Goal: Transaction & Acquisition: Purchase product/service

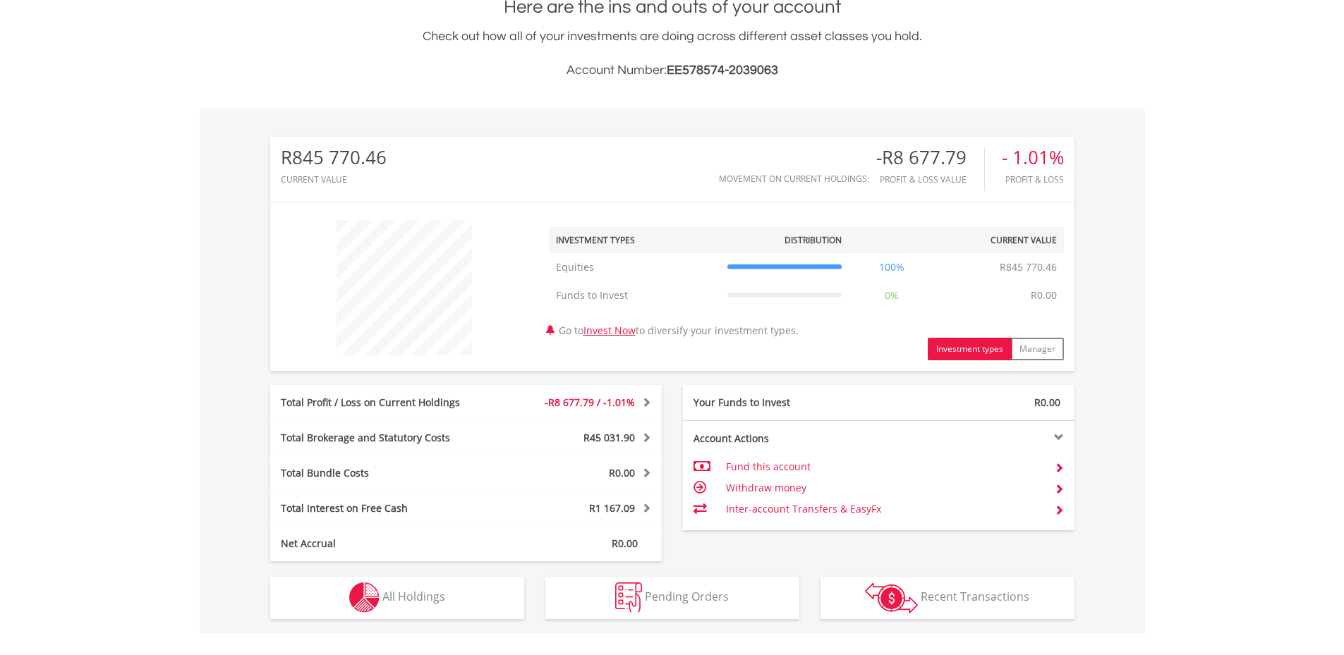
scroll to position [423, 0]
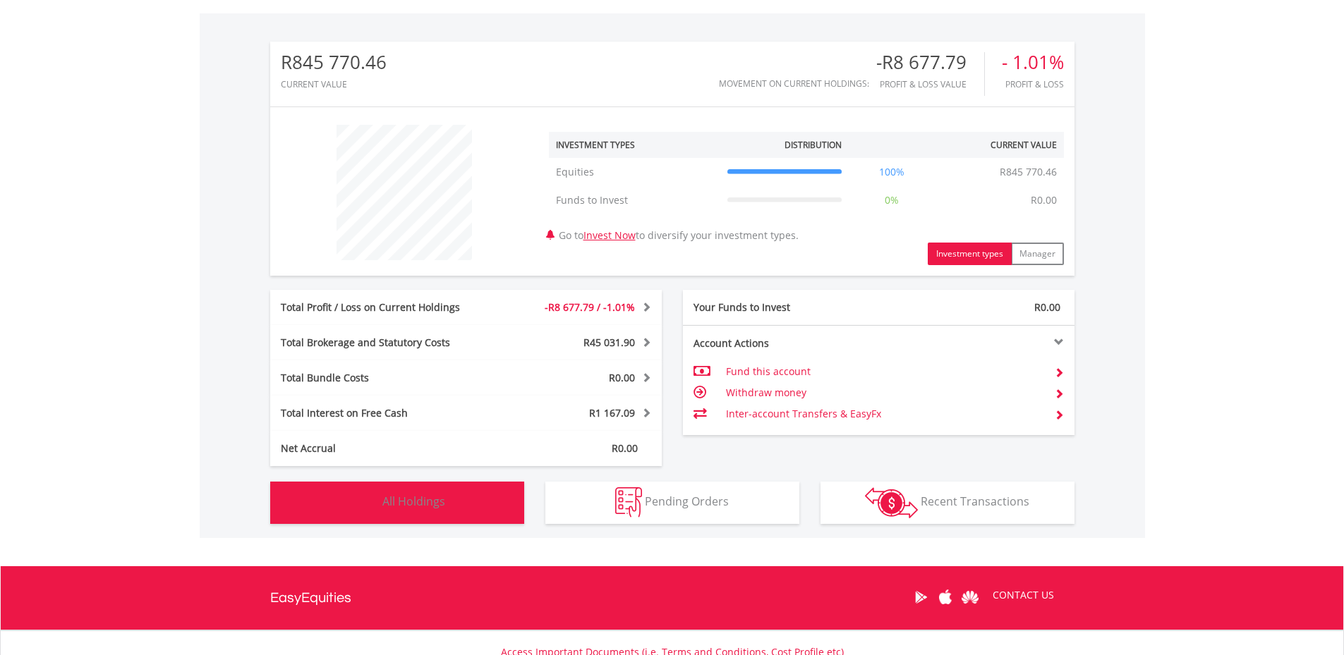
click at [471, 497] on button "Holdings All Holdings" at bounding box center [397, 503] width 254 height 42
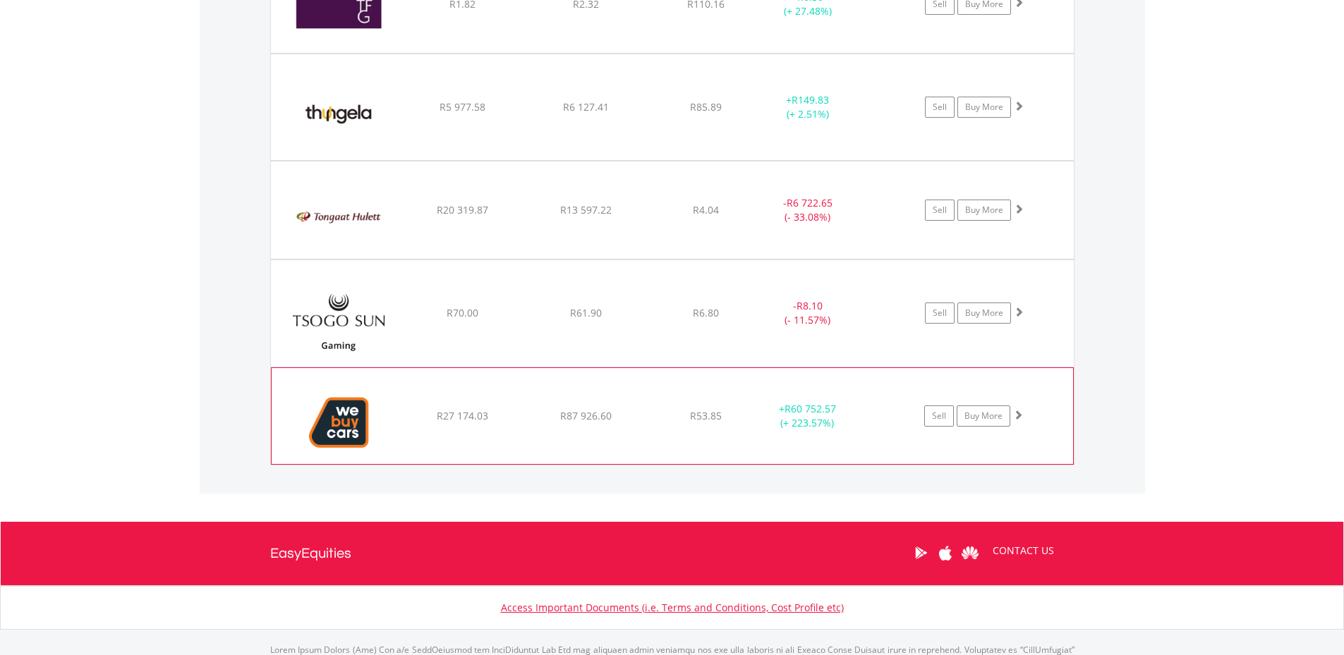
scroll to position [3544, 0]
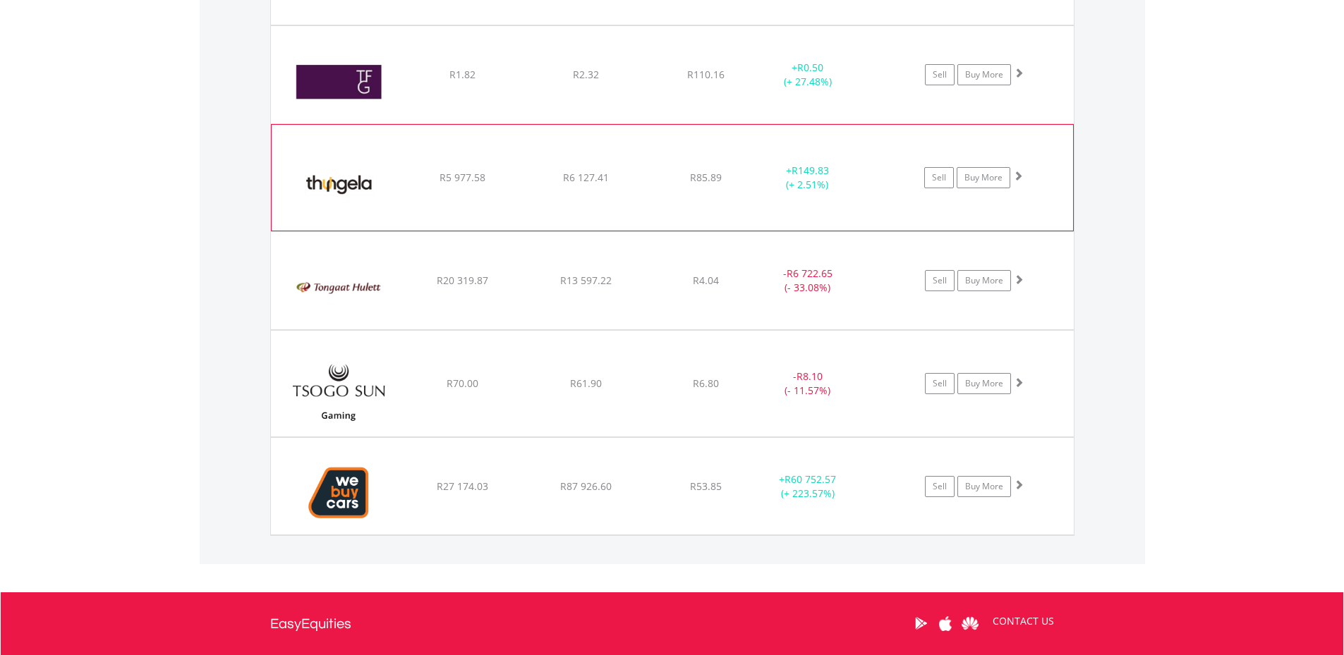
click at [348, 182] on img at bounding box center [339, 185] width 121 height 85
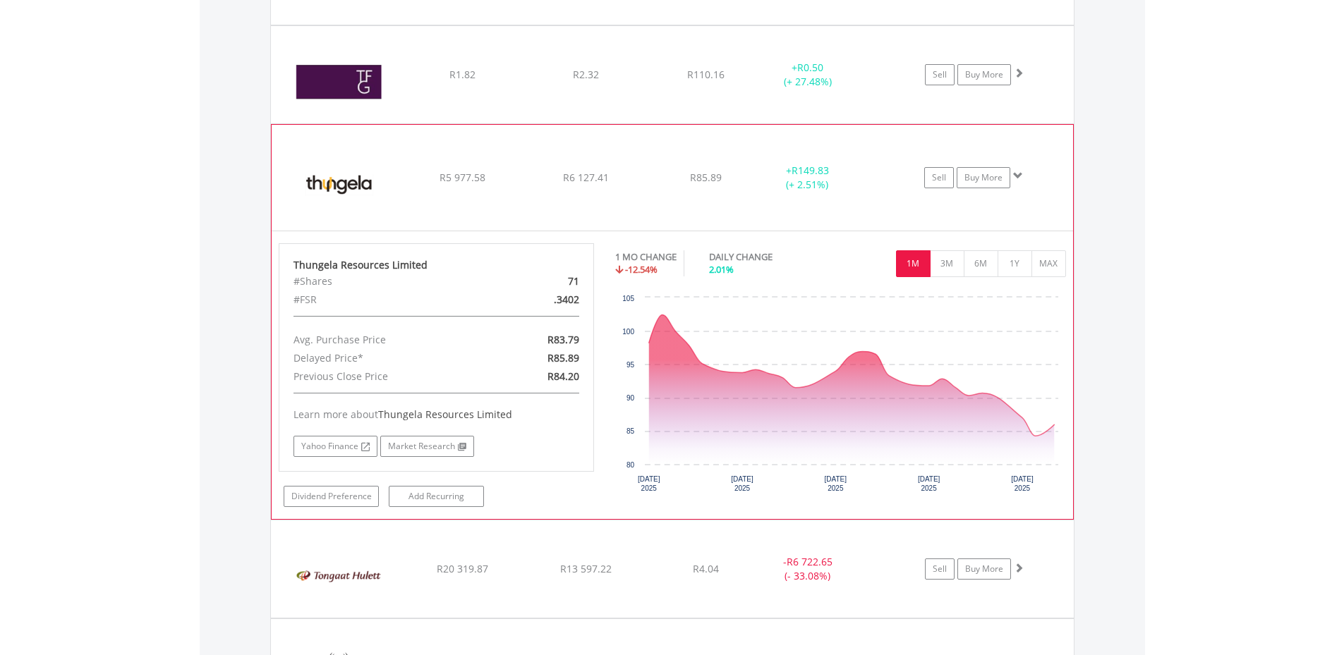
click at [348, 182] on img at bounding box center [339, 185] width 121 height 85
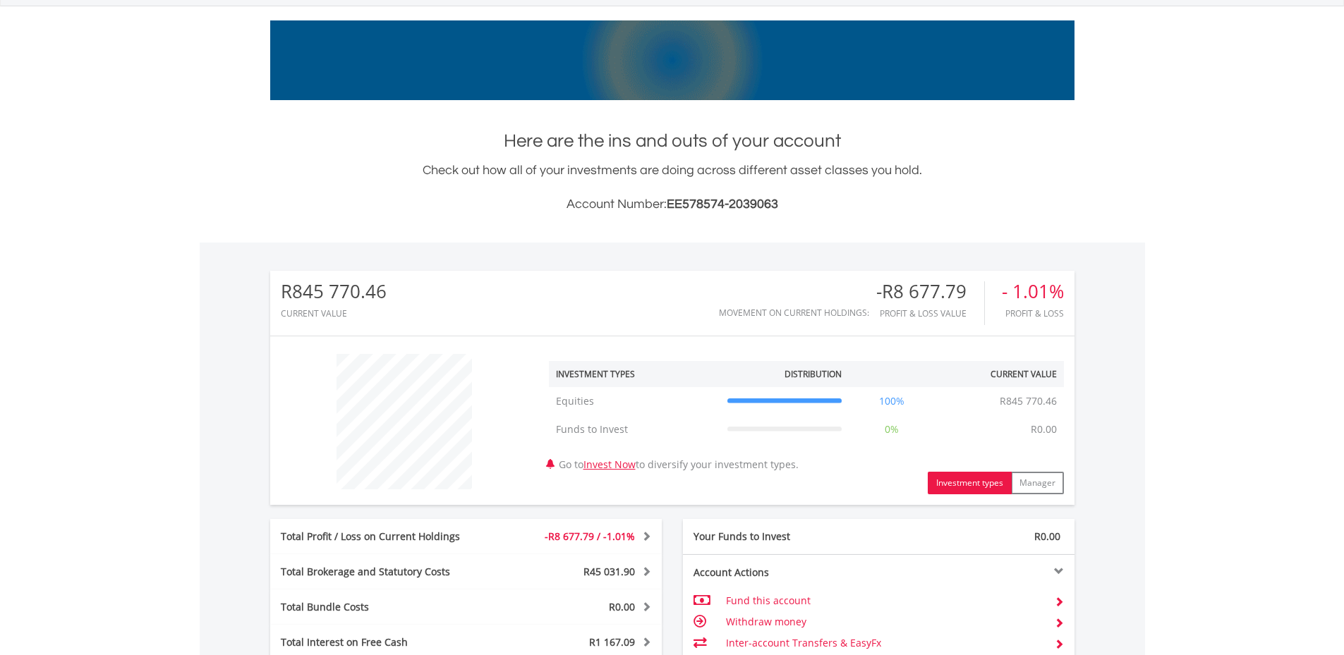
scroll to position [0, 0]
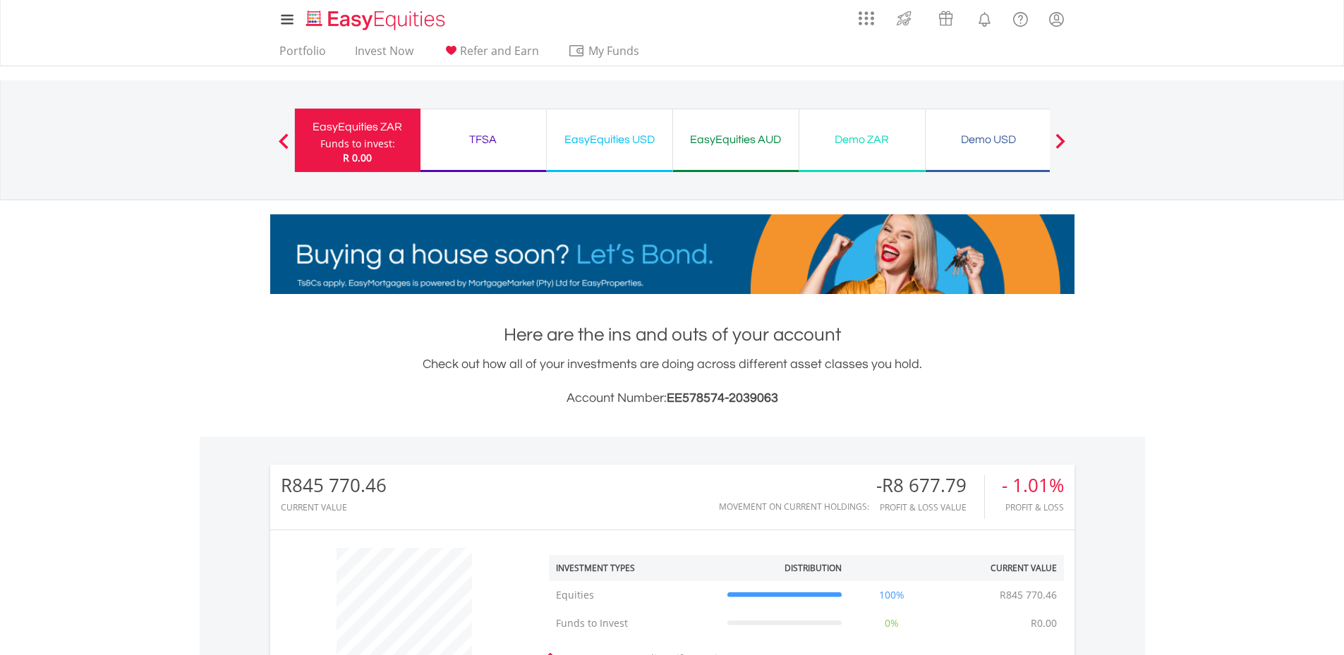
click at [483, 138] on div "TFSA" at bounding box center [483, 140] width 109 height 20
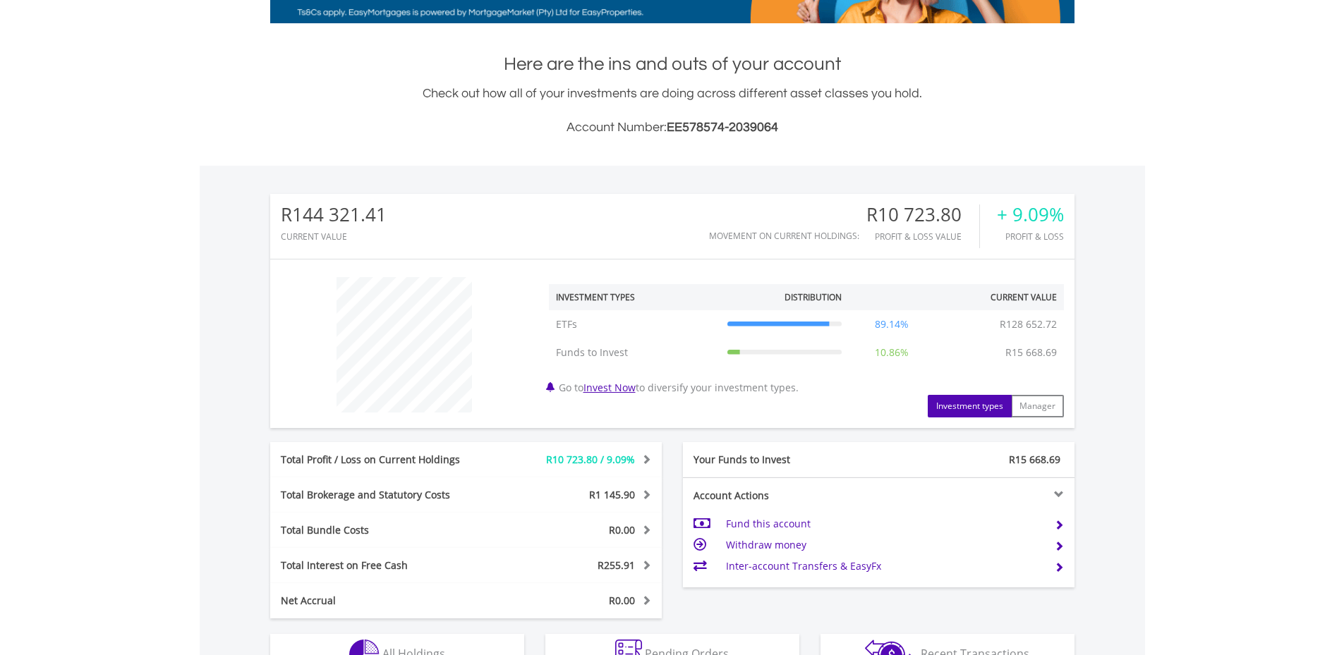
scroll to position [423, 0]
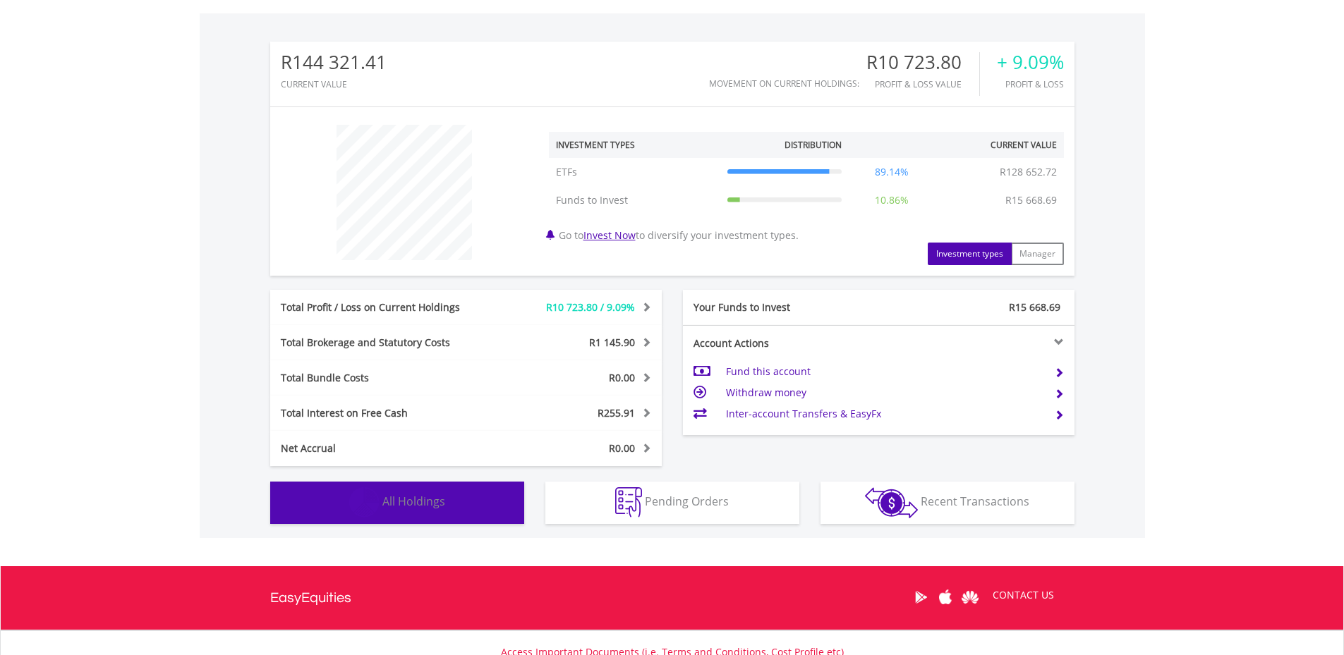
click at [413, 515] on button "Holdings All Holdings" at bounding box center [397, 503] width 254 height 42
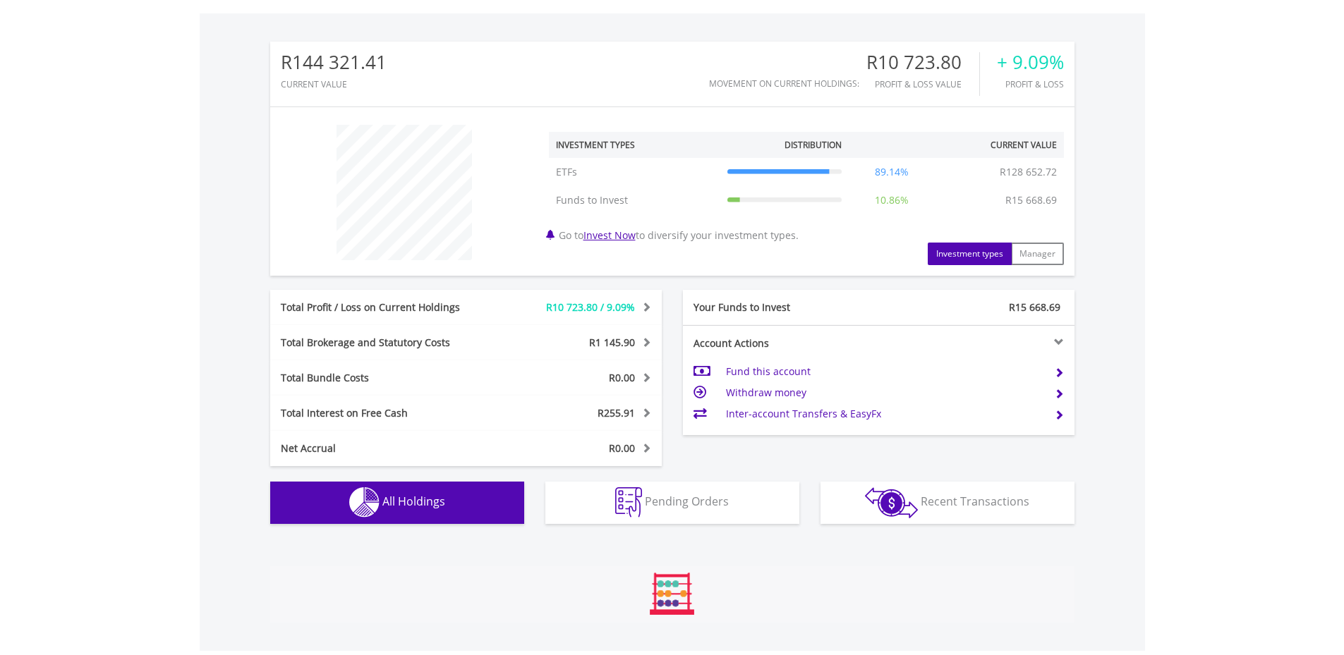
scroll to position [990, 0]
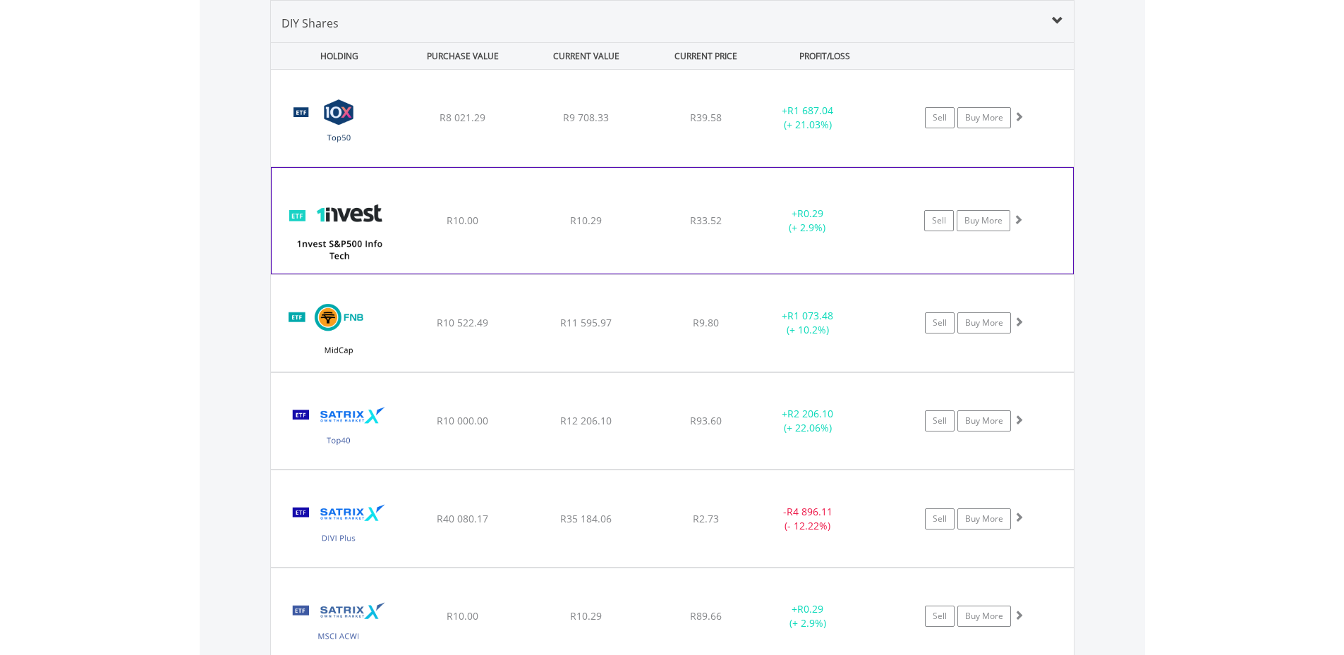
click at [349, 220] on img at bounding box center [339, 228] width 121 height 85
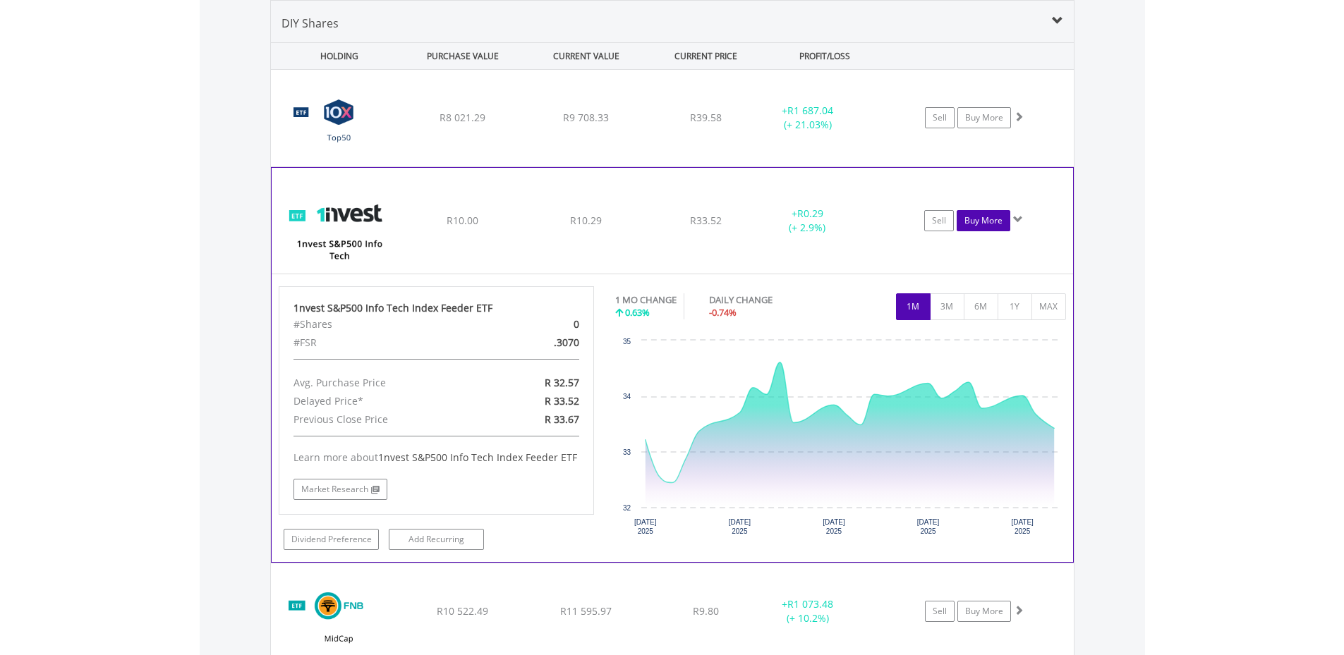
click at [978, 222] on link "Buy More" at bounding box center [984, 220] width 54 height 21
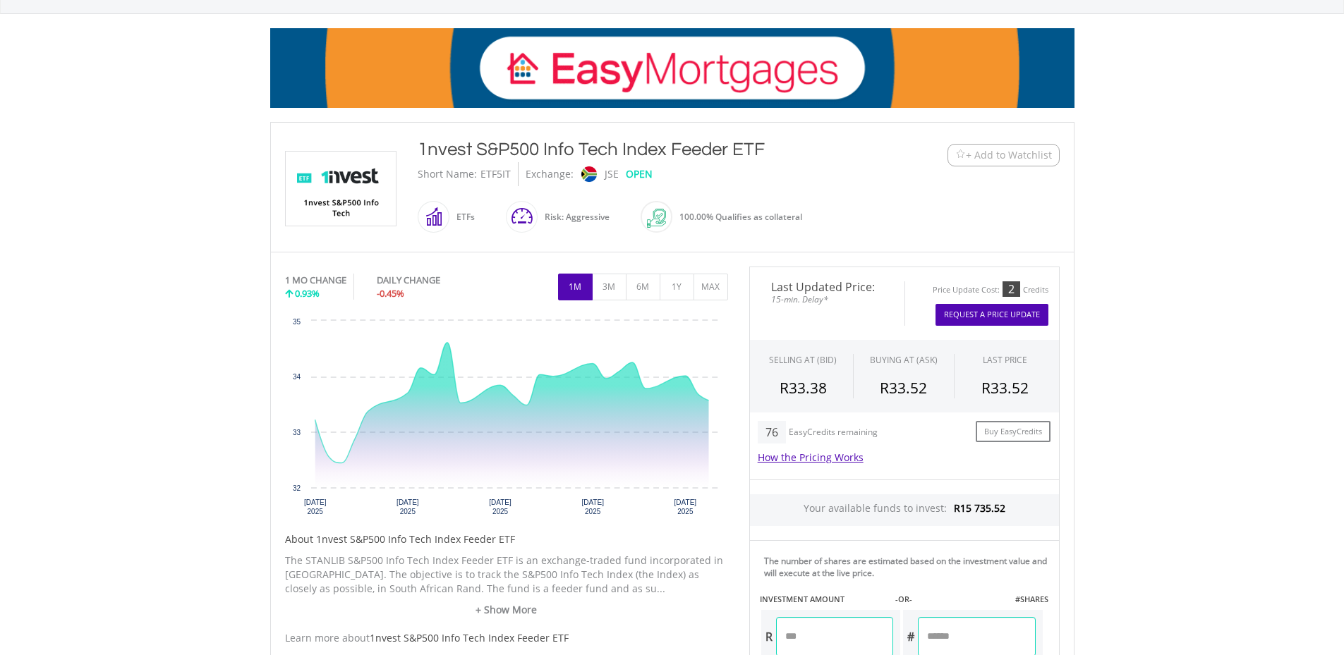
scroll to position [212, 0]
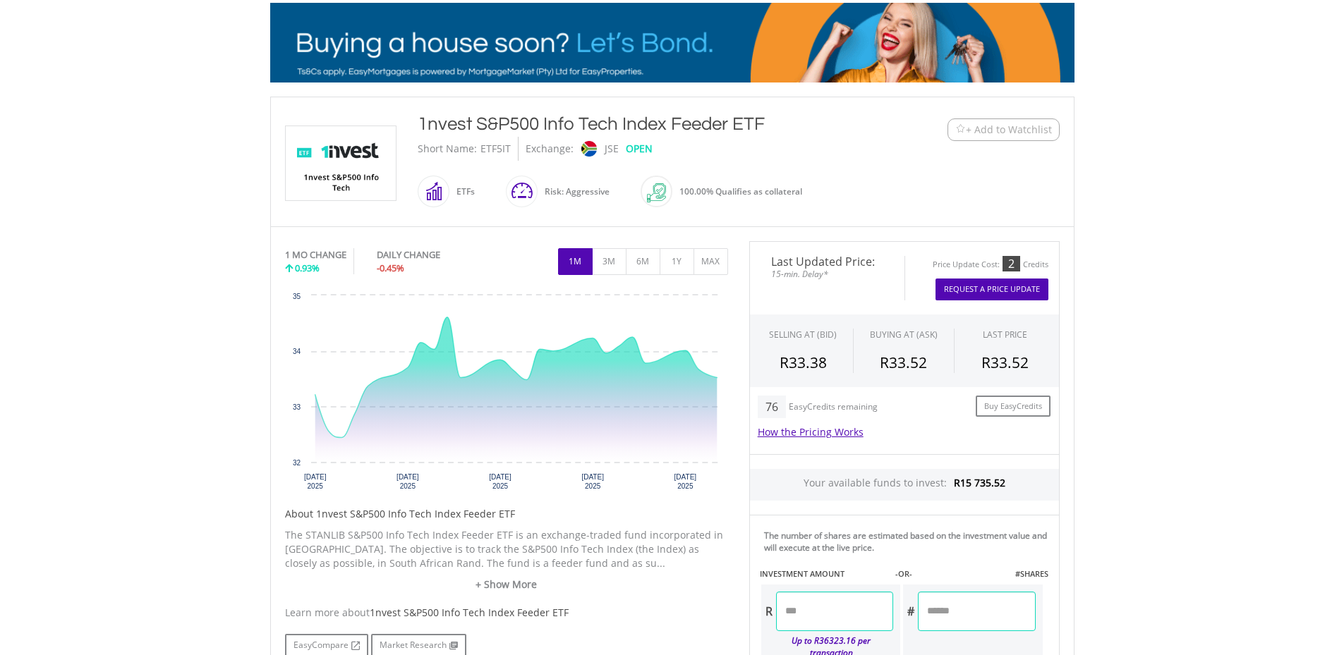
click at [996, 288] on button "Request A Price Update" at bounding box center [991, 290] width 113 height 22
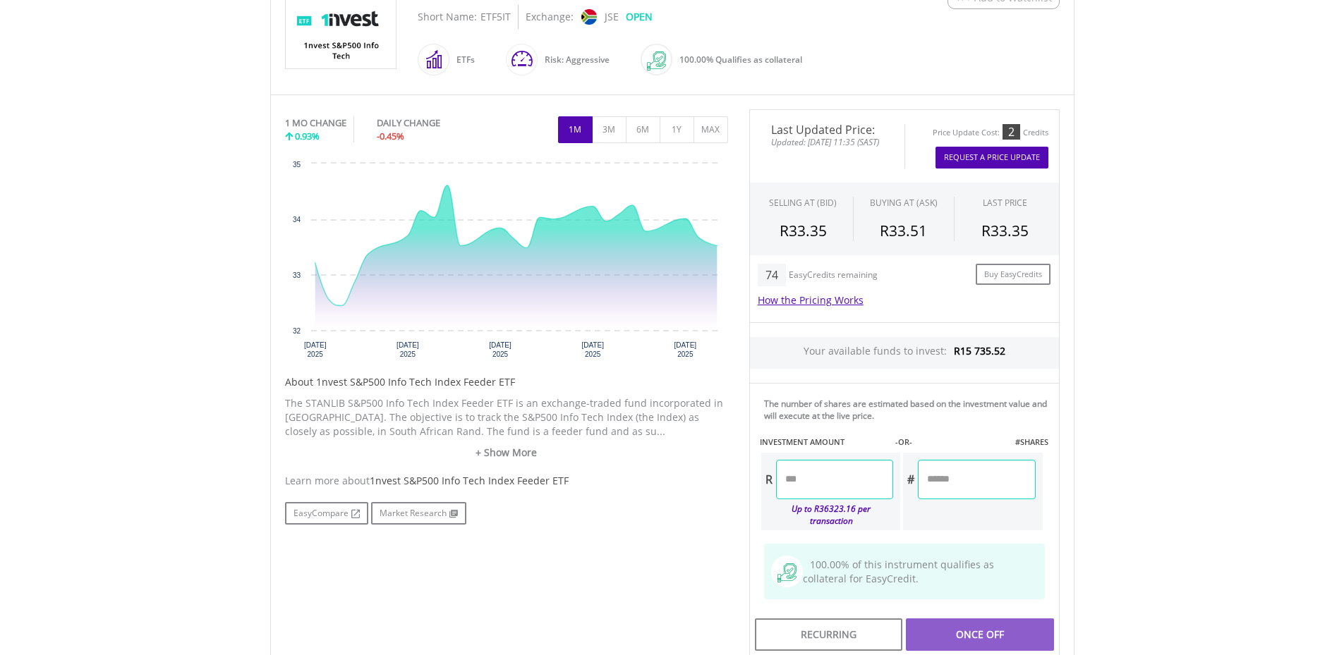
scroll to position [282, 0]
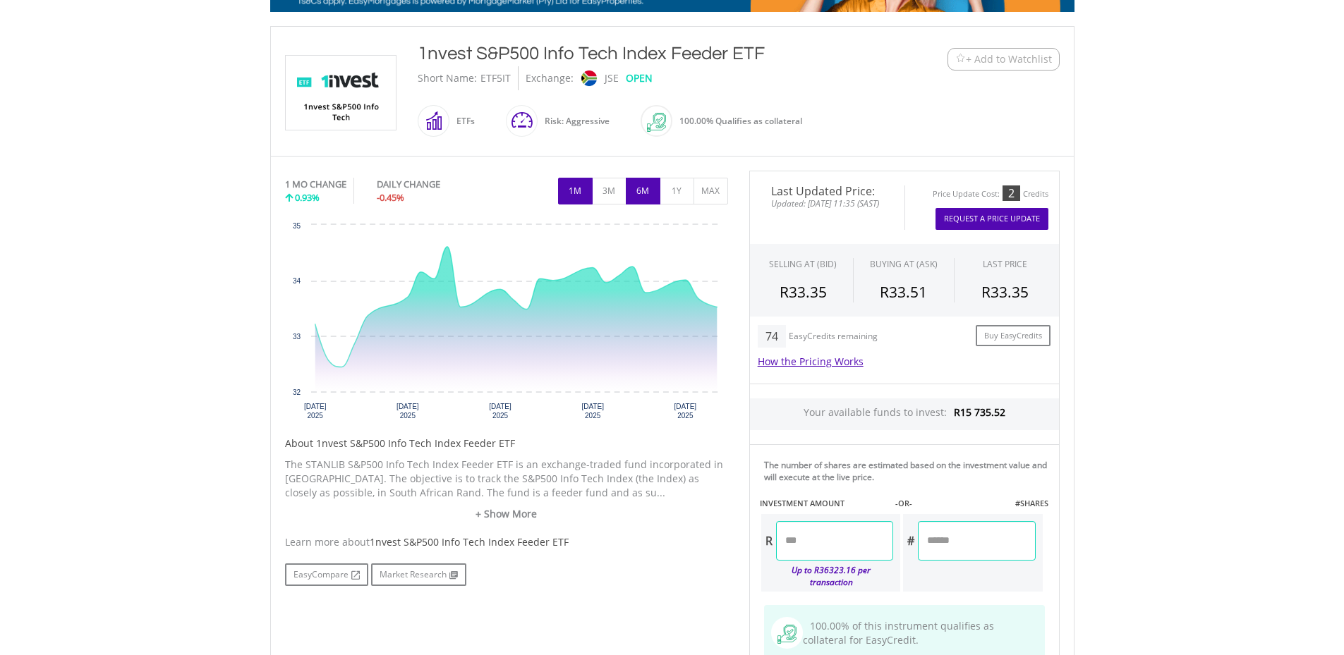
click at [647, 190] on button "6M" at bounding box center [643, 191] width 35 height 27
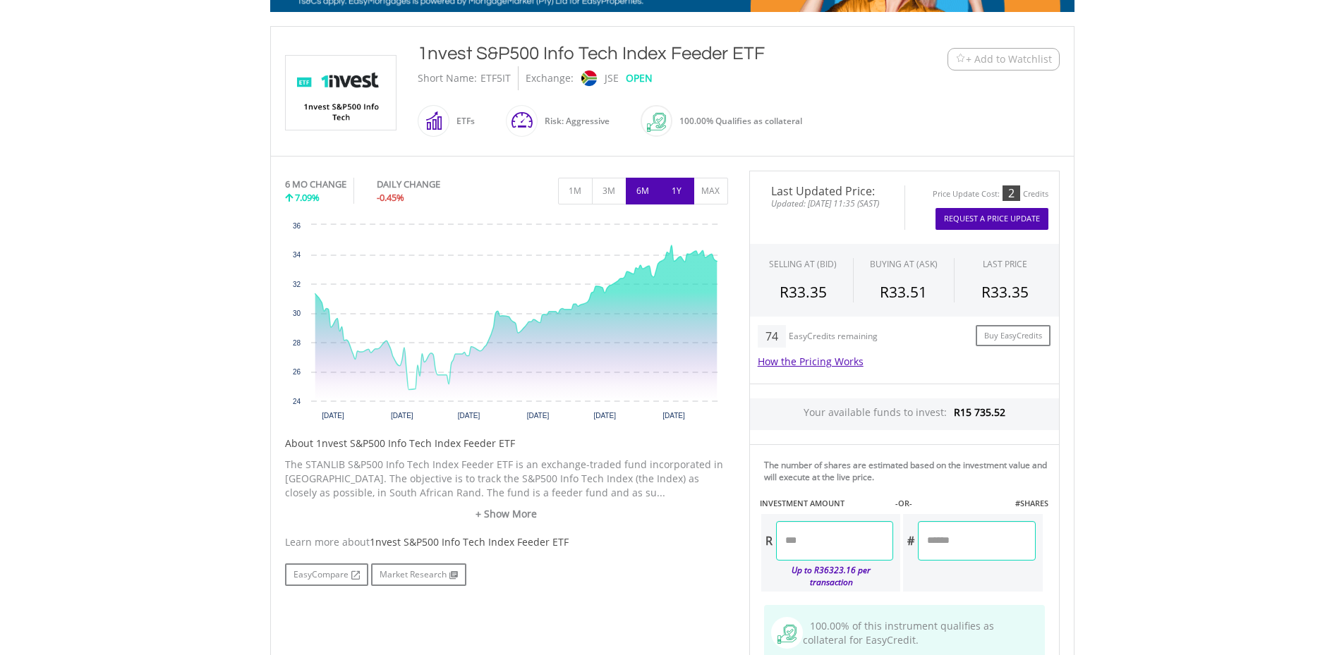
click at [679, 195] on button "1Y" at bounding box center [677, 191] width 35 height 27
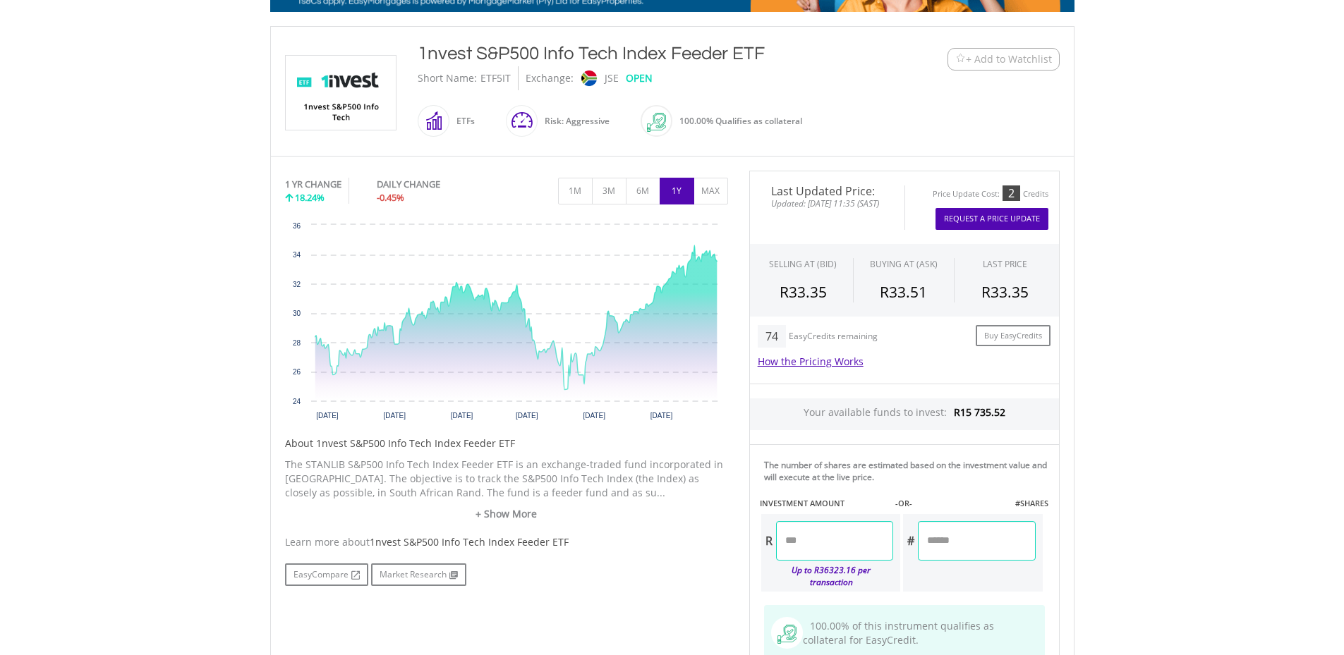
click at [997, 214] on button "Request A Price Update" at bounding box center [991, 219] width 113 height 22
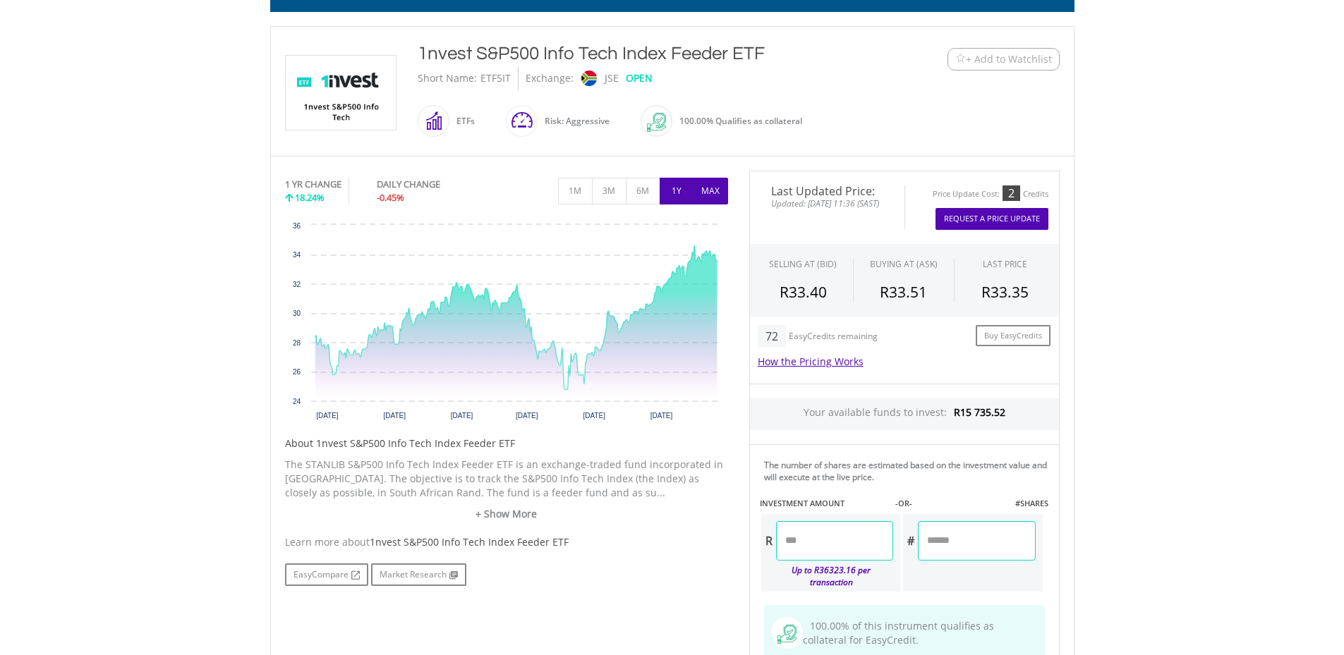
click at [711, 189] on button "MAX" at bounding box center [711, 191] width 35 height 27
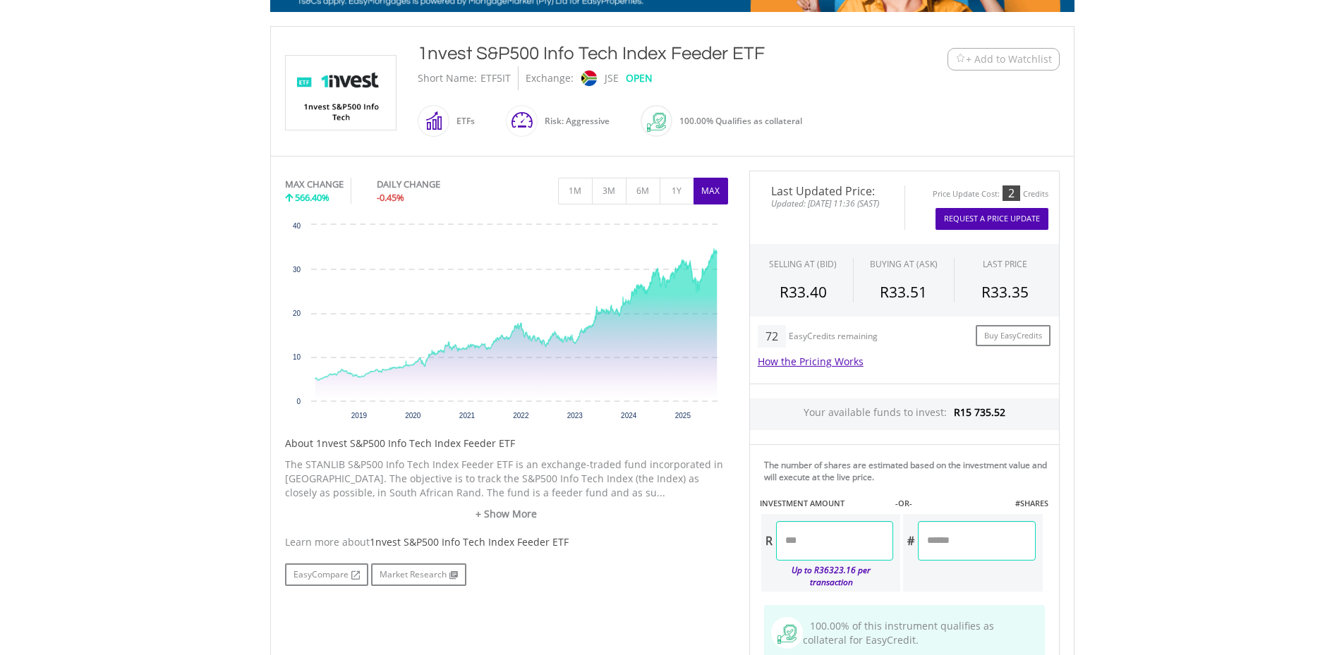
click at [992, 218] on button "Request A Price Update" at bounding box center [991, 219] width 113 height 22
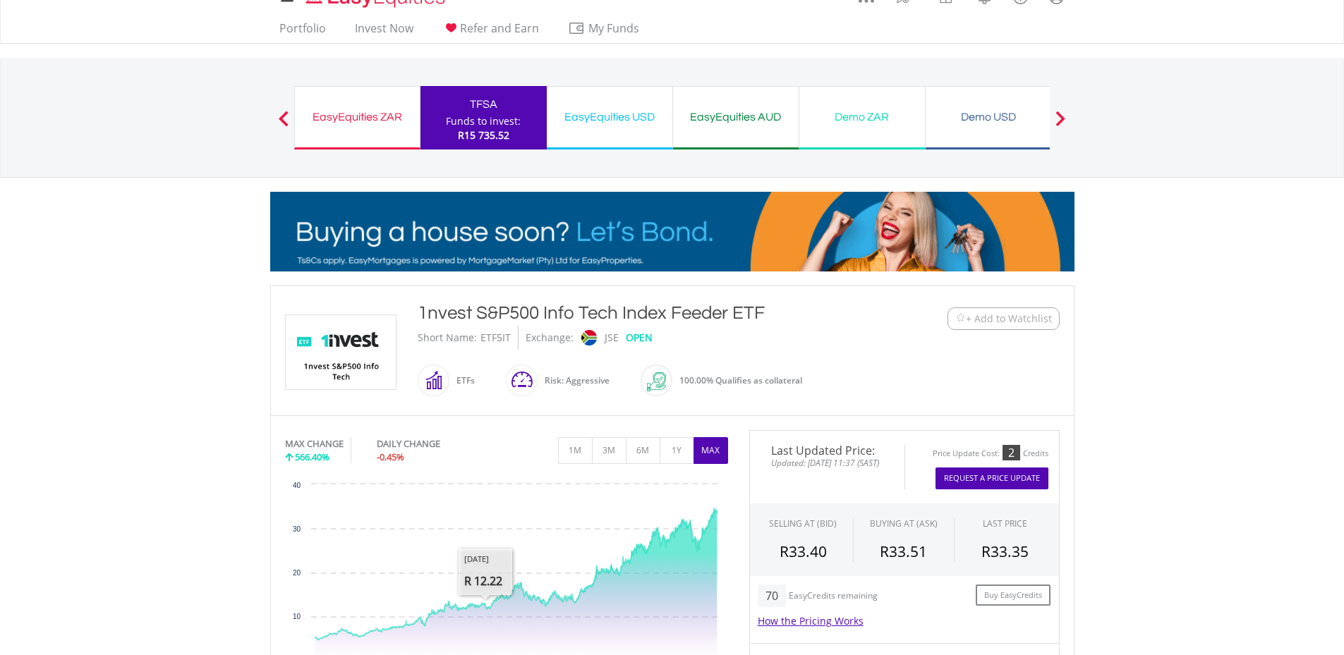
scroll to position [0, 0]
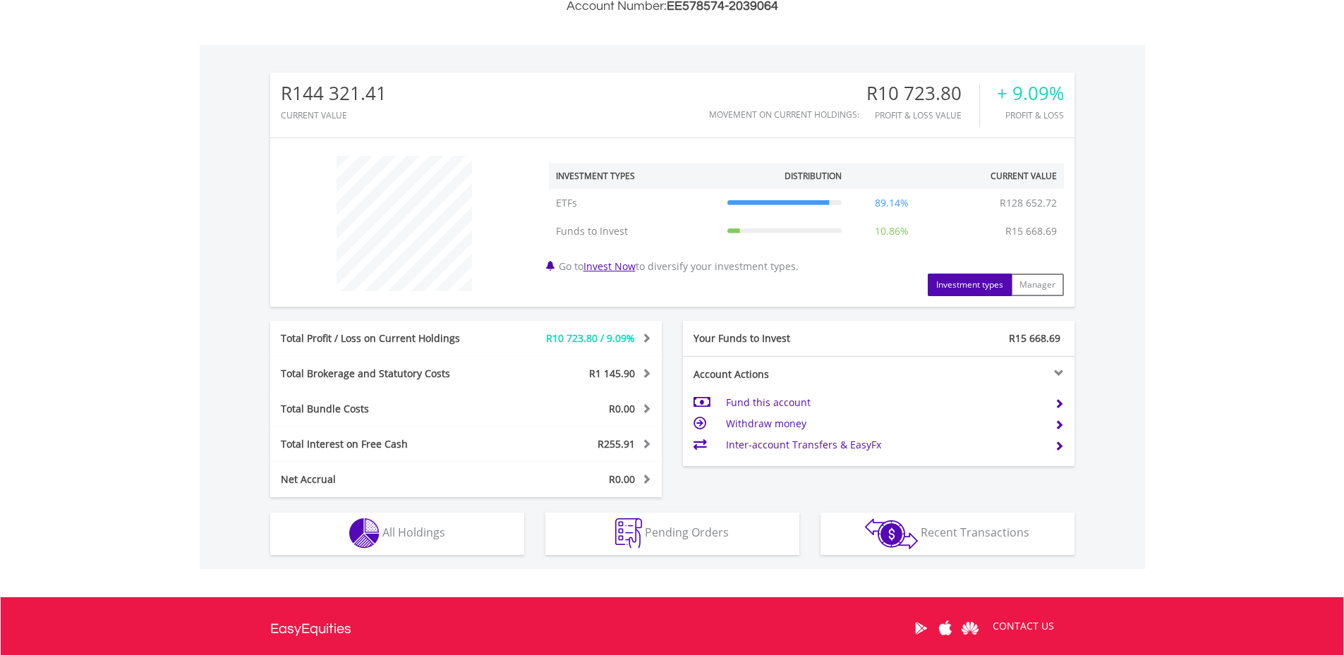
scroll to position [417, 0]
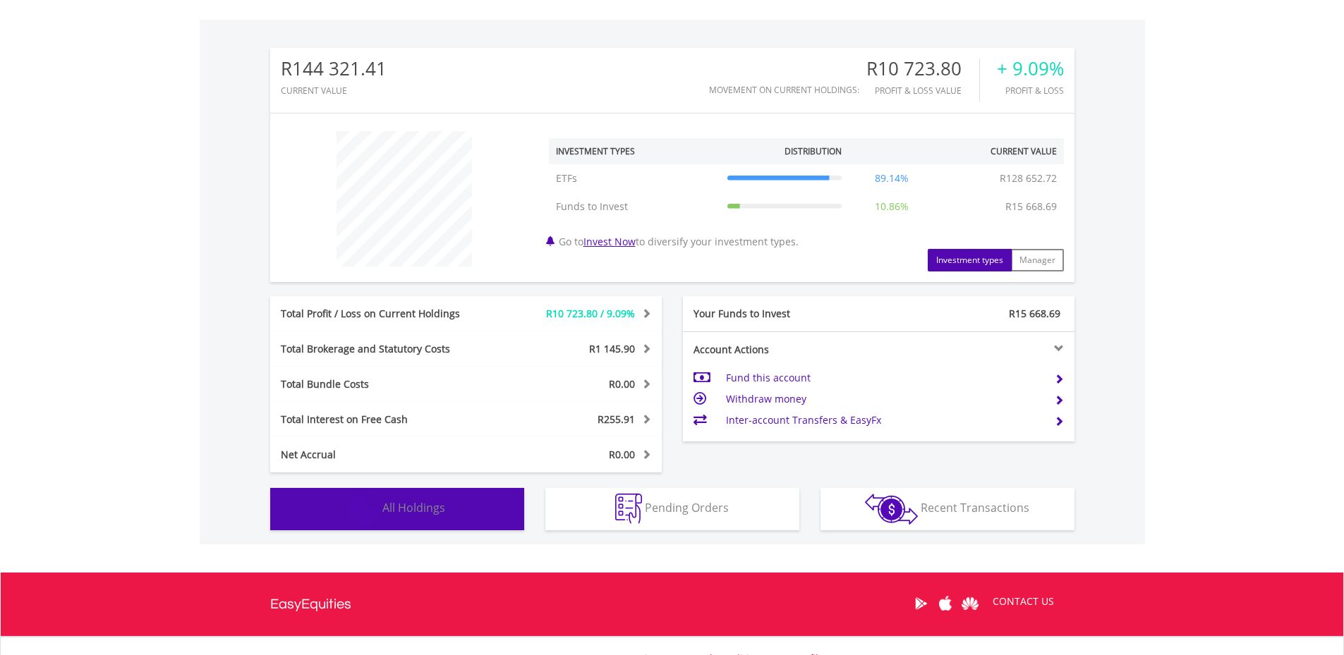
click at [438, 507] on span "All Holdings" at bounding box center [413, 508] width 63 height 16
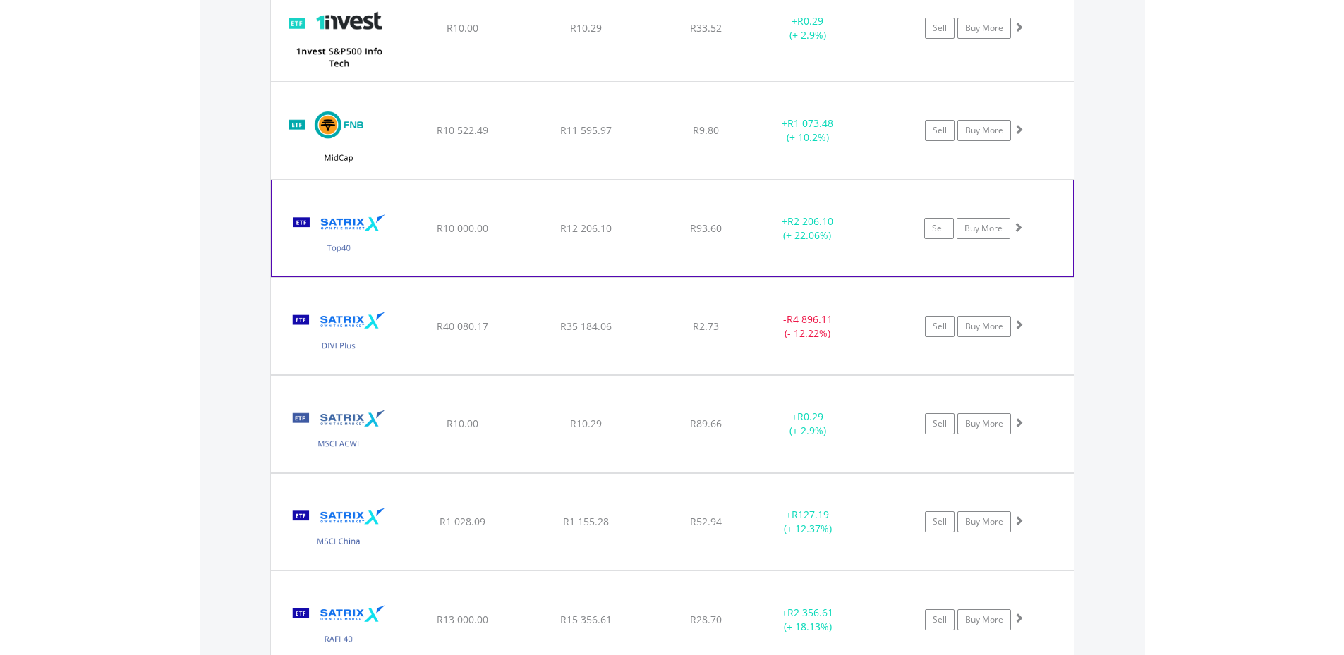
scroll to position [1201, 0]
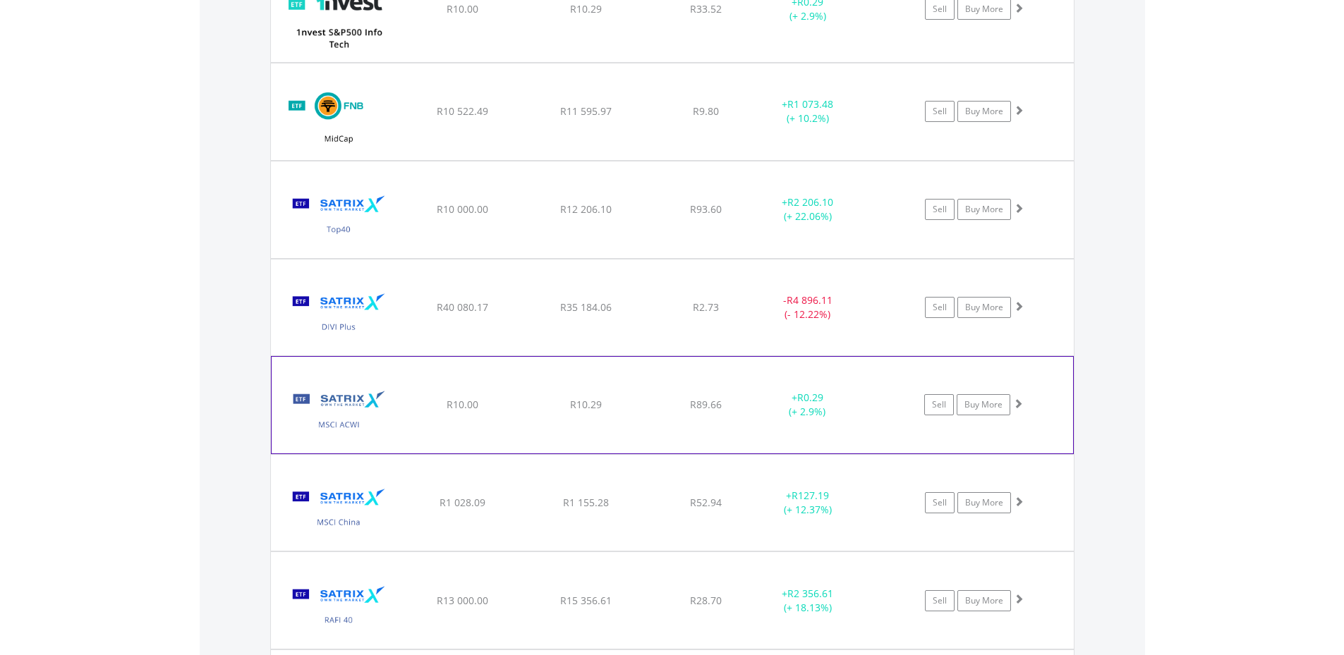
click at [357, 400] on img at bounding box center [339, 412] width 121 height 75
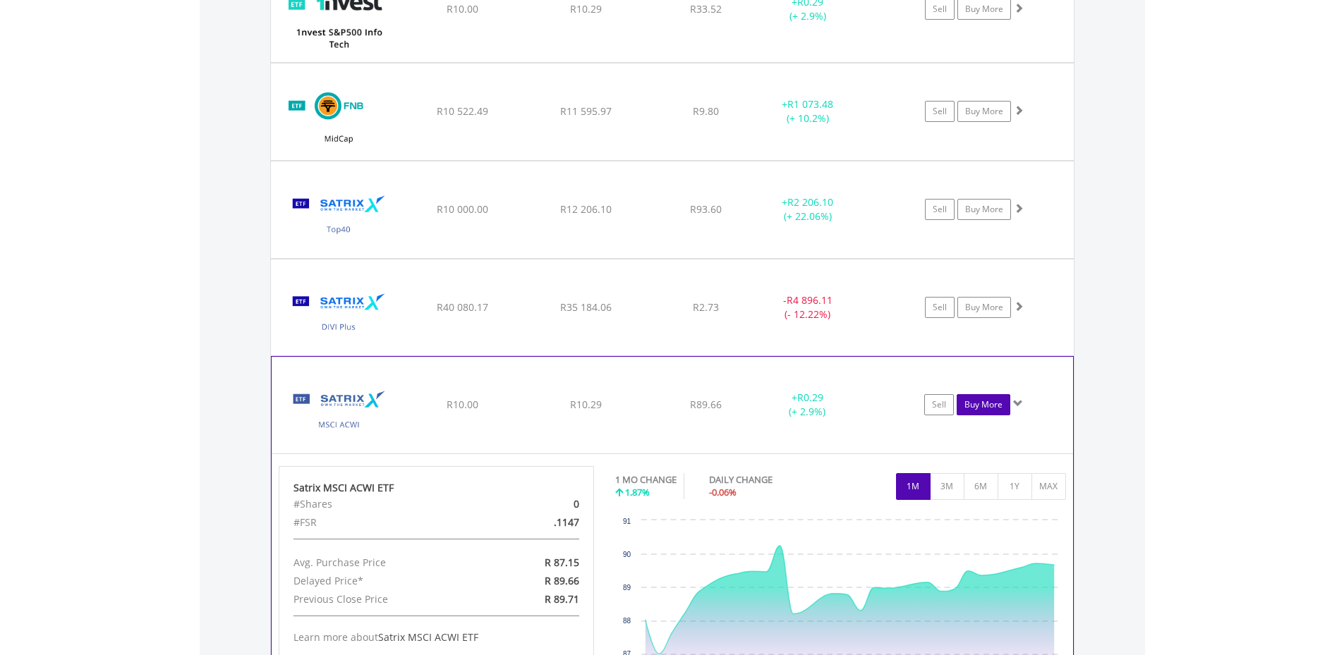
click at [993, 405] on link "Buy More" at bounding box center [984, 404] width 54 height 21
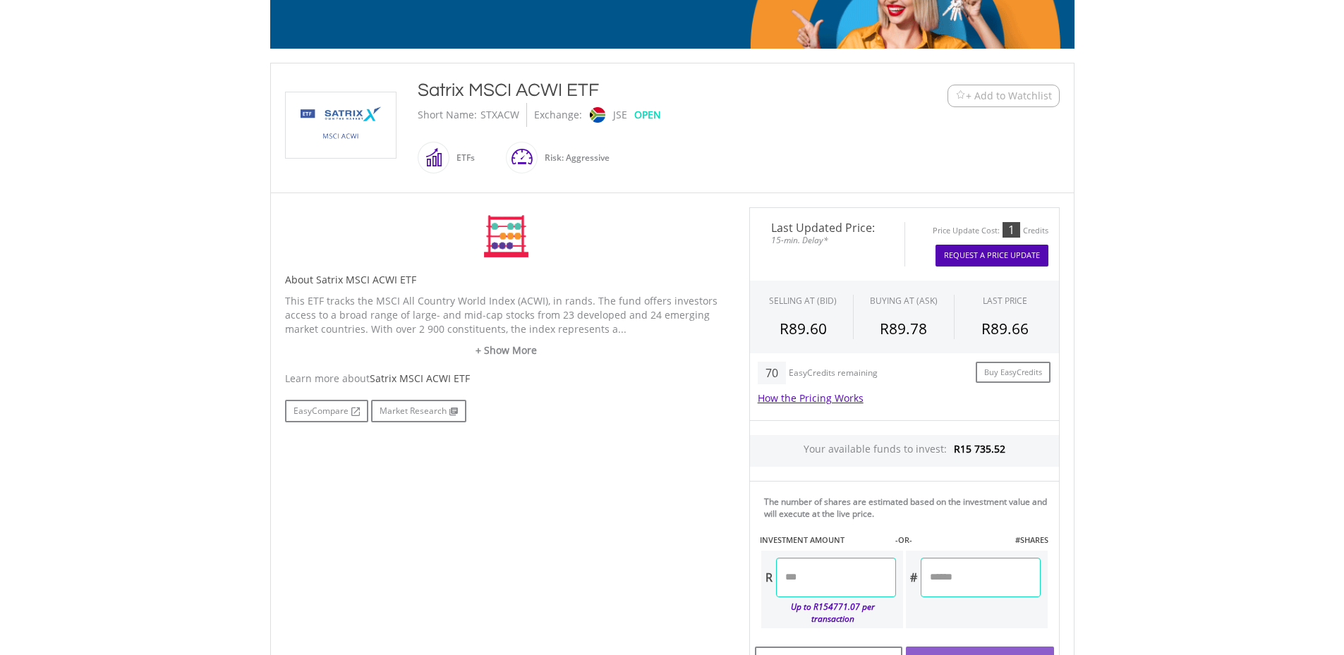
scroll to position [282, 0]
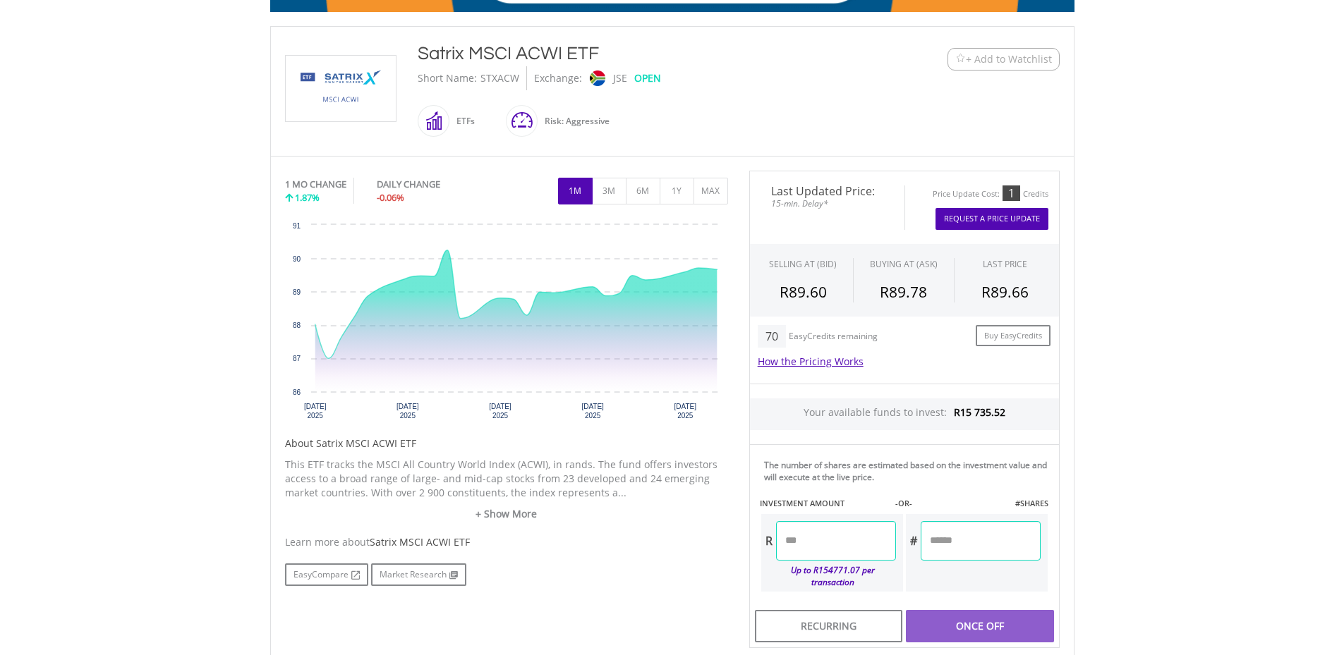
click at [1010, 219] on button "Request A Price Update" at bounding box center [991, 219] width 113 height 22
click at [682, 191] on button "1Y" at bounding box center [677, 191] width 35 height 27
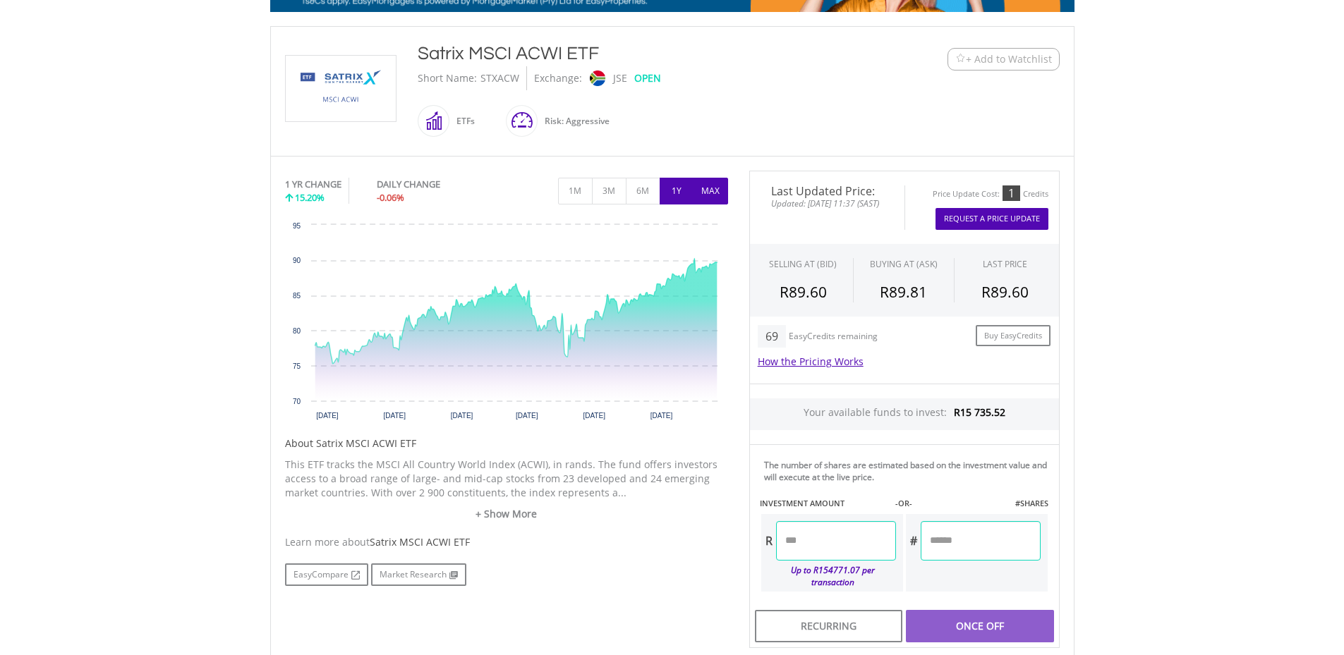
click at [715, 193] on button "MAX" at bounding box center [711, 191] width 35 height 27
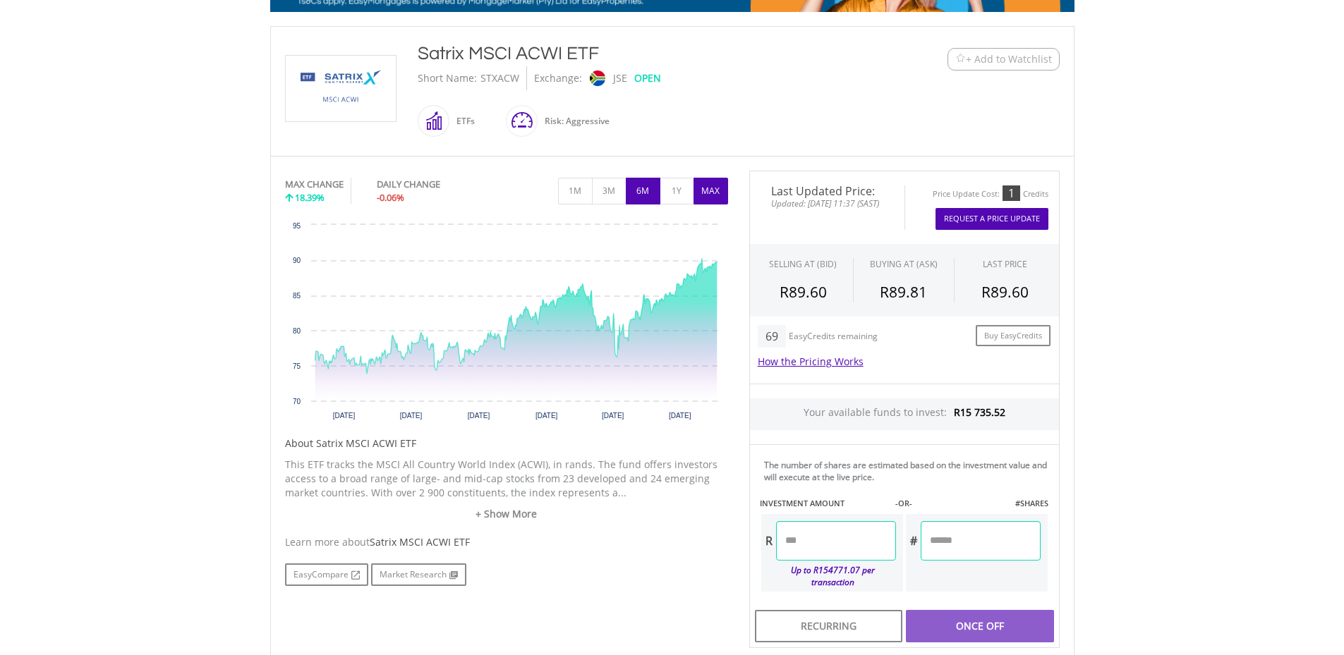
click at [645, 195] on button "6M" at bounding box center [643, 191] width 35 height 27
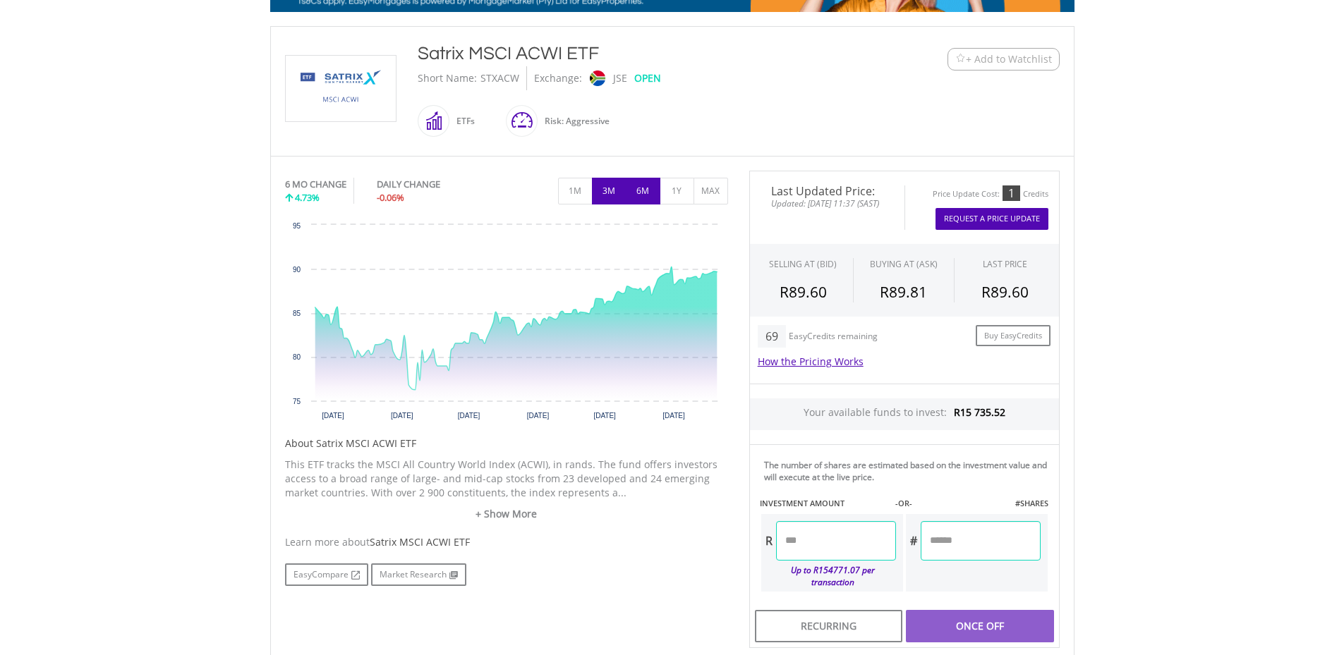
click at [605, 189] on button "3M" at bounding box center [609, 191] width 35 height 27
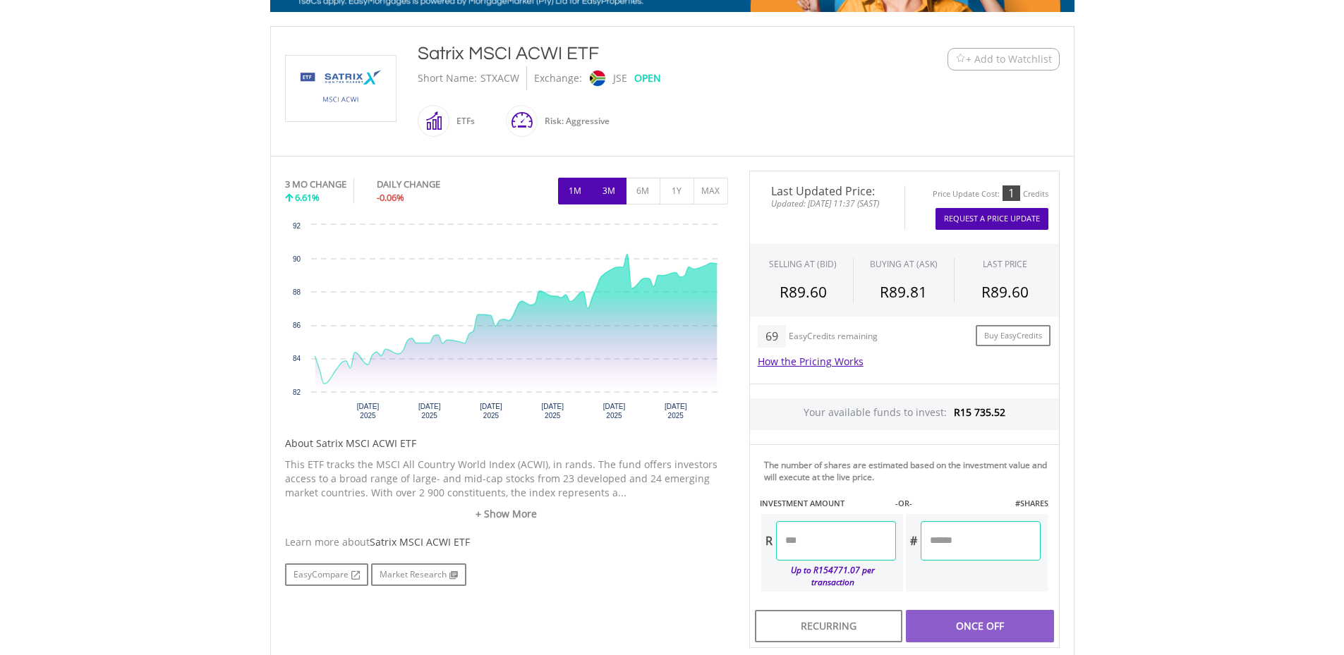
click at [577, 190] on button "1M" at bounding box center [575, 191] width 35 height 27
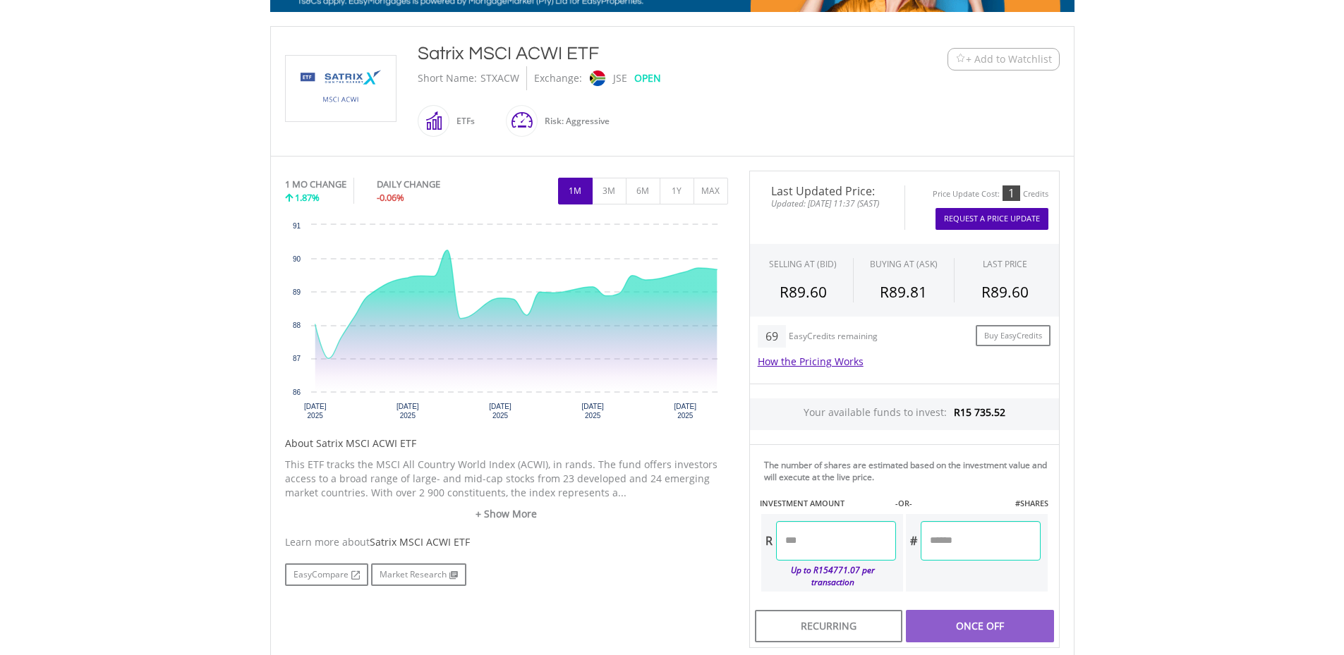
click at [989, 219] on button "Request A Price Update" at bounding box center [991, 219] width 113 height 22
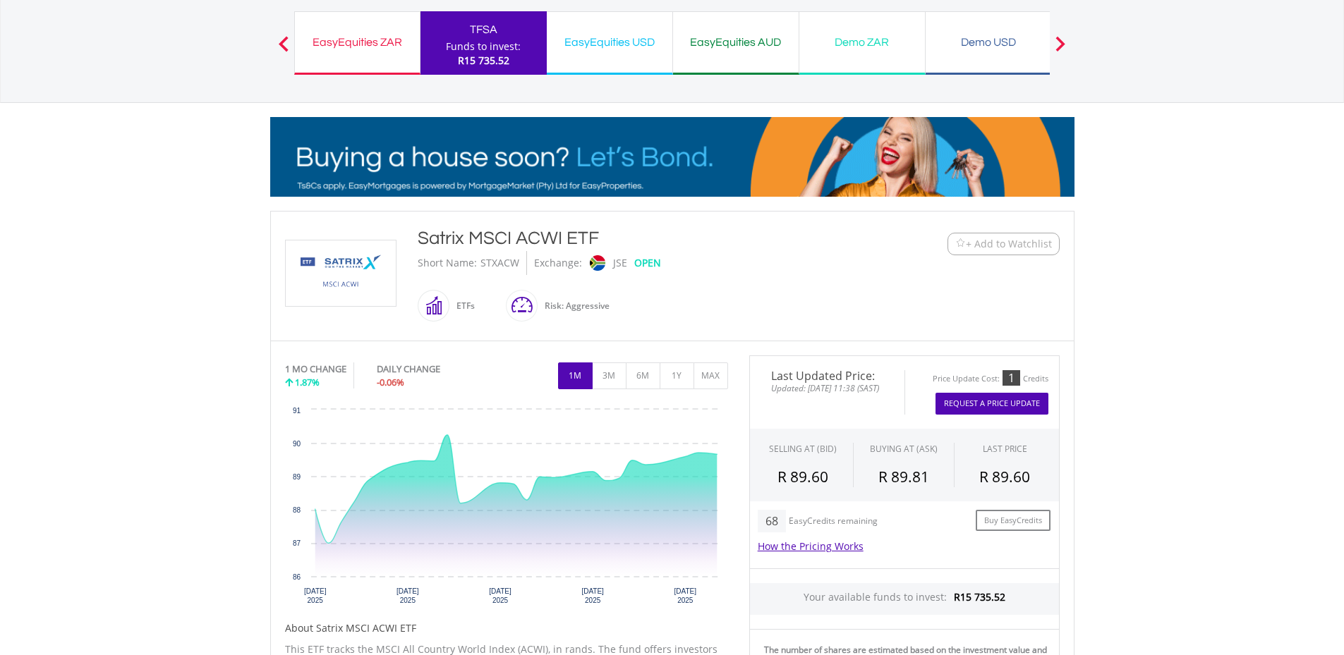
scroll to position [212, 0]
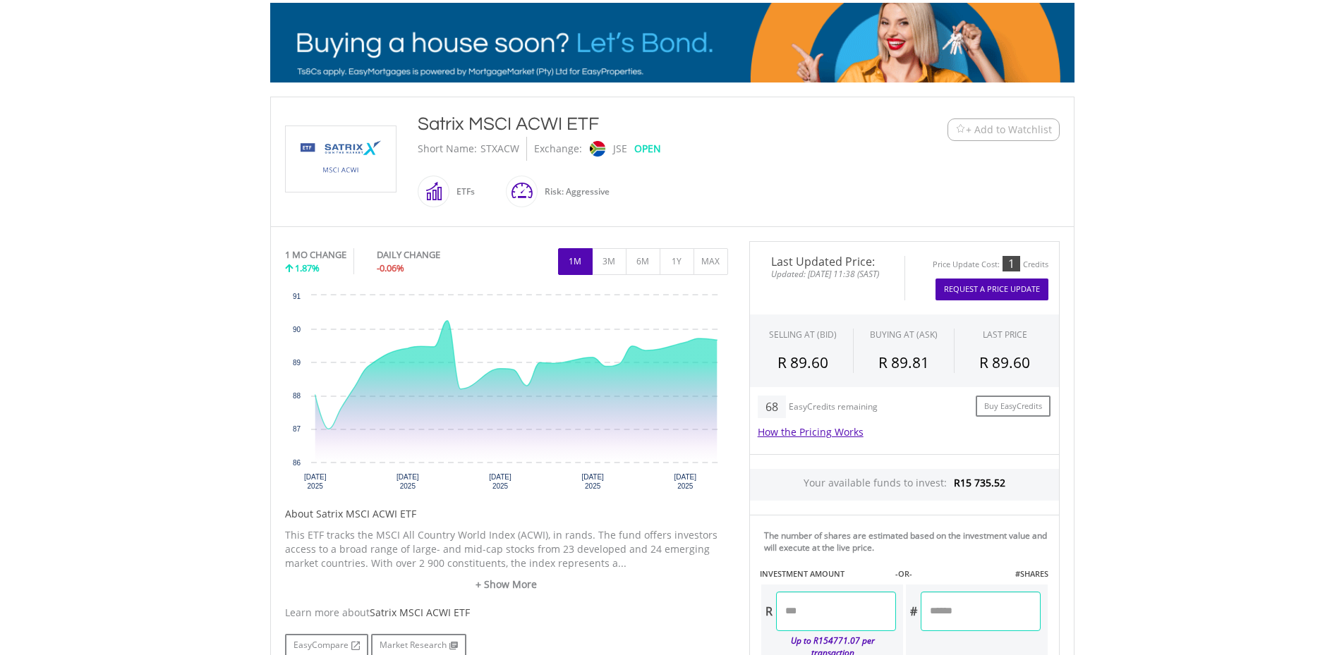
click at [977, 288] on button "Request A Price Update" at bounding box center [991, 290] width 113 height 22
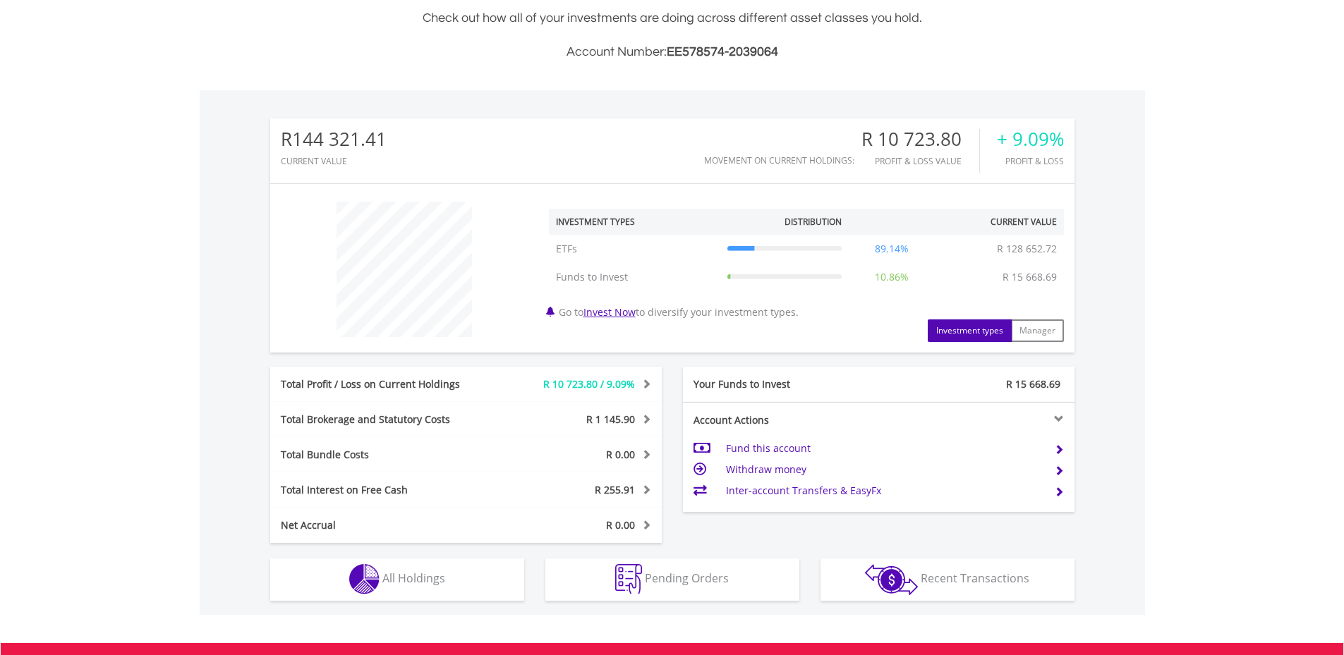
scroll to position [135, 268]
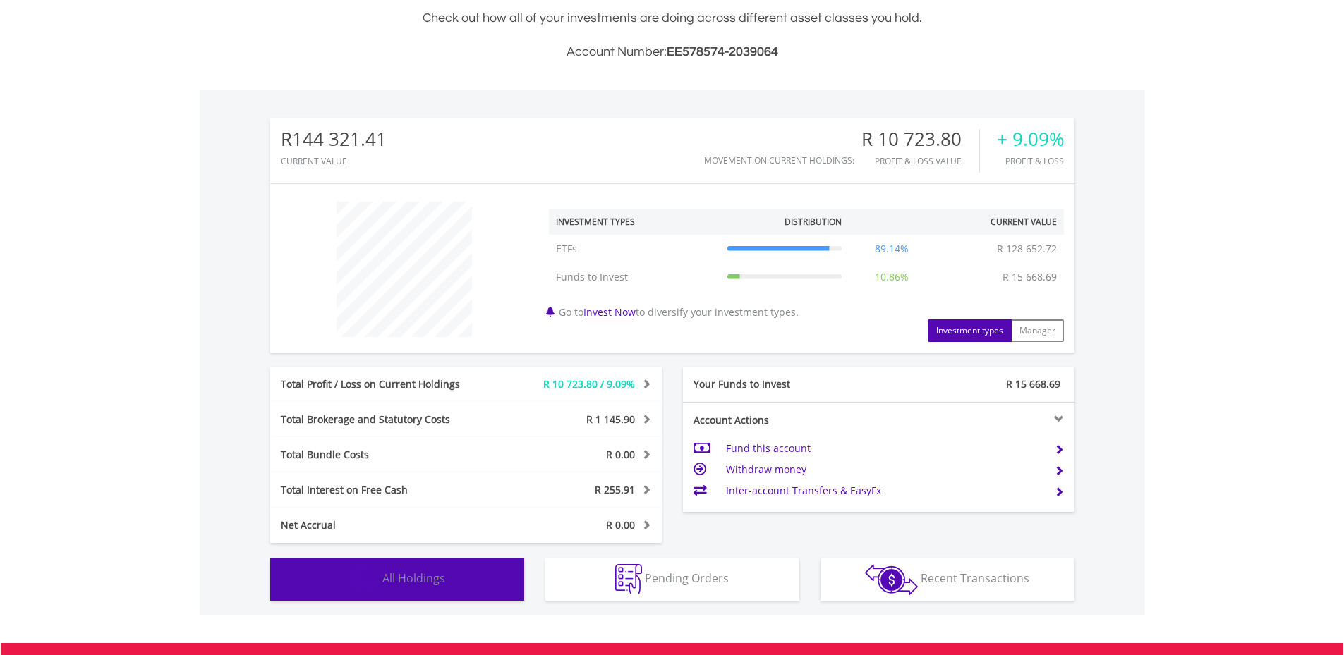
click at [448, 574] on button "Holdings All Holdings" at bounding box center [397, 580] width 254 height 42
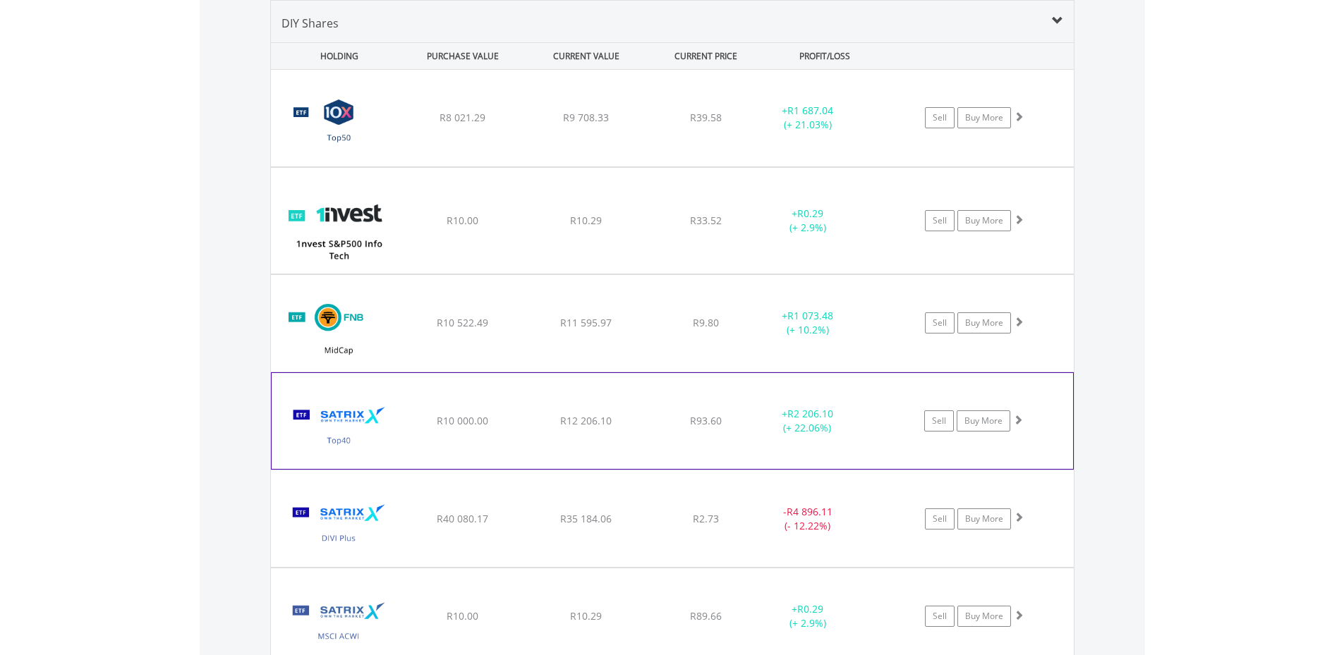
scroll to position [1060, 0]
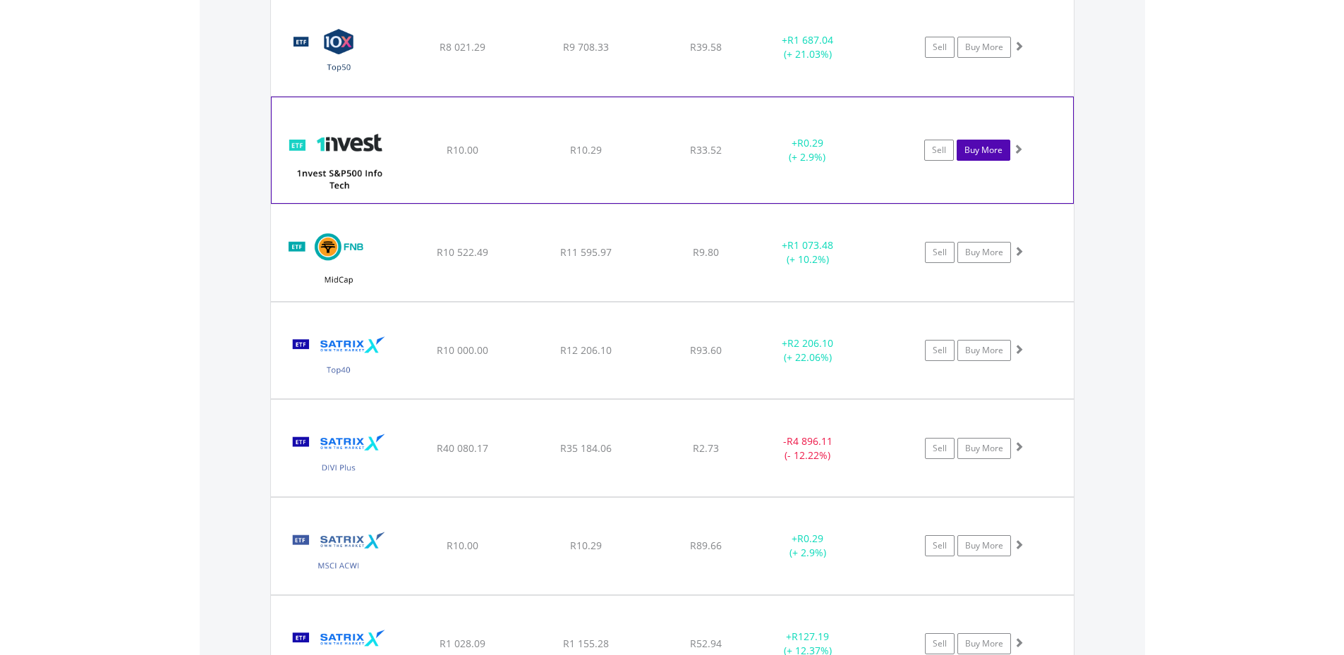
click at [972, 152] on link "Buy More" at bounding box center [984, 150] width 54 height 21
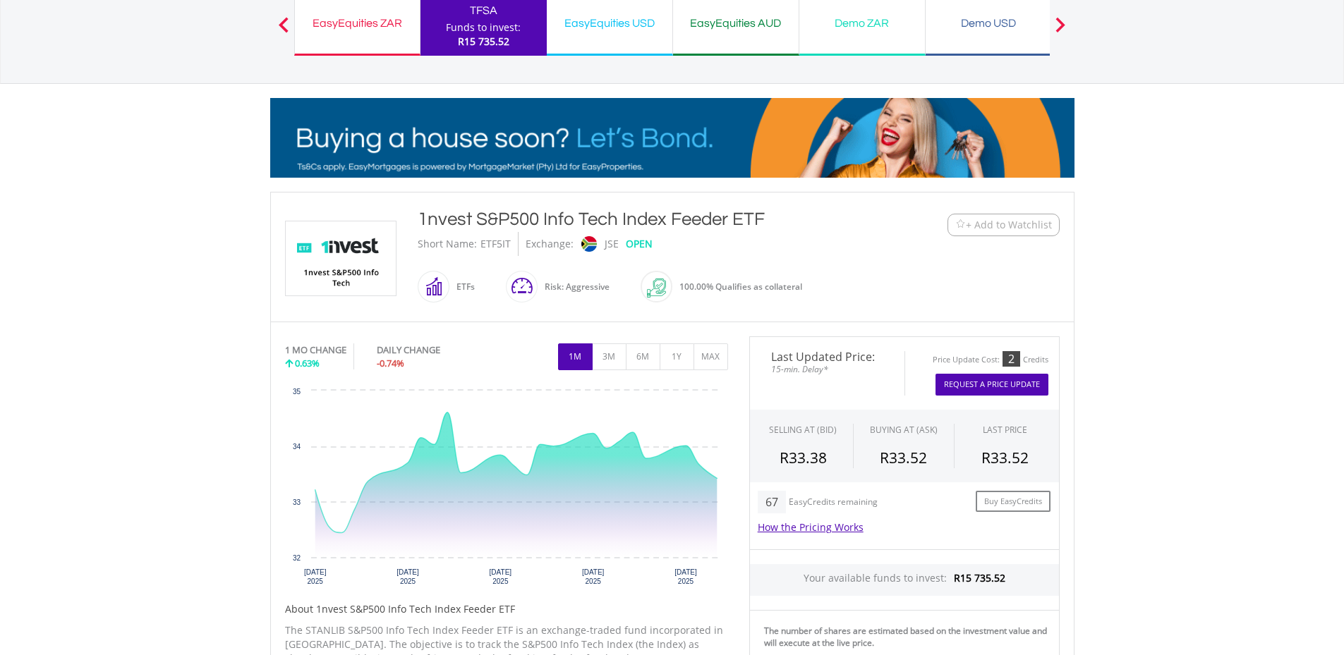
scroll to position [141, 0]
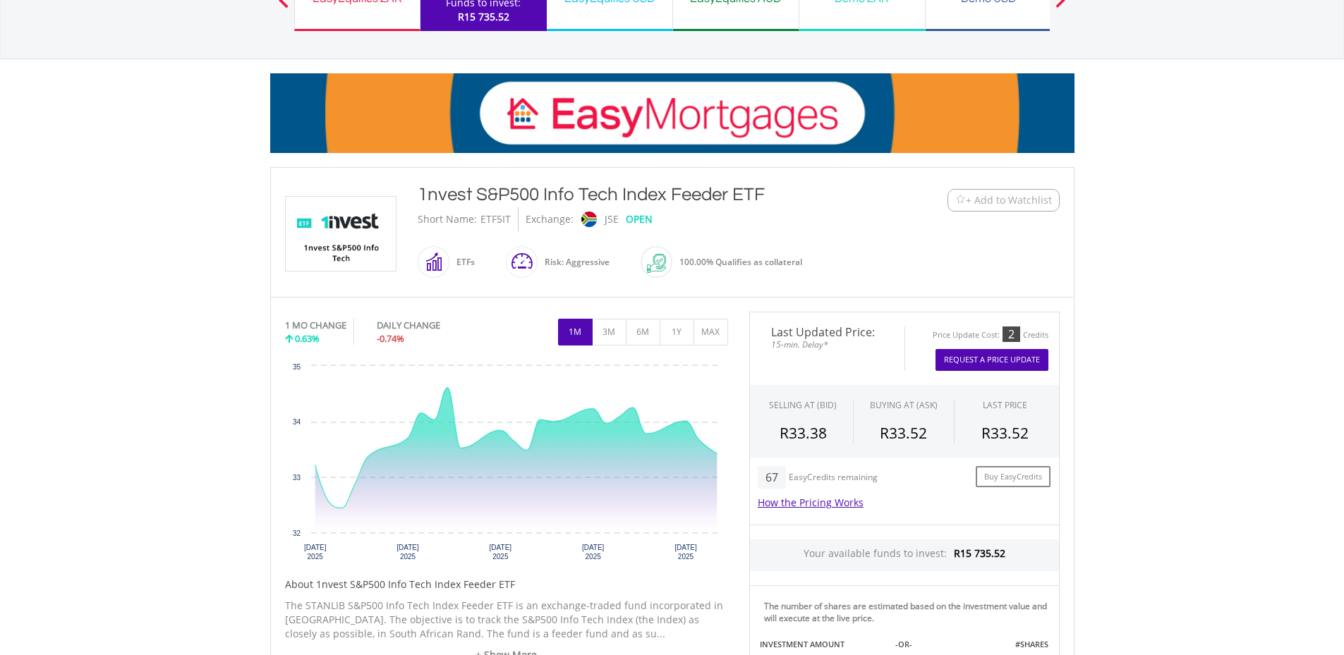
click at [1004, 359] on button "Request A Price Update" at bounding box center [991, 360] width 113 height 22
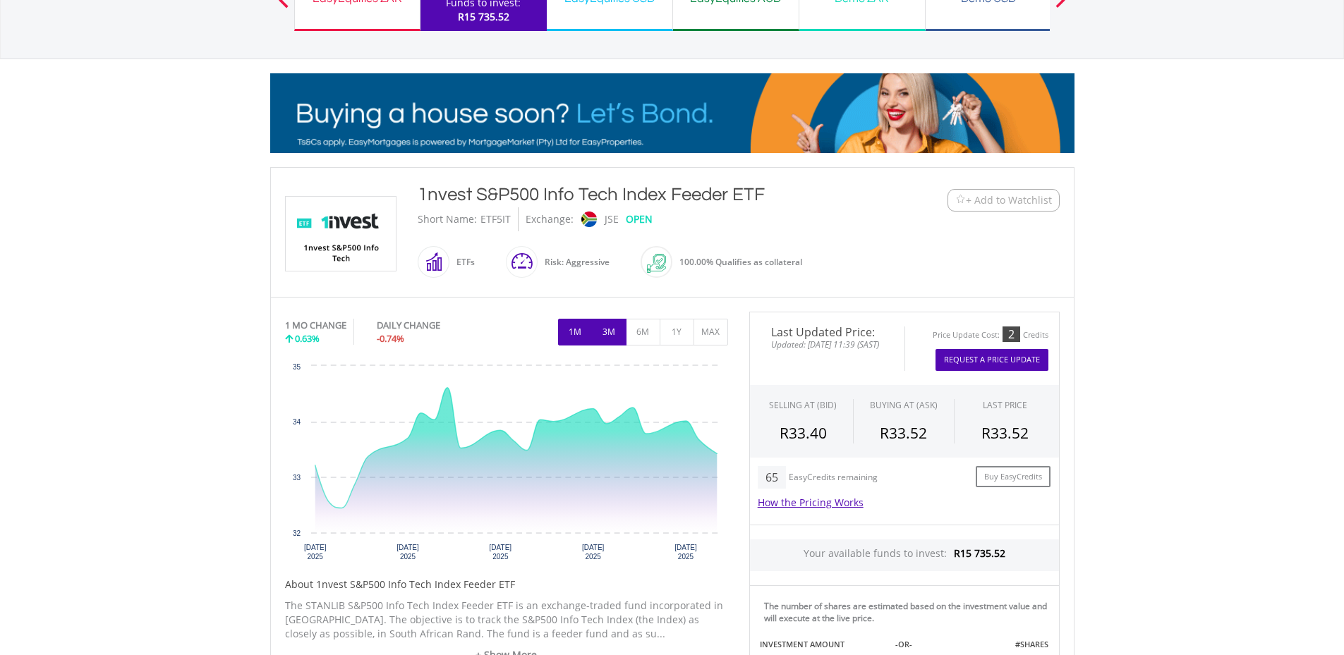
click at [610, 325] on button "3M" at bounding box center [609, 332] width 35 height 27
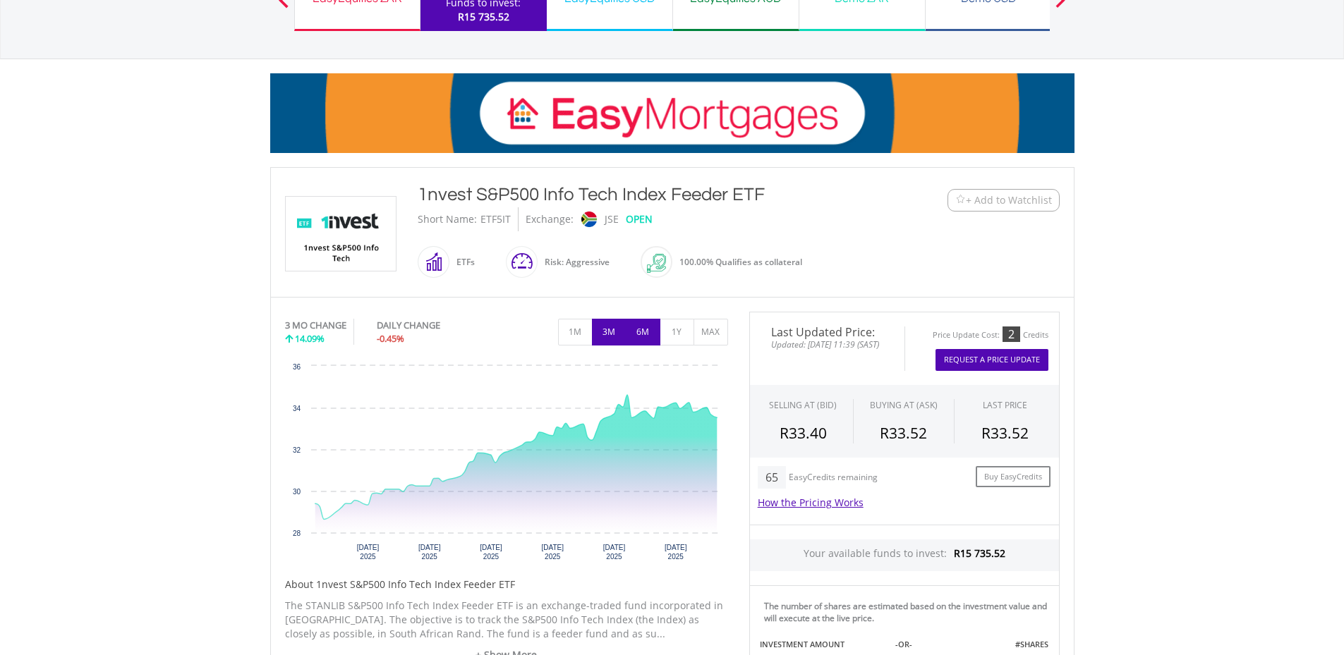
click at [641, 332] on button "6M" at bounding box center [643, 332] width 35 height 27
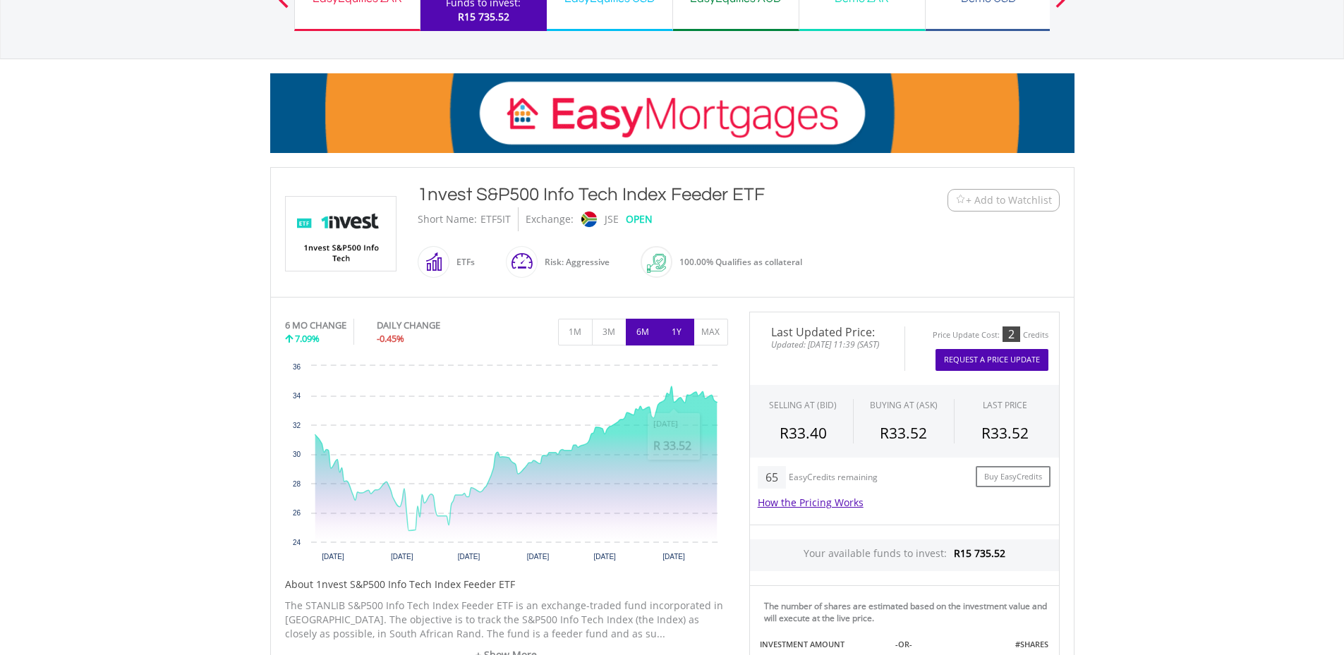
click at [679, 334] on button "1Y" at bounding box center [677, 332] width 35 height 27
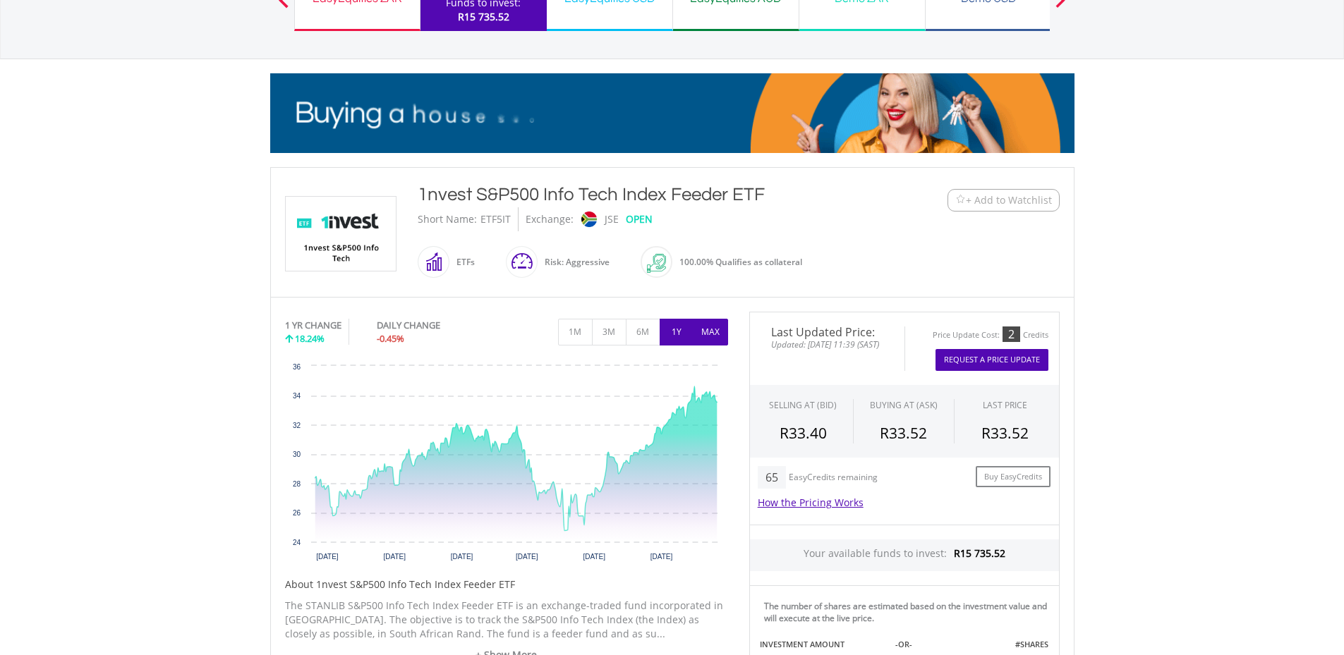
click at [711, 338] on button "MAX" at bounding box center [711, 332] width 35 height 27
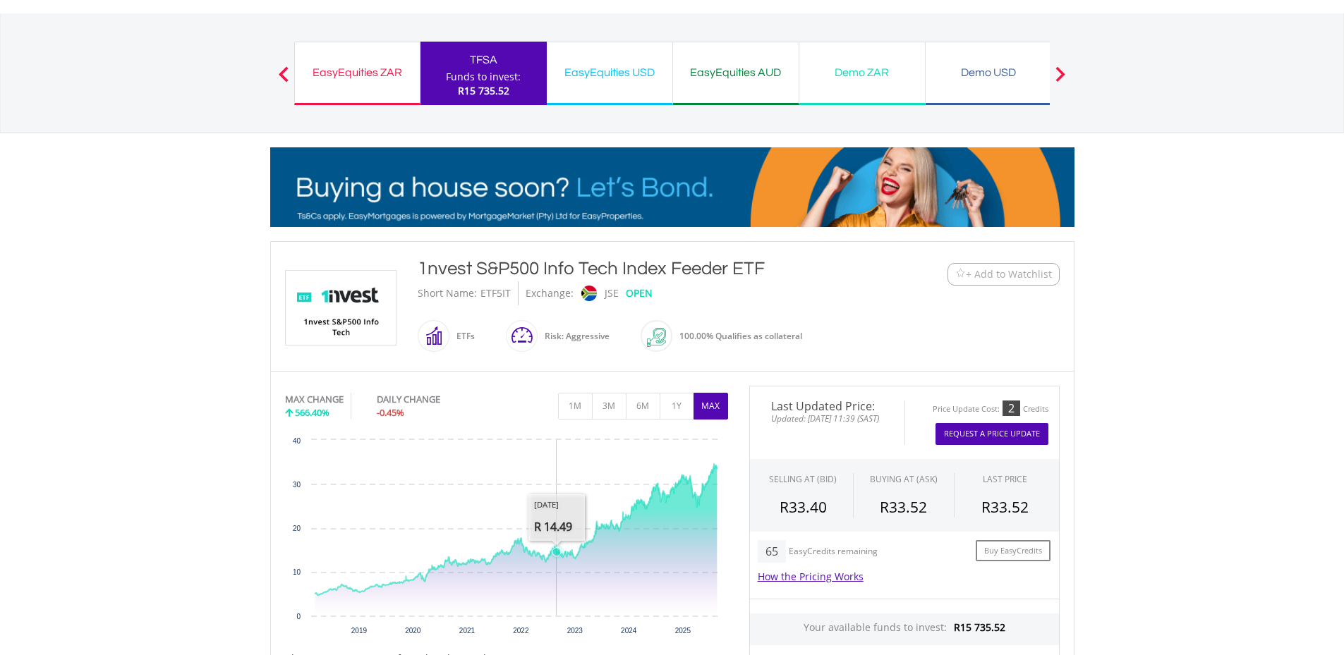
scroll to position [212, 0]
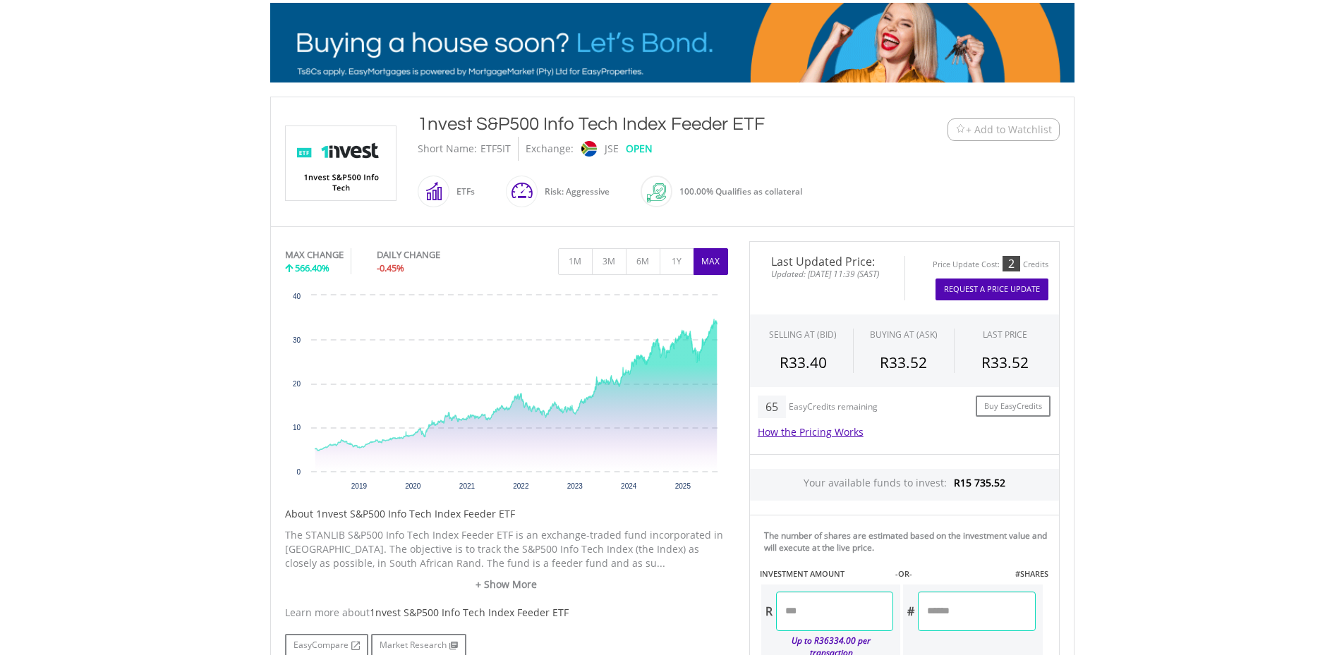
click at [976, 290] on button "Request A Price Update" at bounding box center [991, 290] width 113 height 22
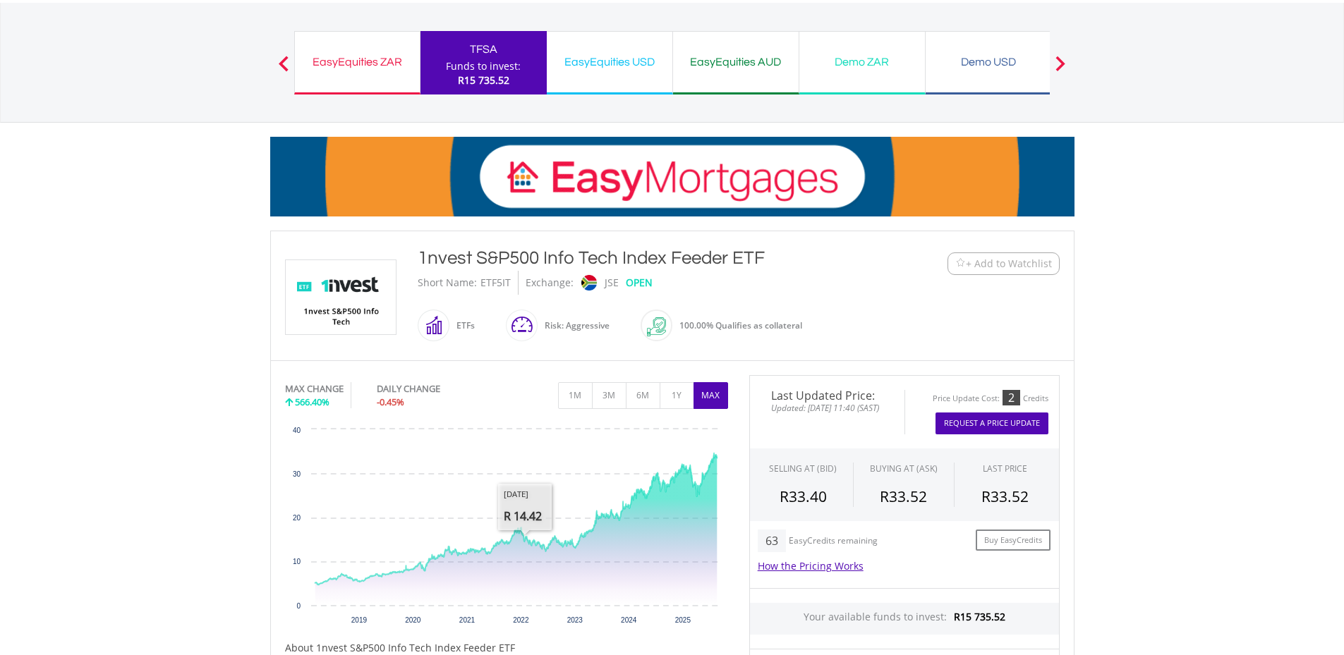
scroll to position [0, 0]
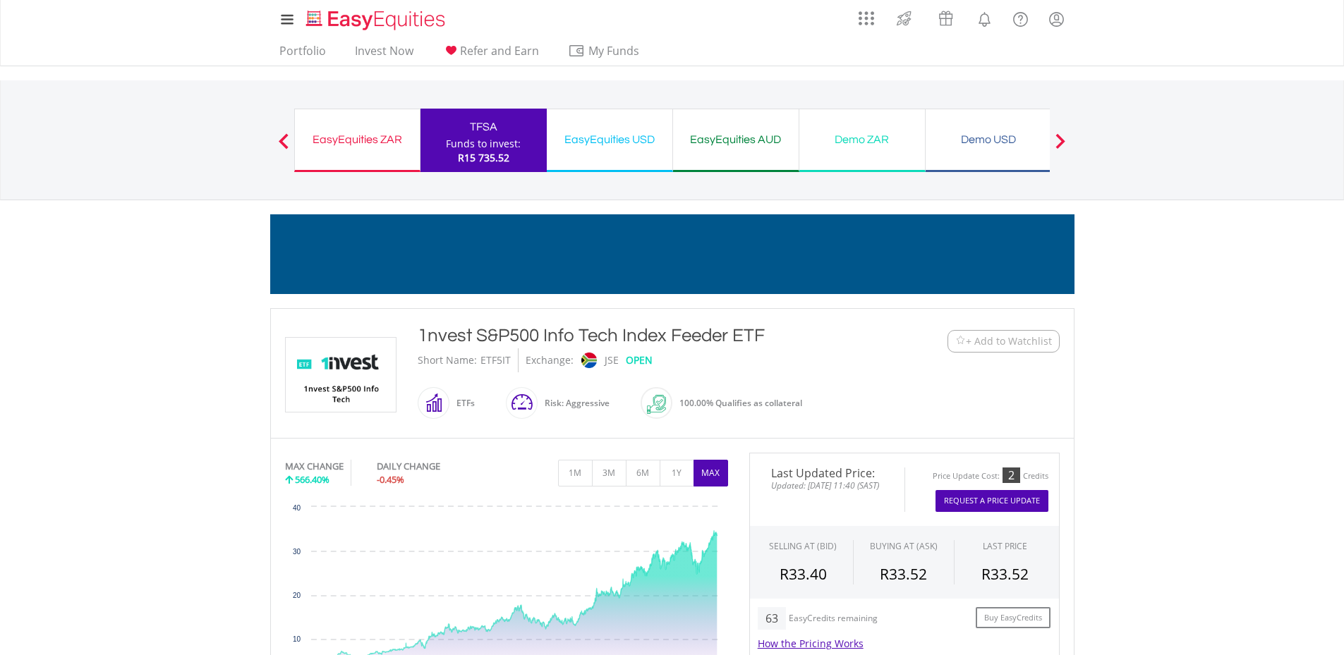
click at [371, 141] on div "EasyEquities ZAR" at bounding box center [357, 140] width 108 height 20
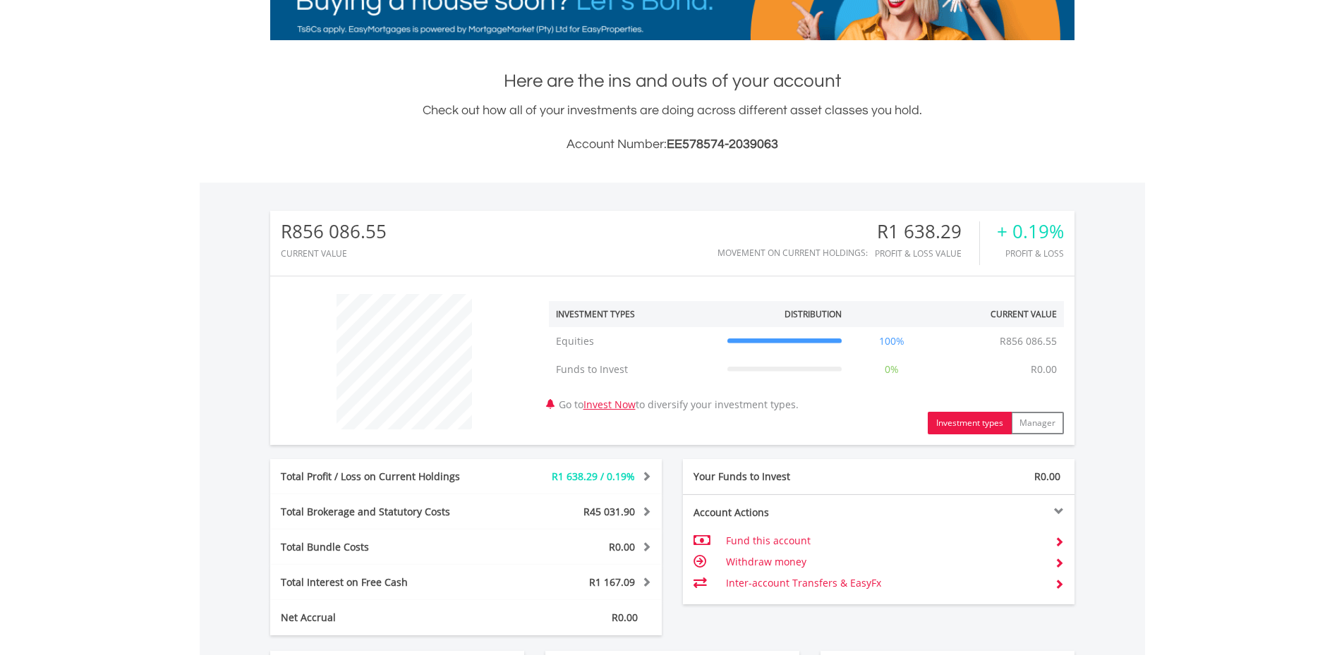
scroll to position [353, 0]
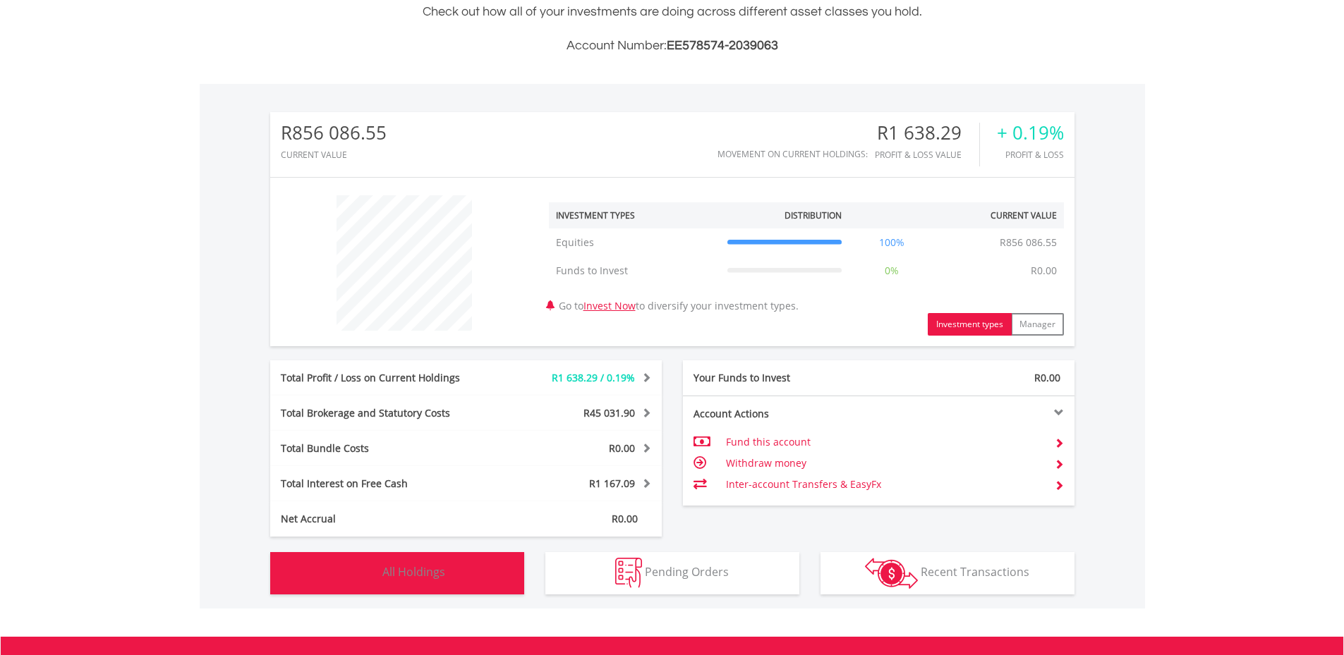
click at [459, 577] on button "Holdings All Holdings" at bounding box center [397, 573] width 254 height 42
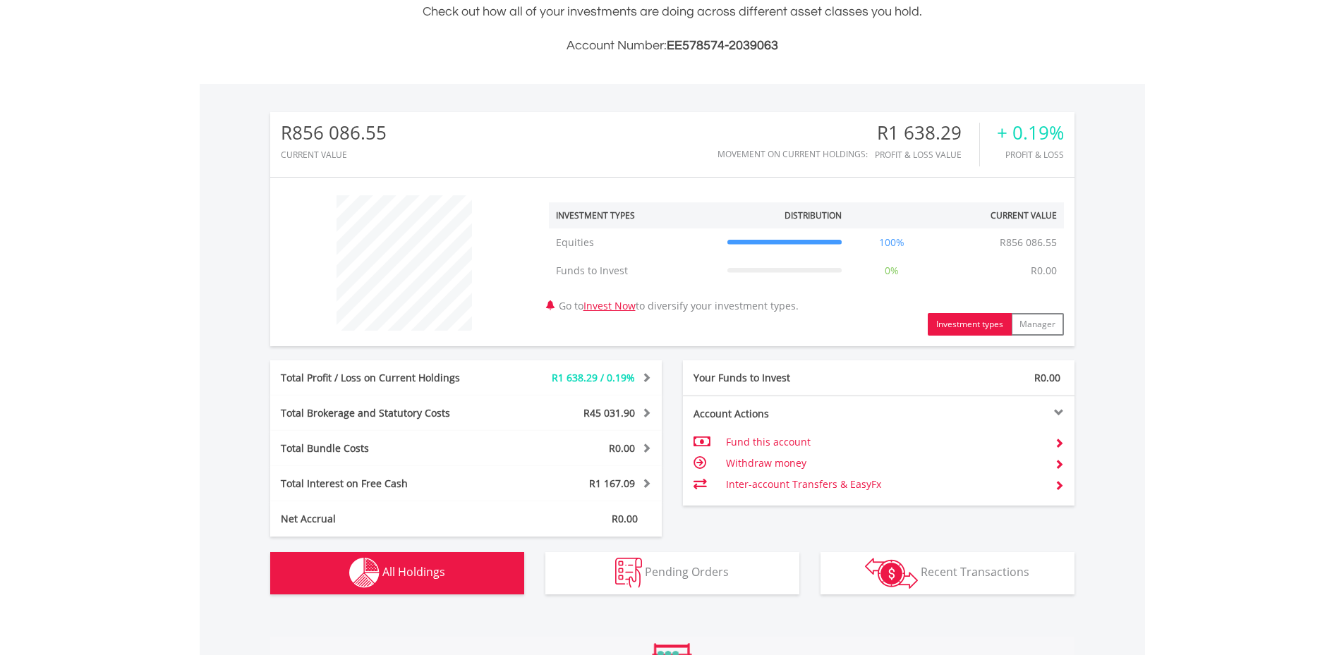
scroll to position [990, 0]
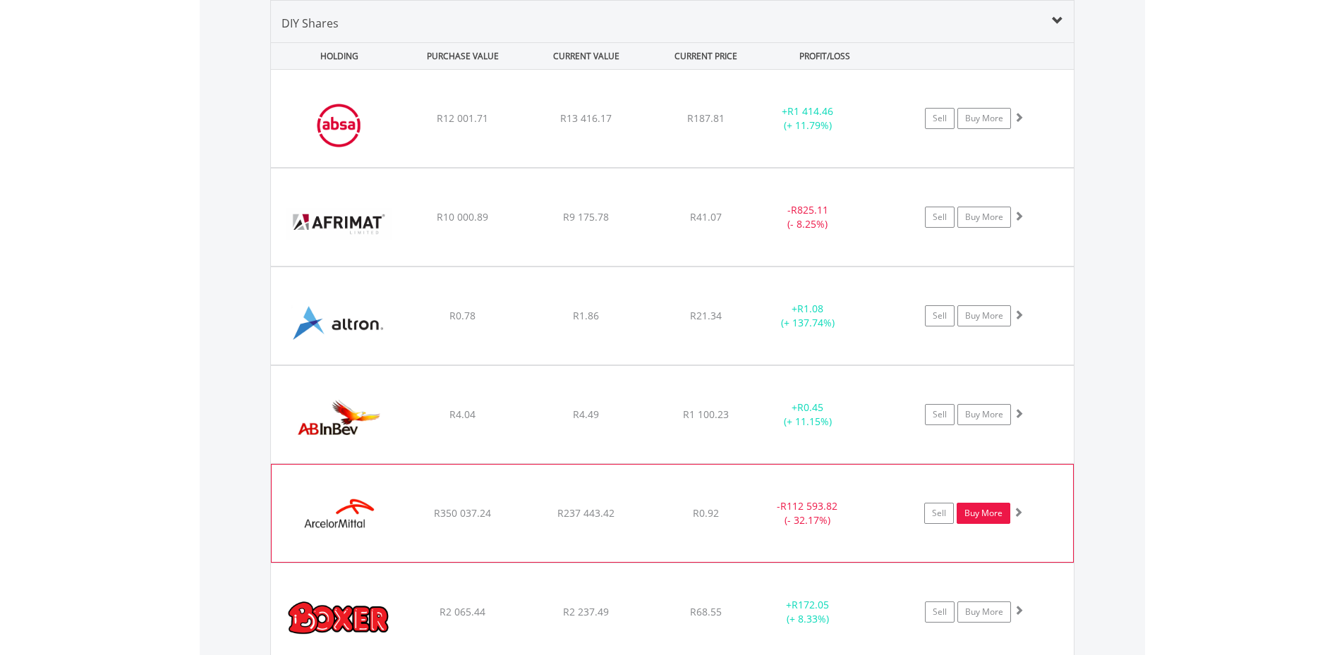
click at [984, 515] on link "Buy More" at bounding box center [984, 513] width 54 height 21
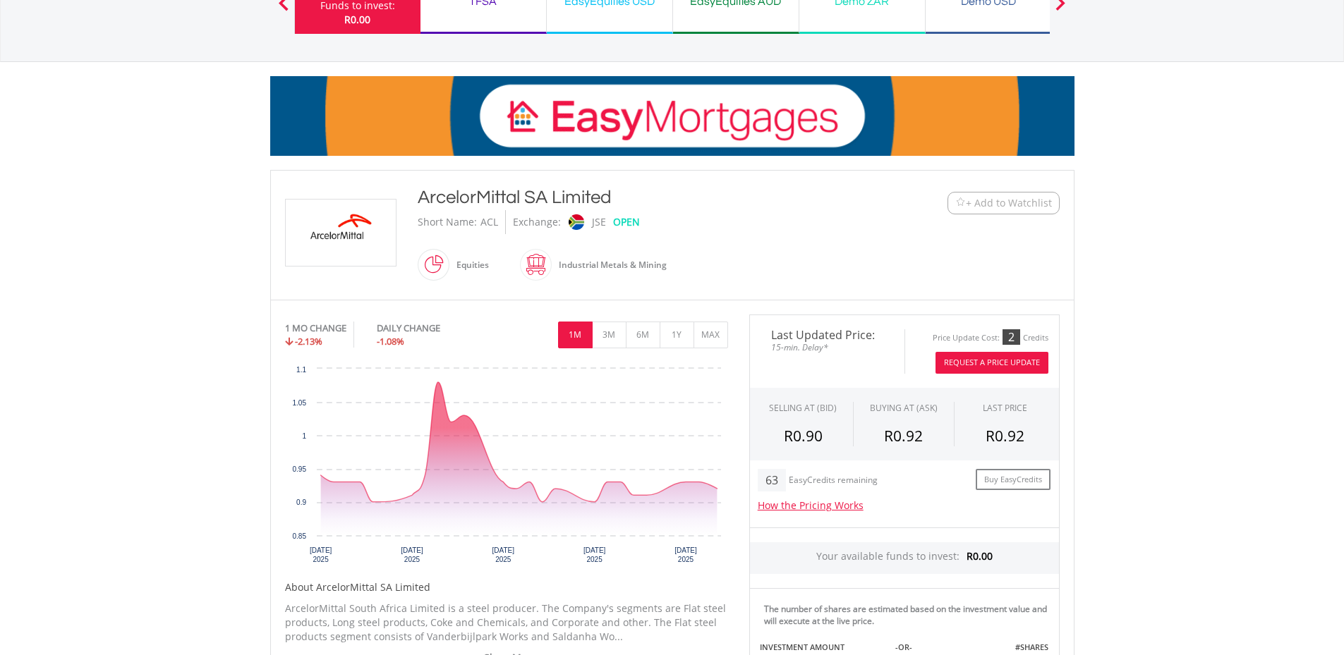
scroll to position [212, 0]
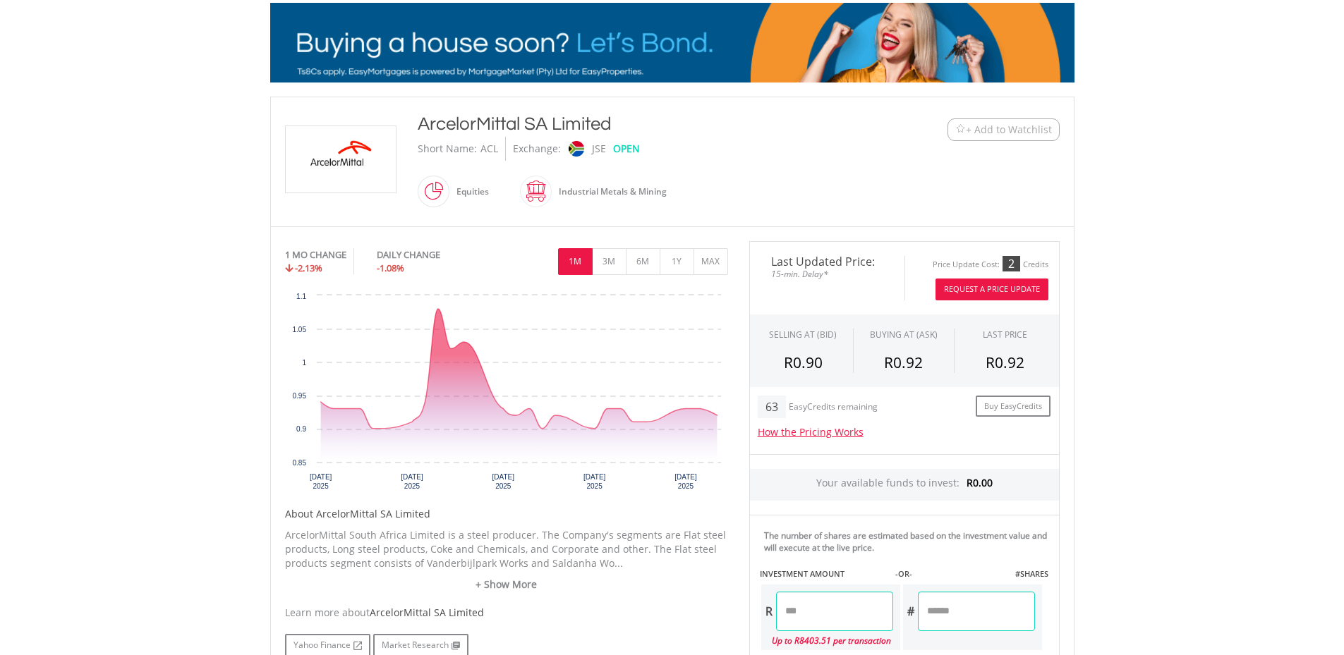
click at [1007, 285] on button "Request A Price Update" at bounding box center [991, 290] width 113 height 22
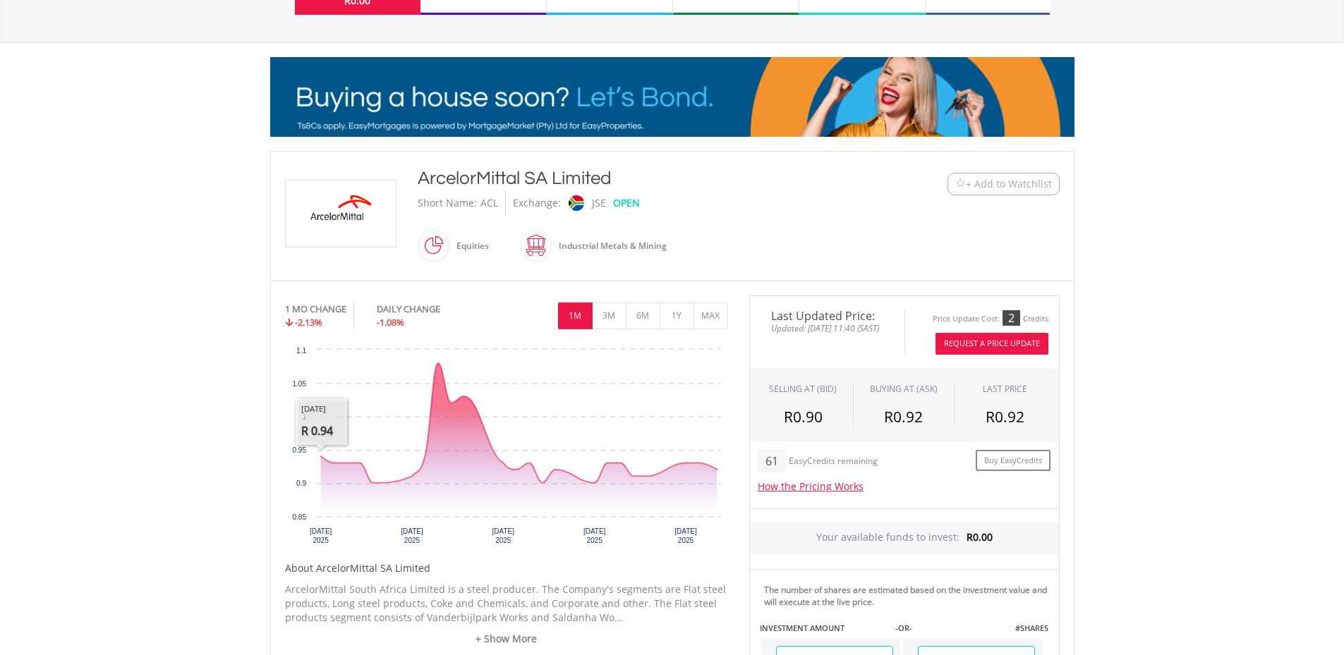
scroll to position [141, 0]
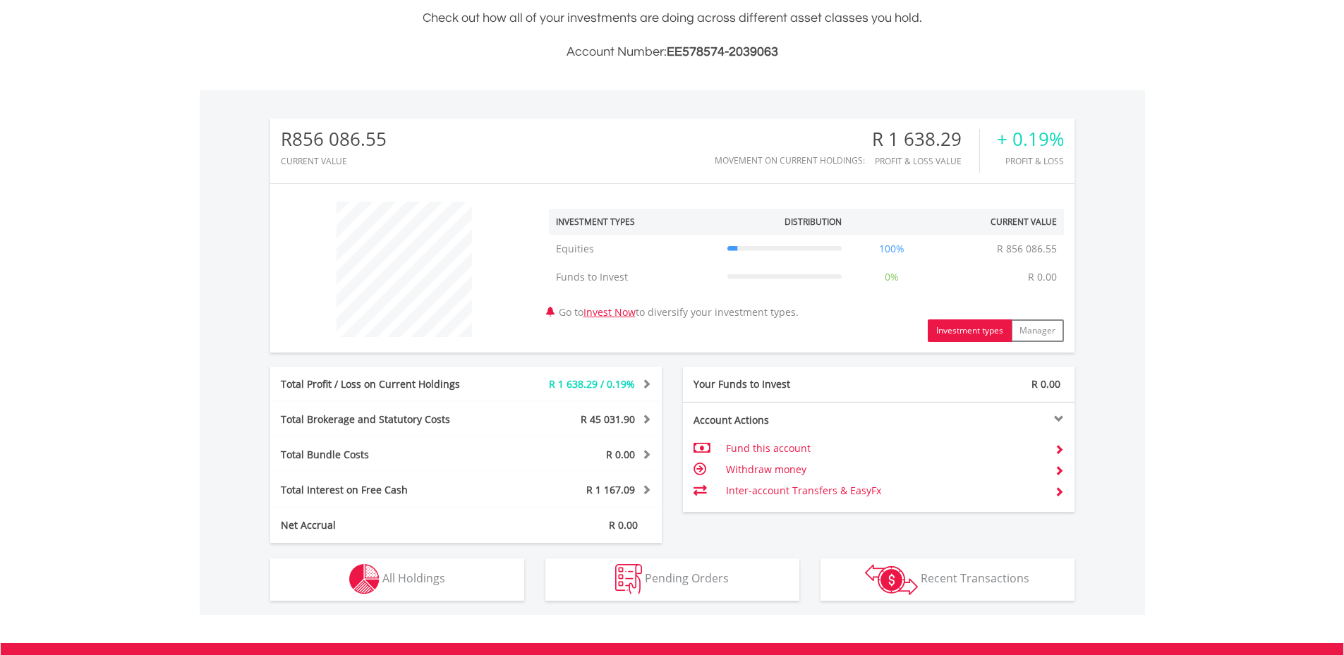
scroll to position [135, 268]
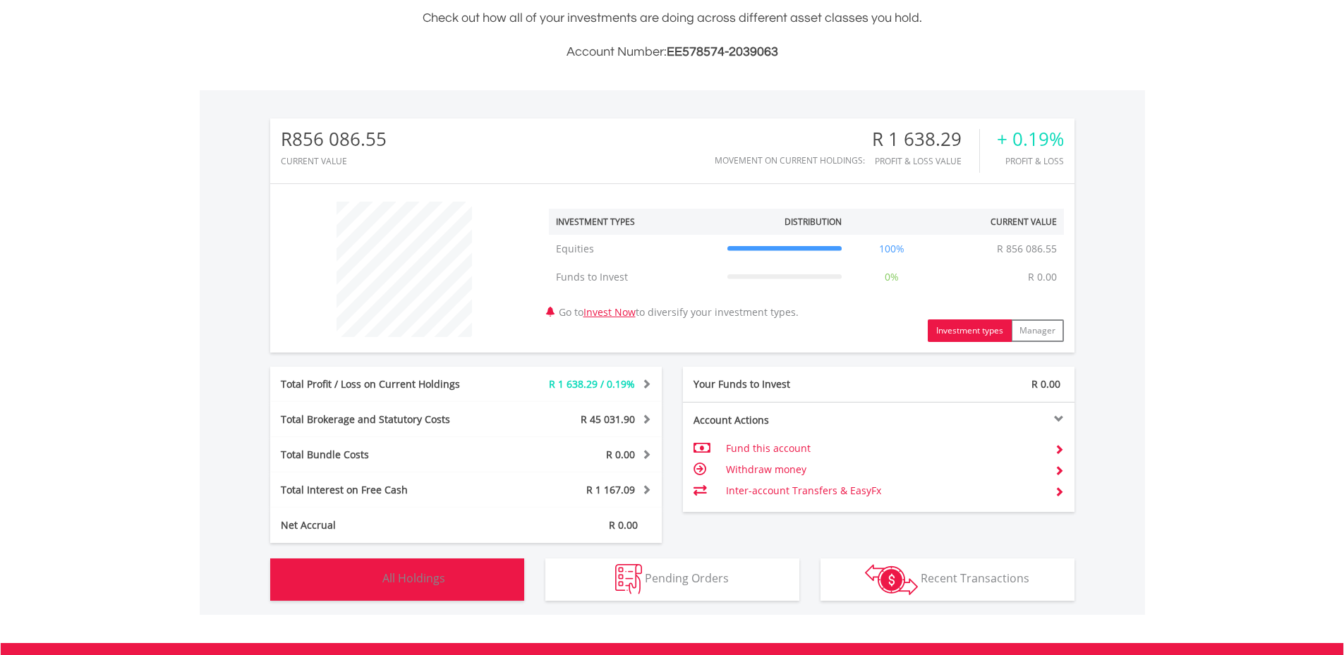
click at [443, 586] on span "All Holdings" at bounding box center [413, 579] width 63 height 16
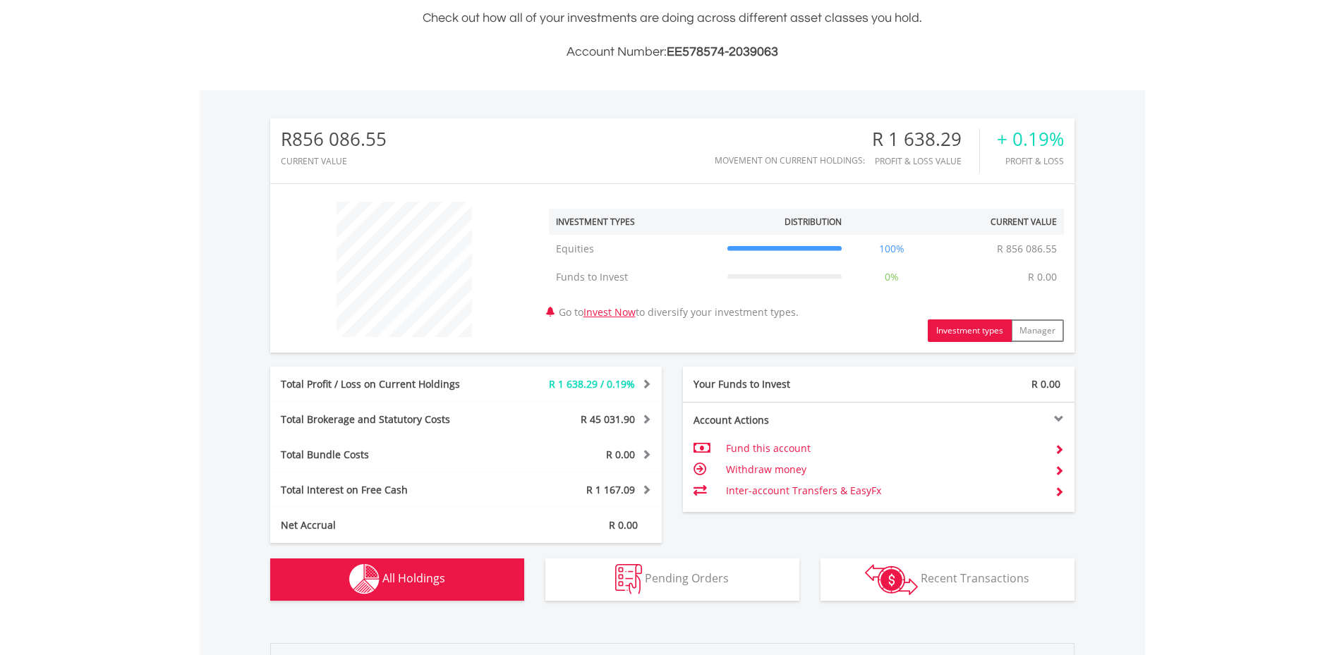
scroll to position [990, 0]
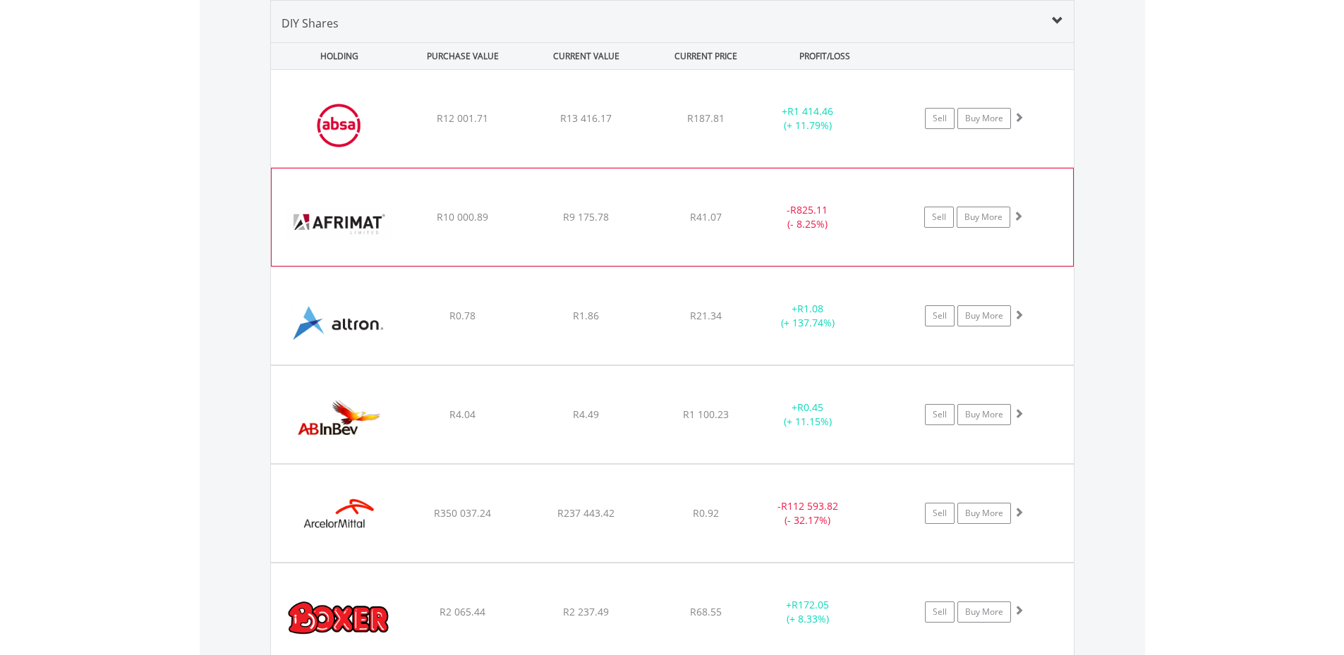
click at [349, 229] on img at bounding box center [339, 224] width 121 height 76
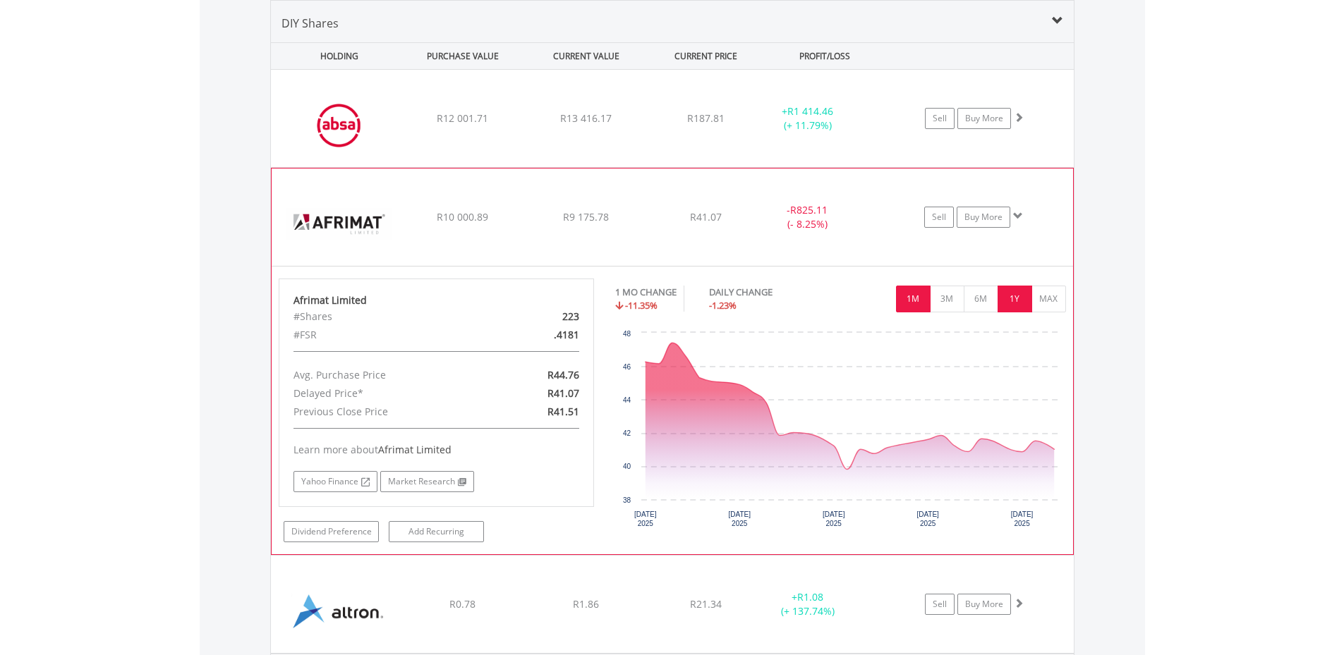
click at [1017, 301] on button "1Y" at bounding box center [1015, 299] width 35 height 27
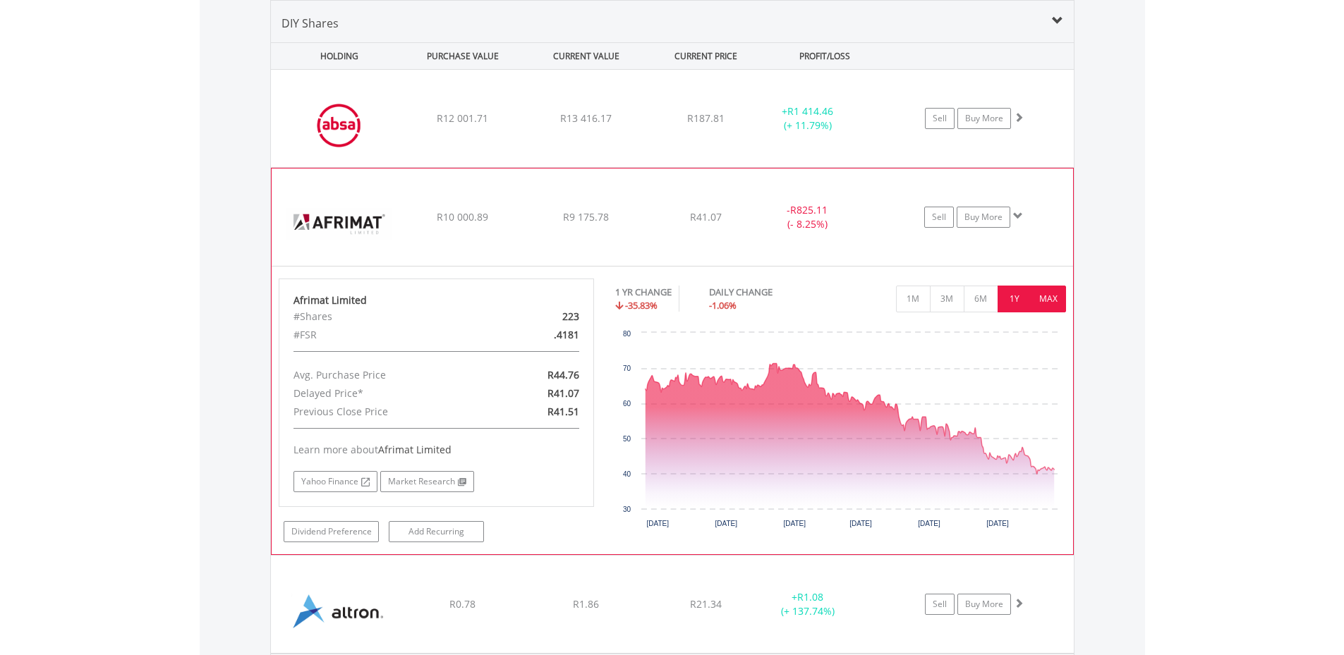
click at [1050, 299] on button "MAX" at bounding box center [1048, 299] width 35 height 27
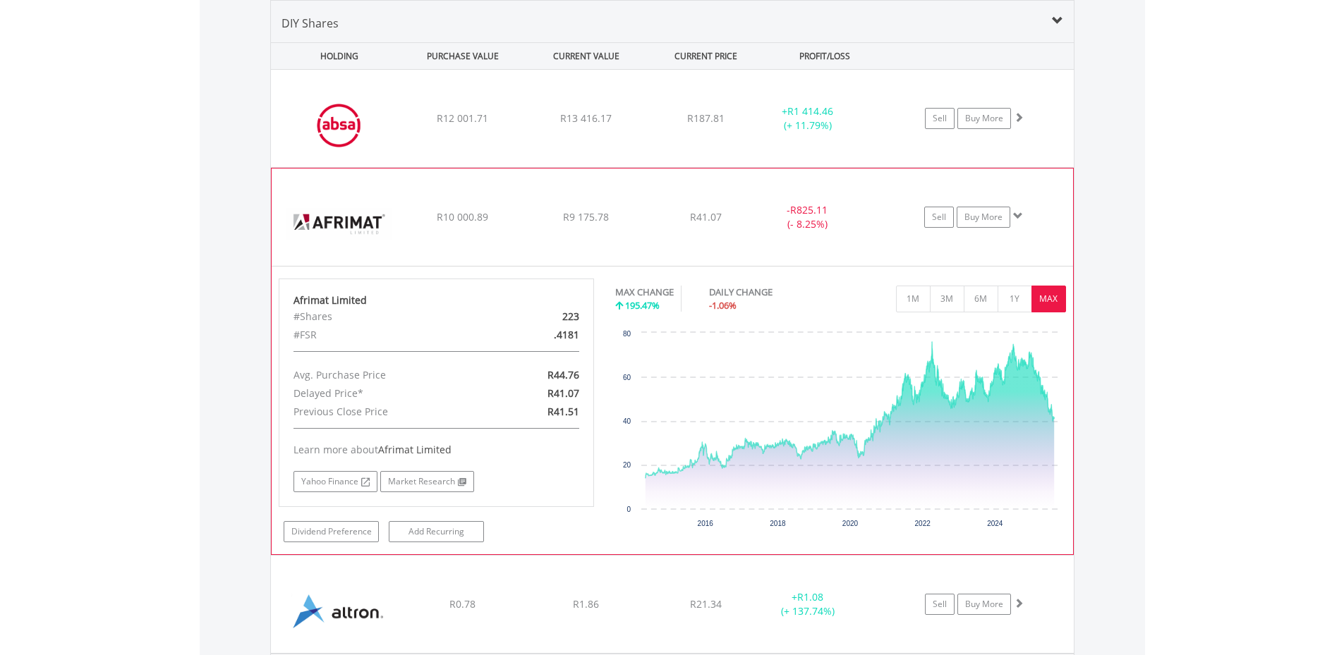
click at [363, 218] on img at bounding box center [339, 224] width 121 height 76
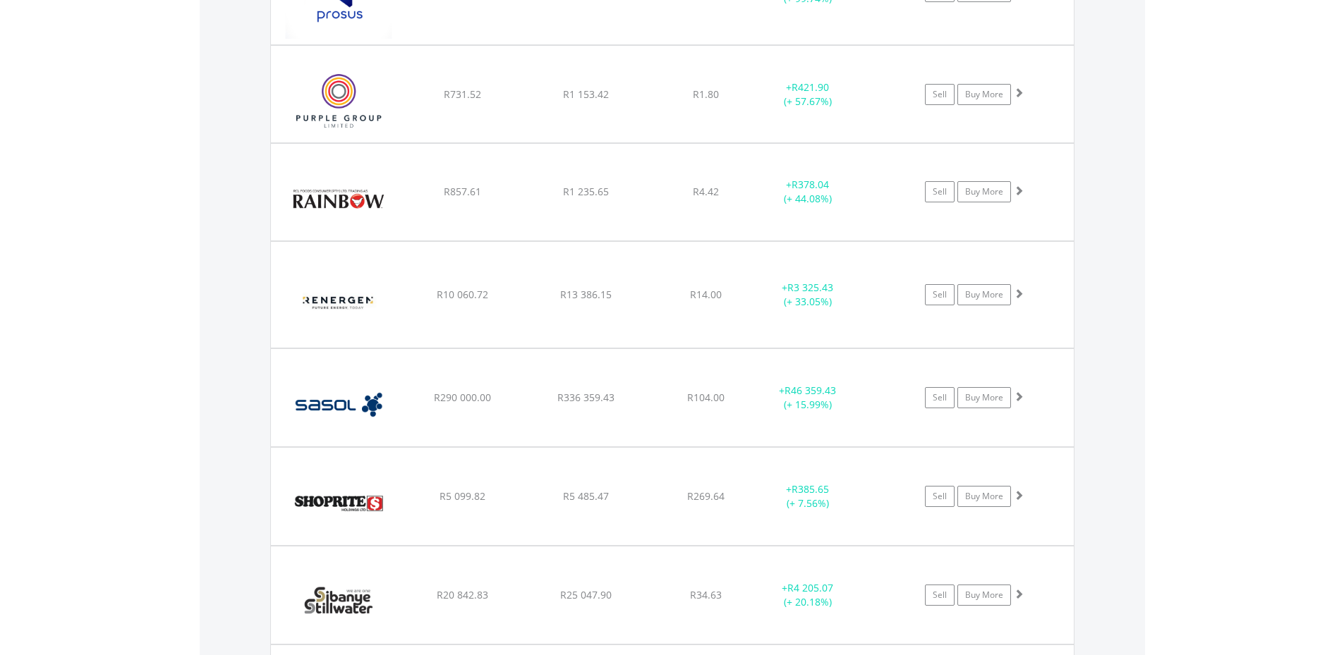
scroll to position [2754, 0]
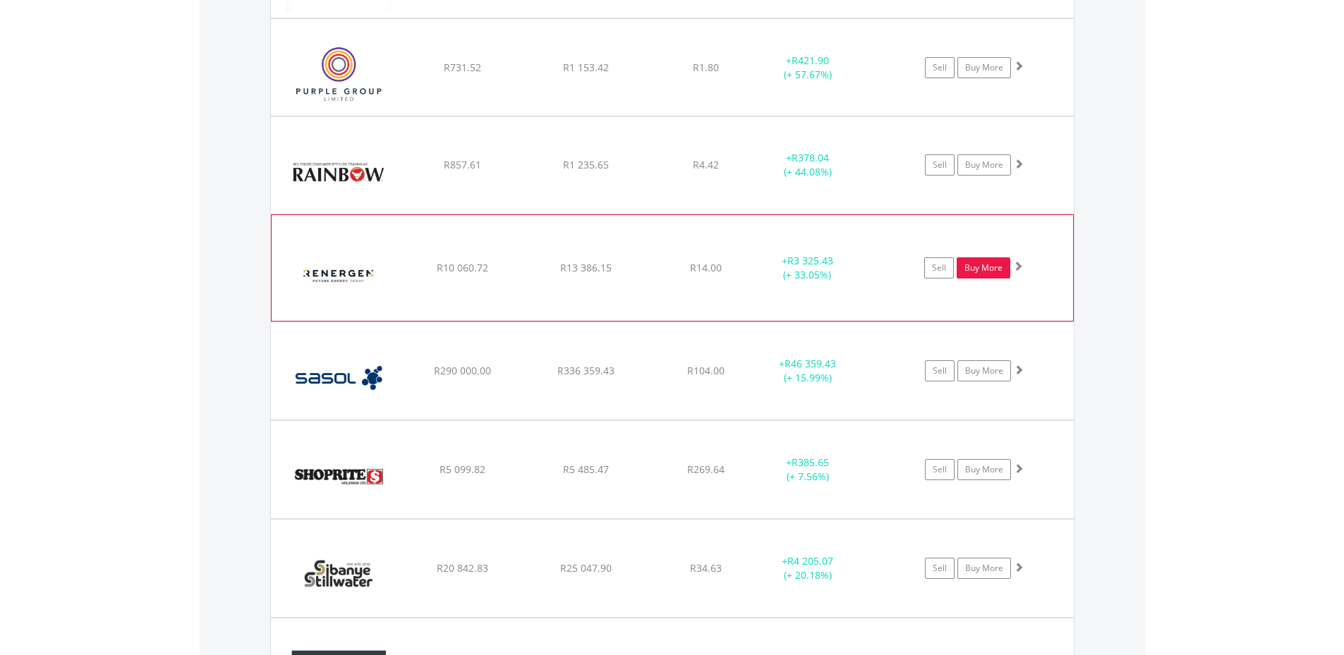
click at [1000, 266] on link "Buy More" at bounding box center [984, 268] width 54 height 21
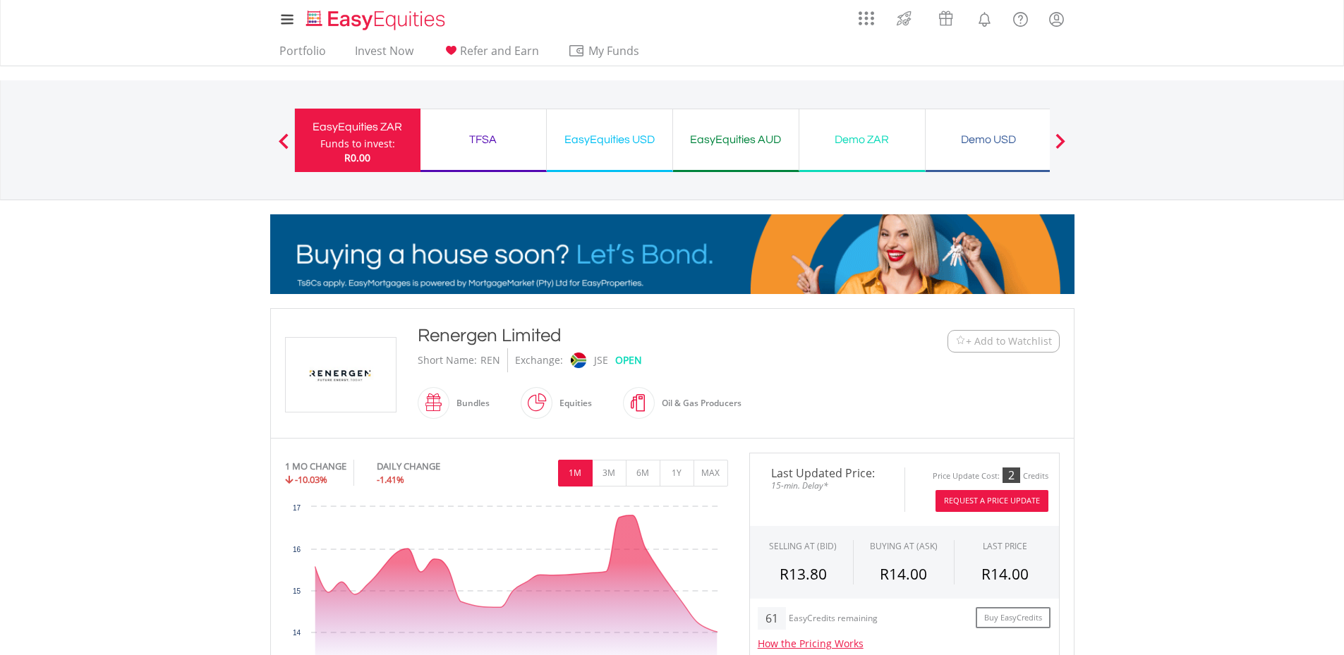
click at [990, 499] on button "Request A Price Update" at bounding box center [991, 501] width 113 height 22
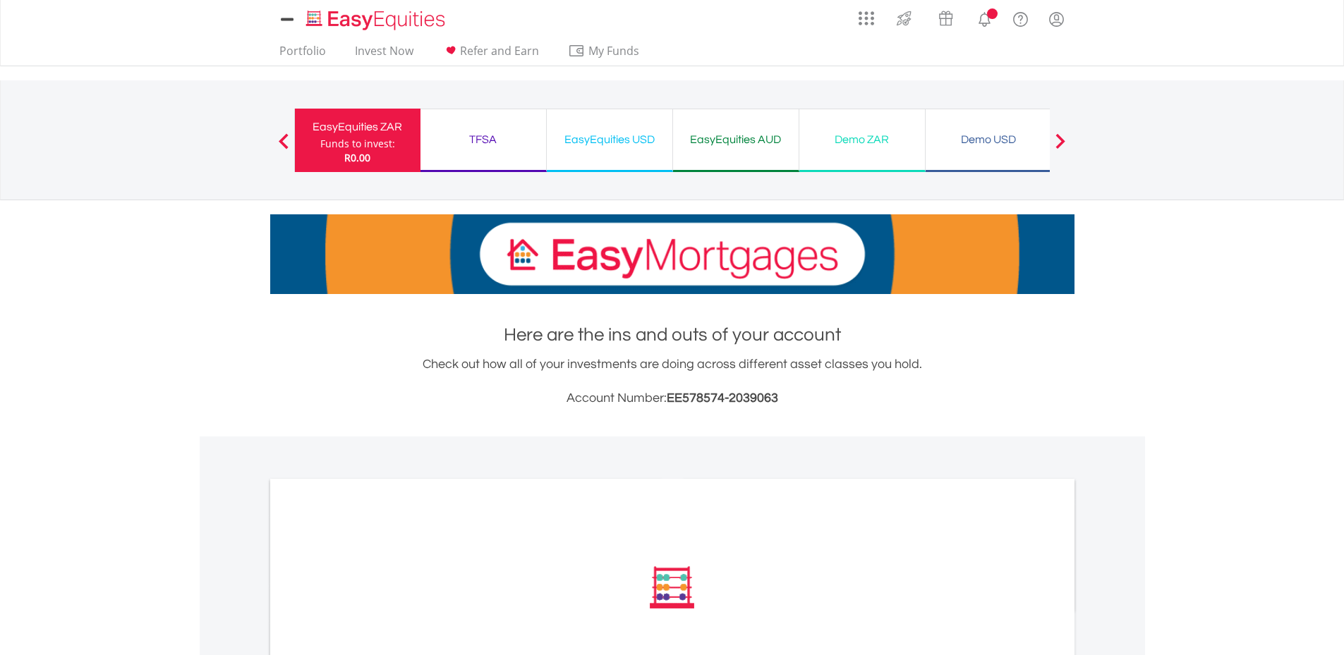
scroll to position [346, 0]
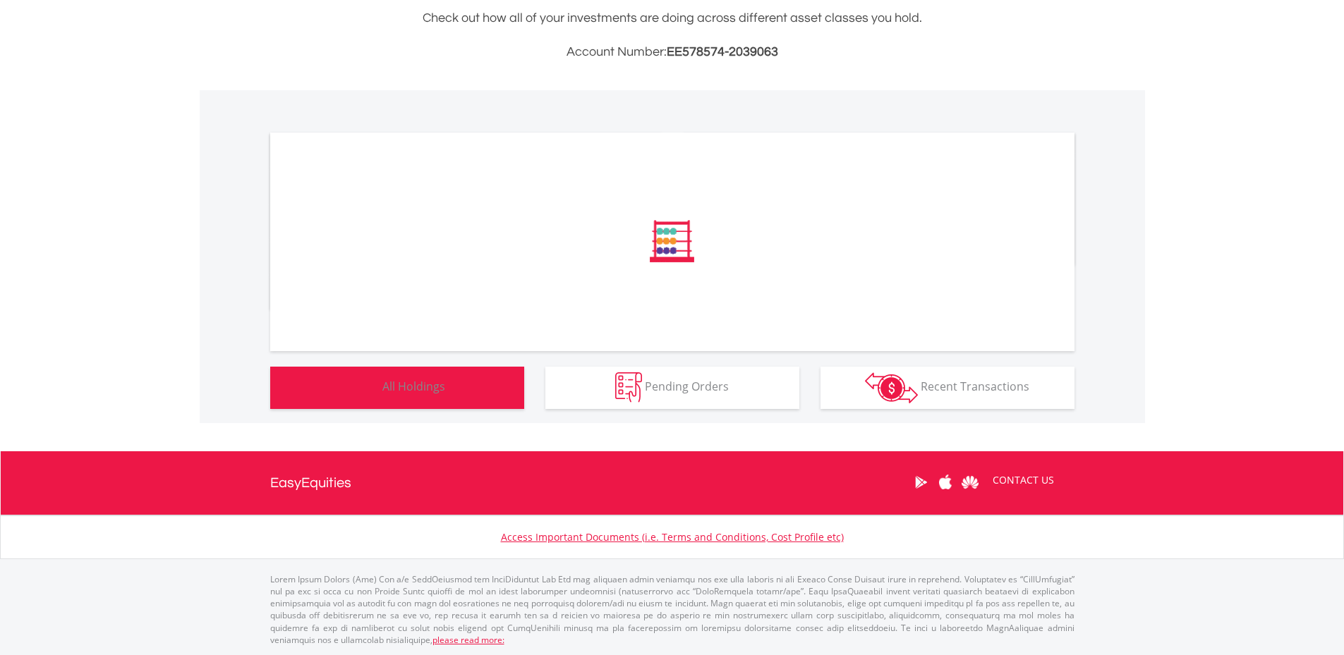
click at [455, 398] on button "Holdings All Holdings" at bounding box center [397, 388] width 254 height 42
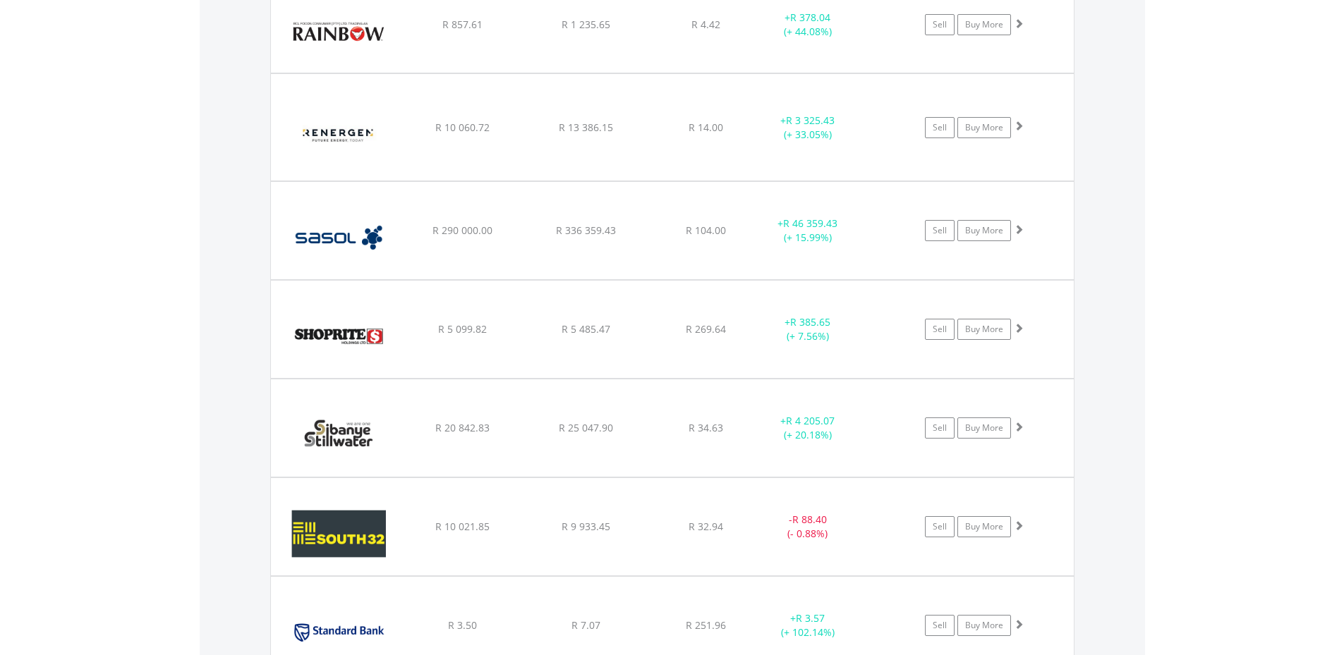
scroll to position [2895, 0]
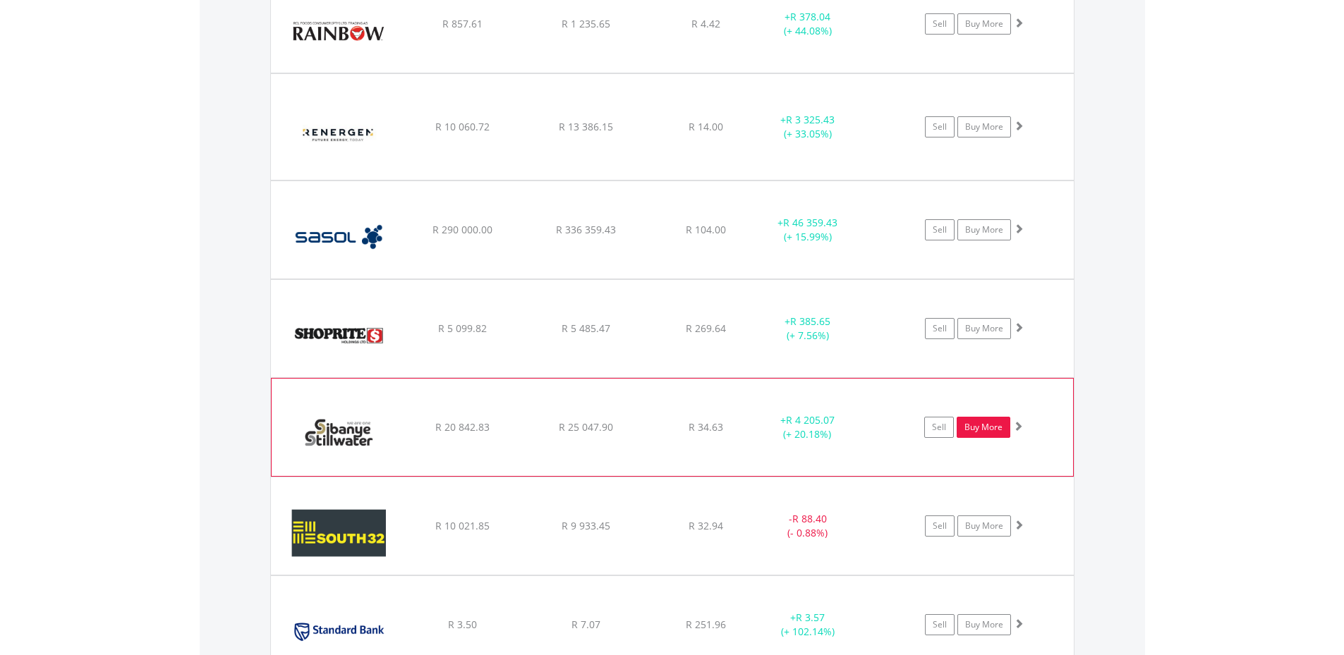
click at [974, 429] on link "Buy More" at bounding box center [984, 427] width 54 height 21
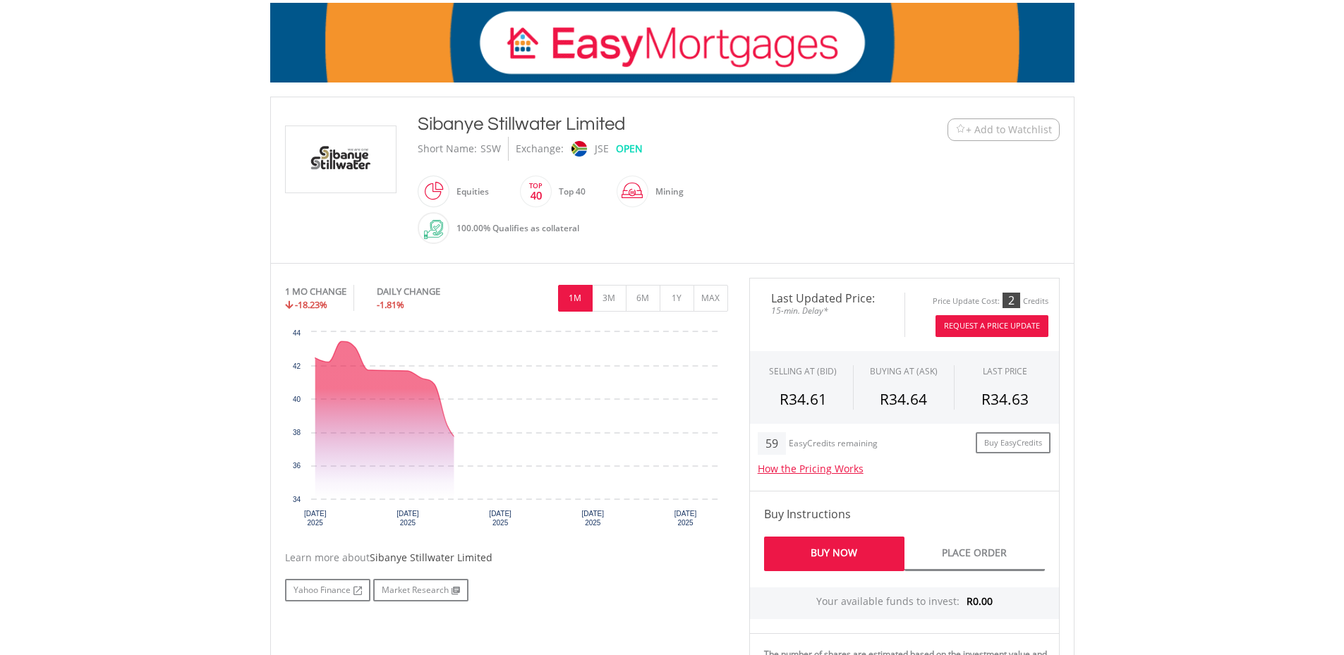
scroll to position [212, 0]
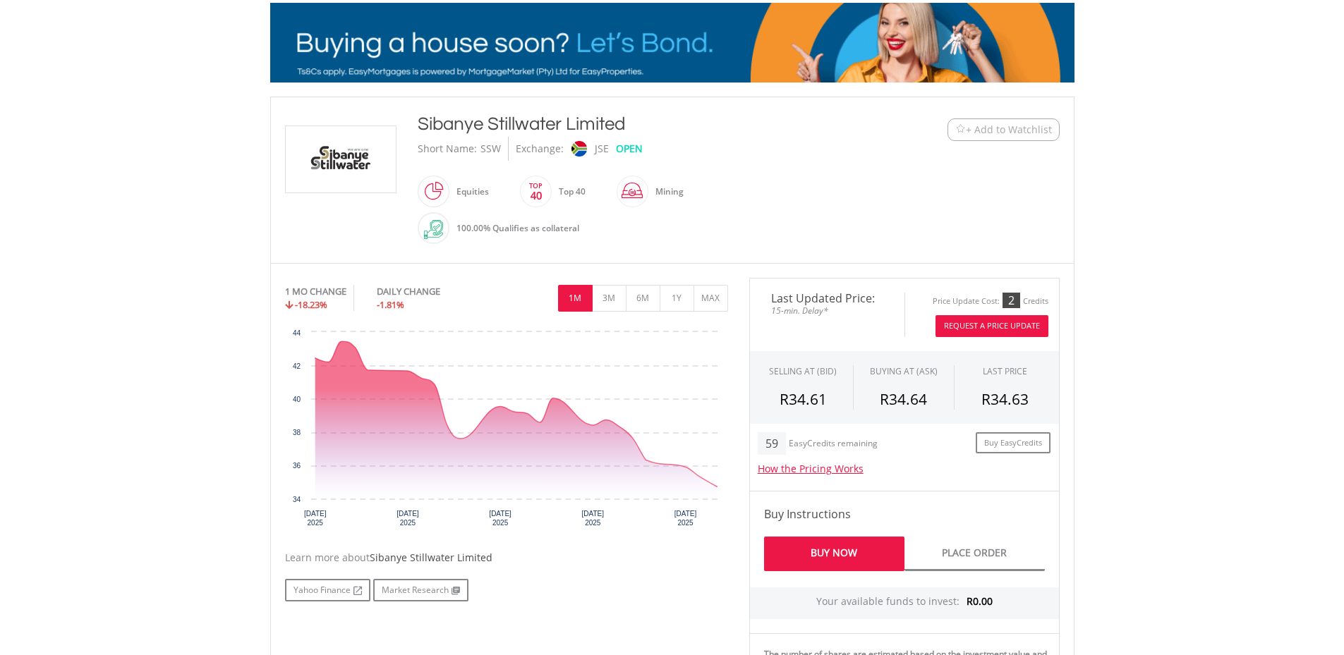
click at [993, 322] on button "Request A Price Update" at bounding box center [991, 326] width 113 height 22
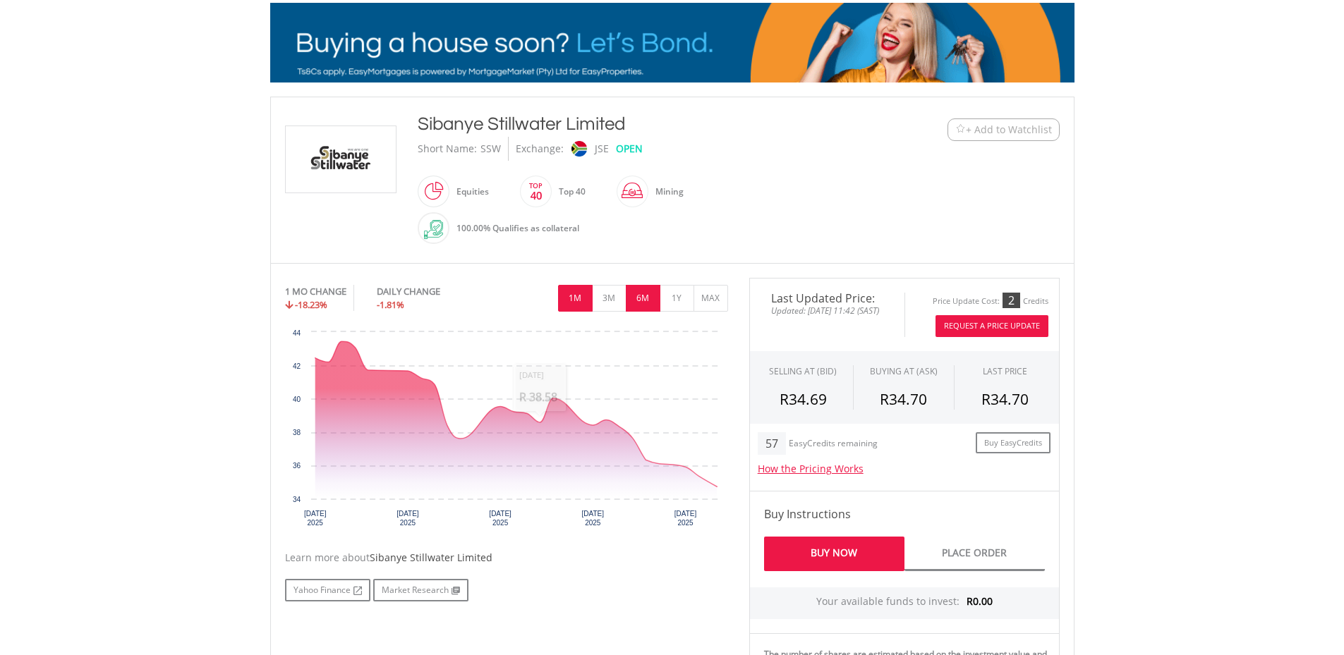
click at [656, 301] on button "6M" at bounding box center [643, 298] width 35 height 27
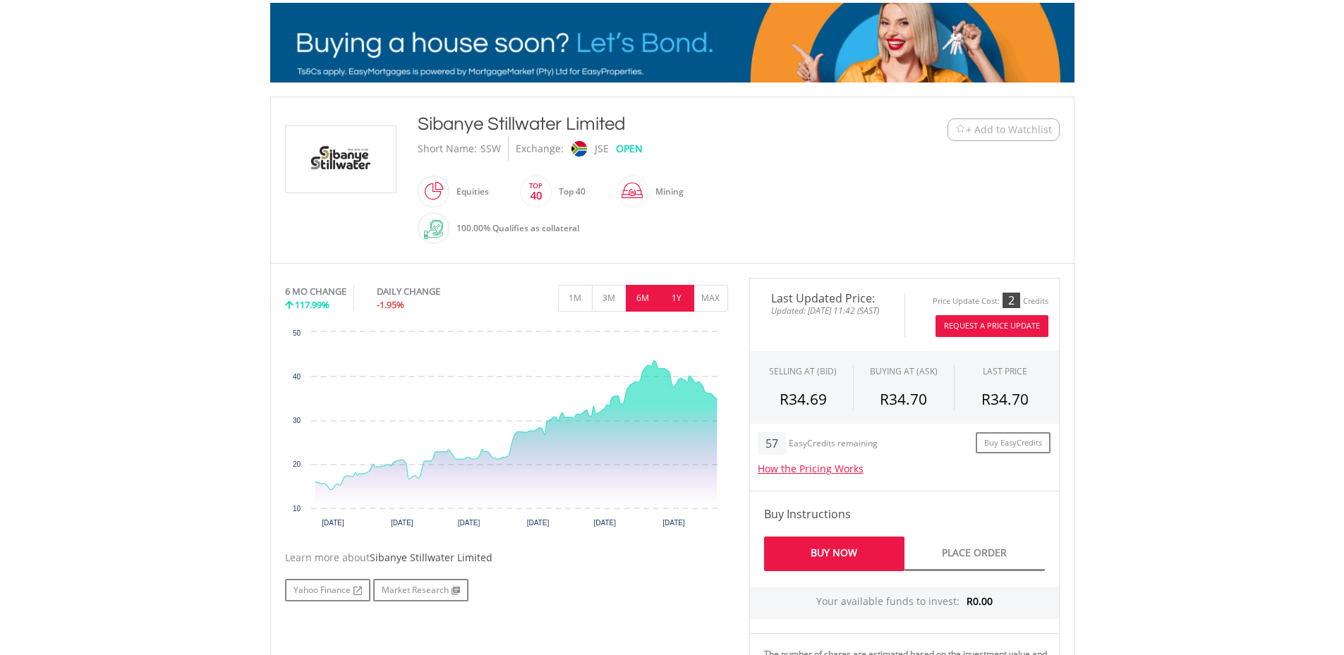
click at [682, 302] on button "1Y" at bounding box center [677, 298] width 35 height 27
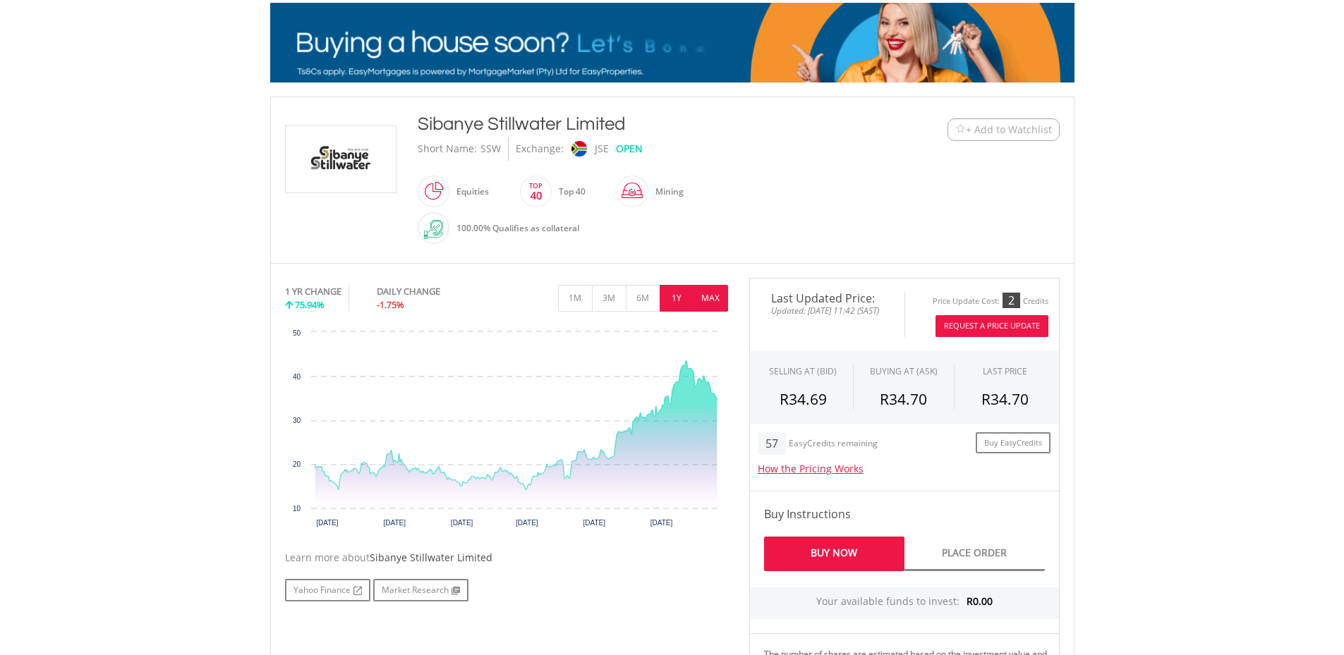
click at [709, 300] on button "MAX" at bounding box center [711, 298] width 35 height 27
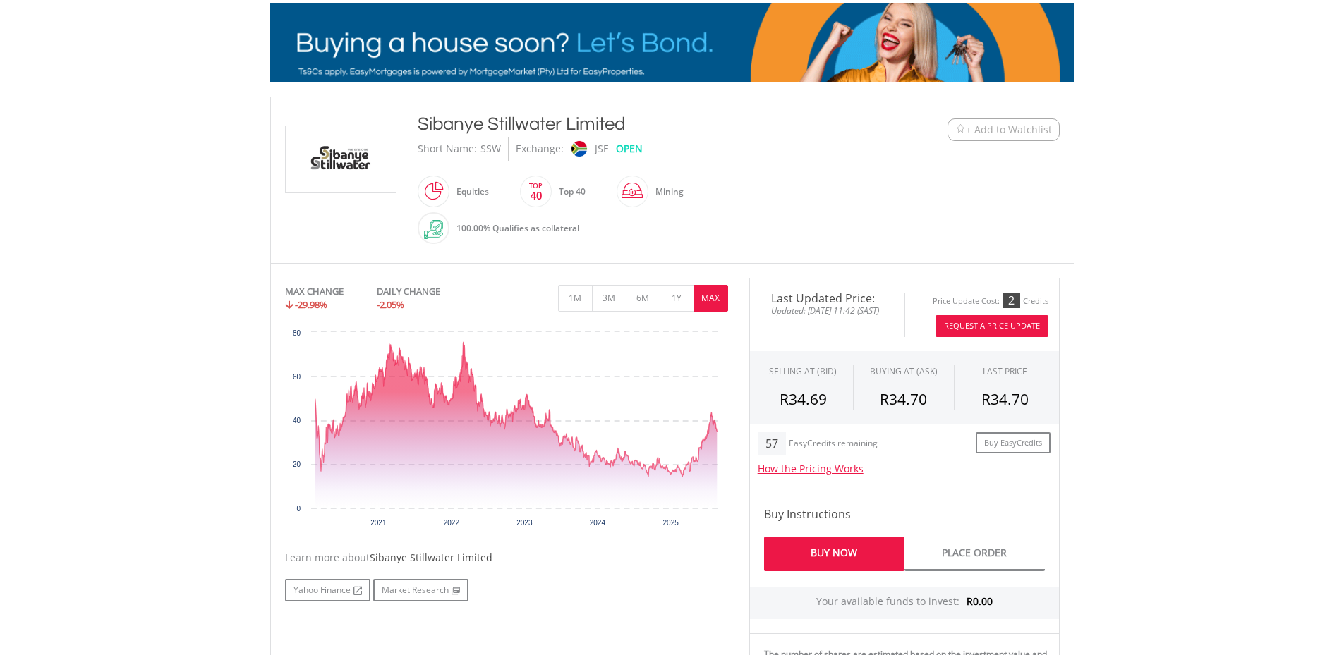
click at [981, 325] on button "Request A Price Update" at bounding box center [991, 326] width 113 height 22
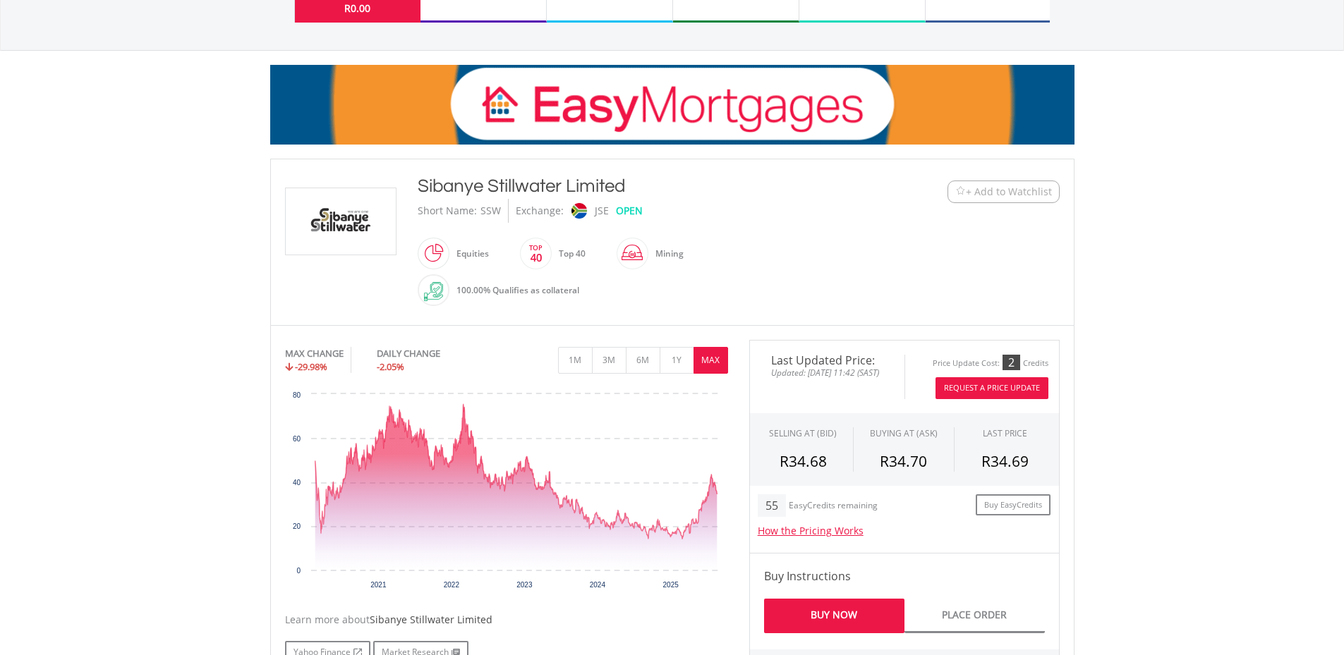
scroll to position [141, 0]
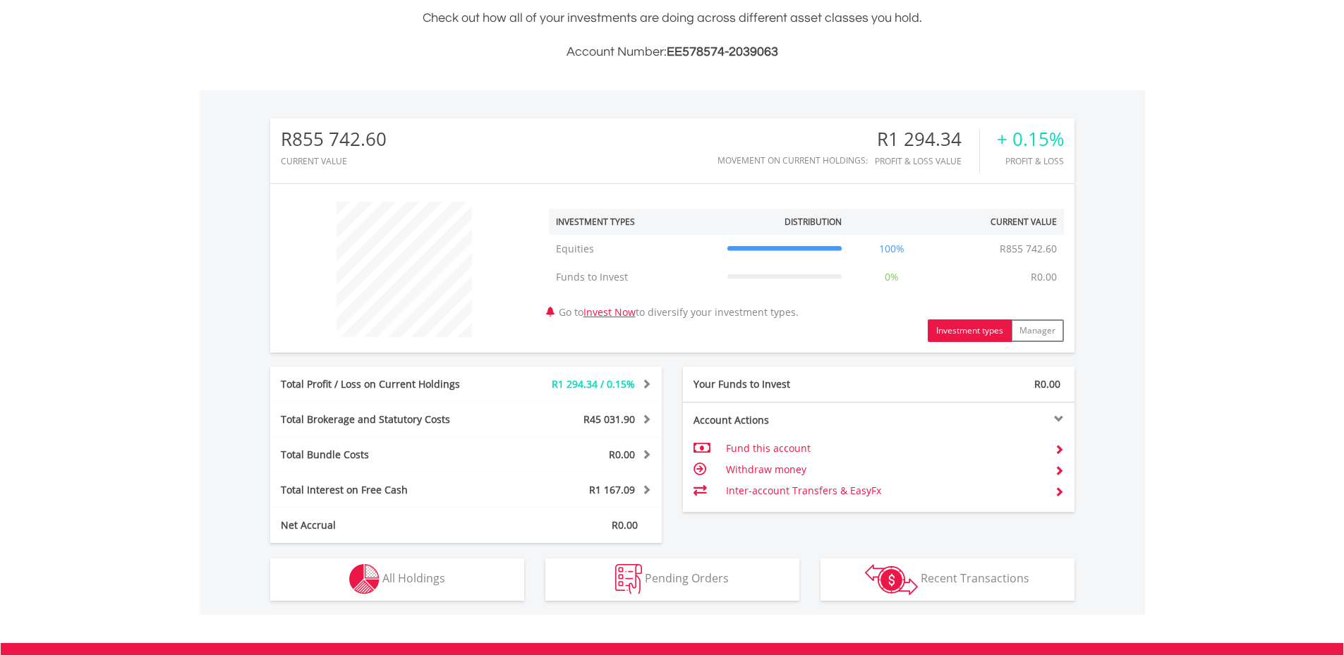
scroll to position [538, 0]
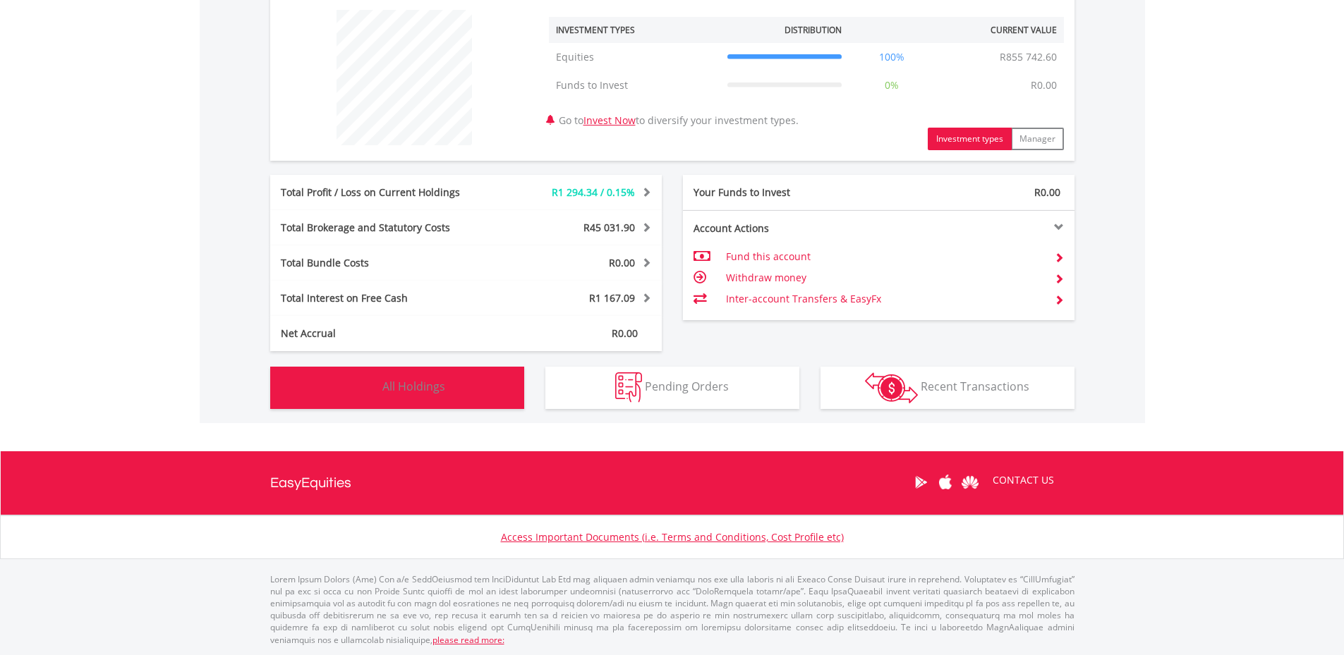
click at [418, 388] on span "All Holdings" at bounding box center [413, 387] width 63 height 16
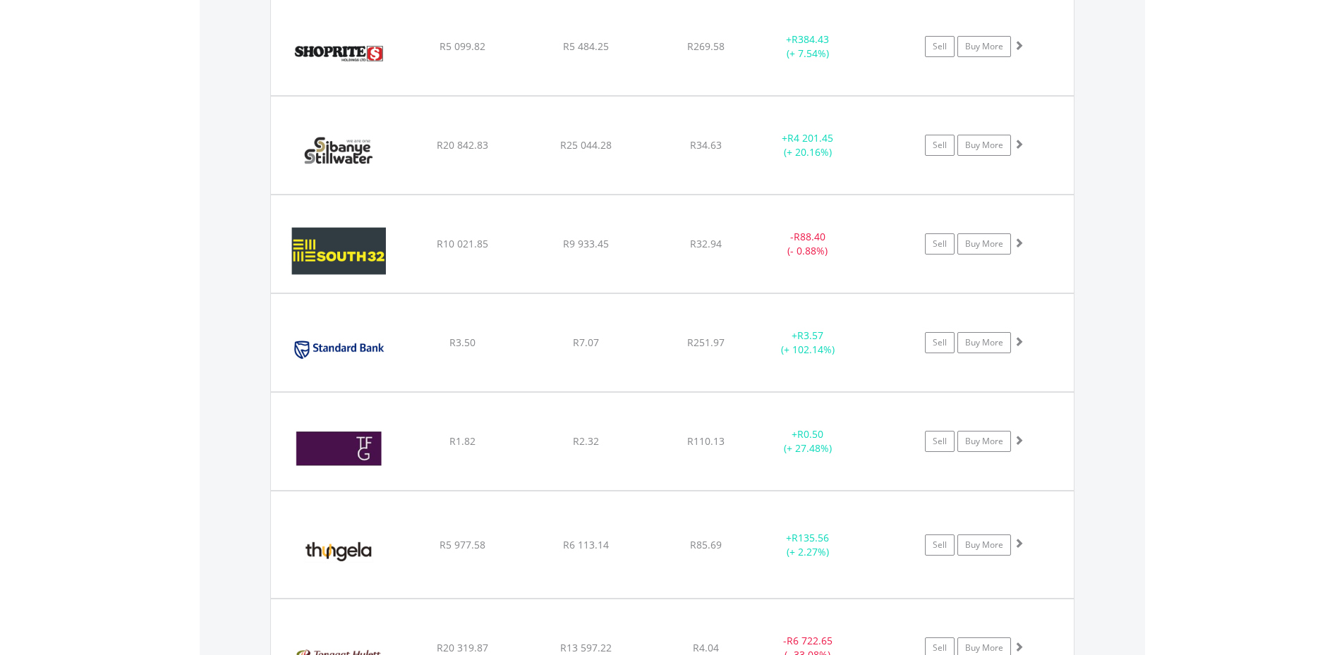
scroll to position [3247, 0]
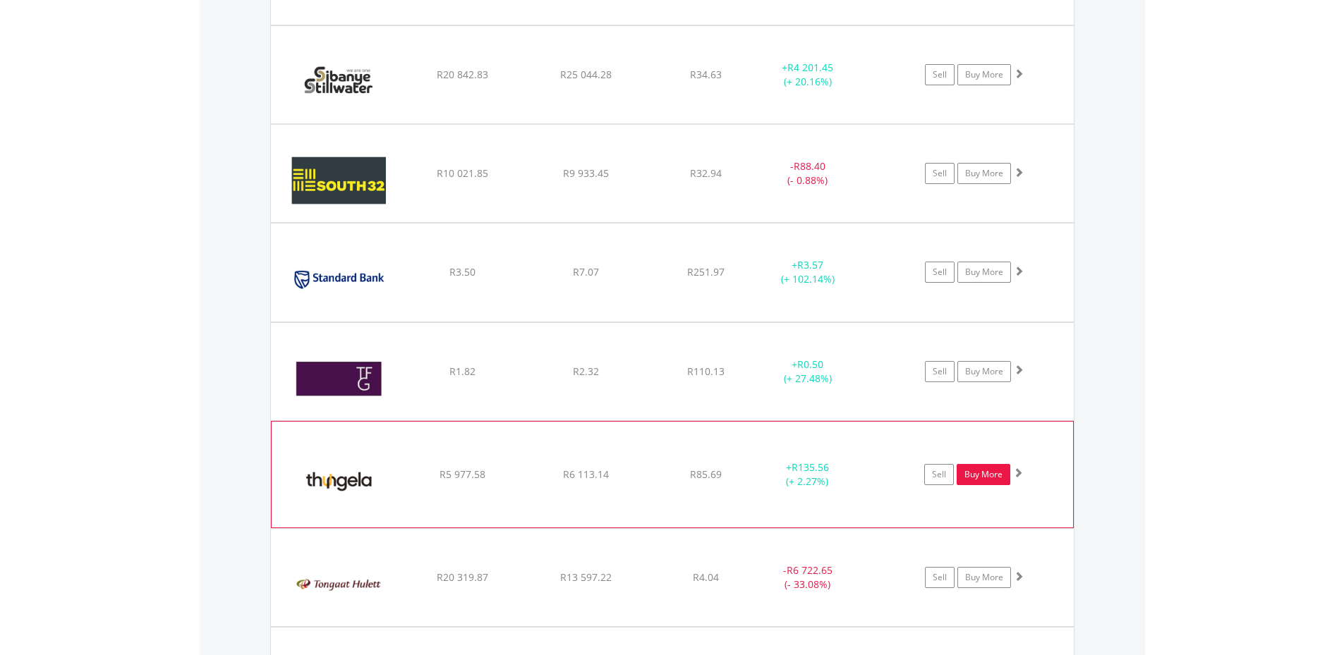
click at [976, 473] on link "Buy More" at bounding box center [984, 474] width 54 height 21
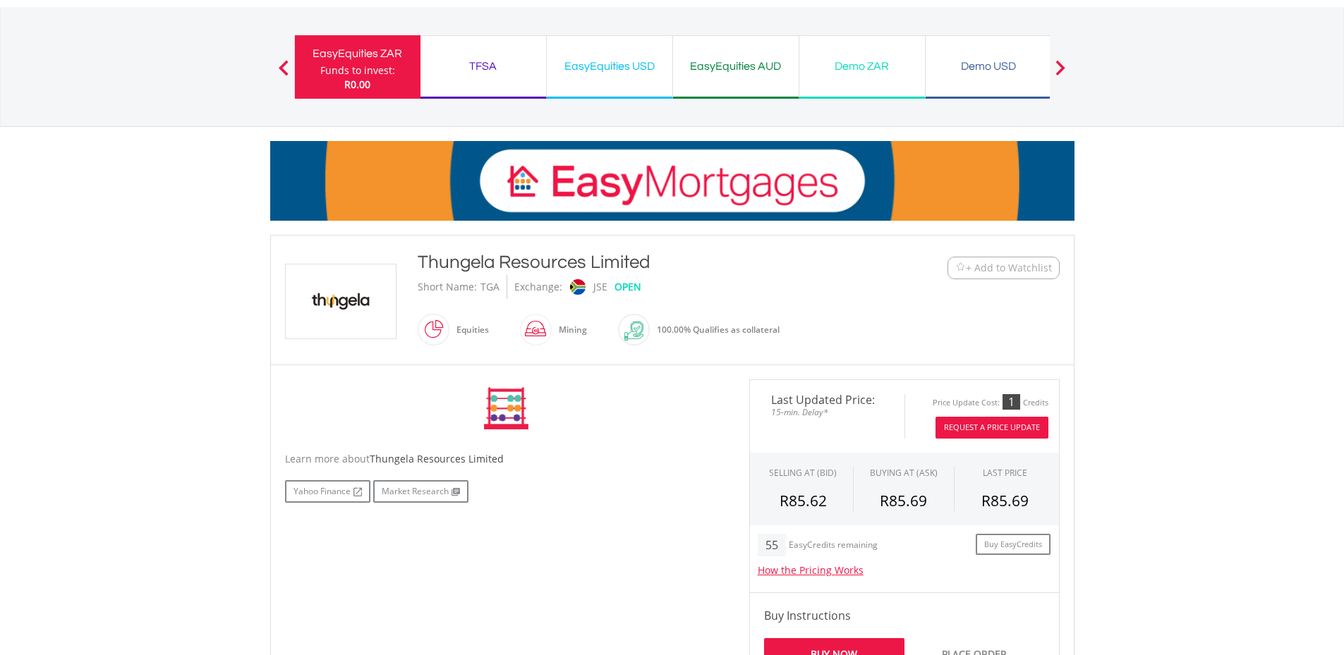
scroll to position [141, 0]
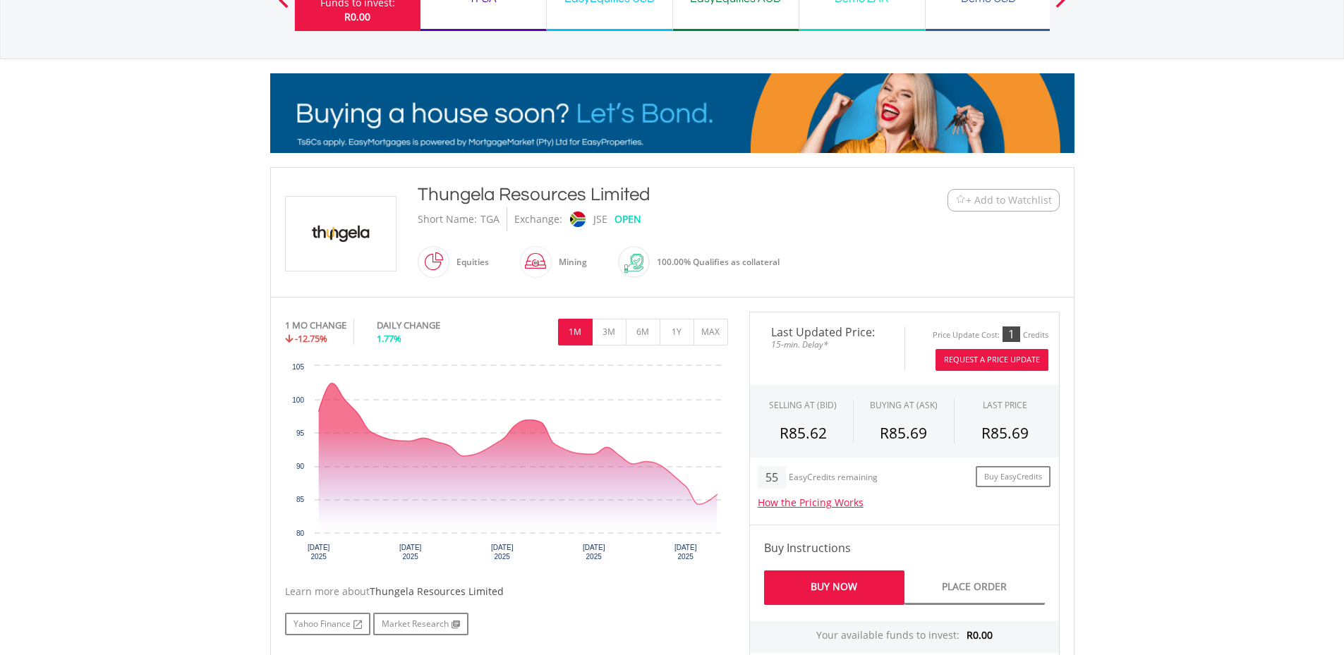
click at [995, 358] on button "Request A Price Update" at bounding box center [991, 360] width 113 height 22
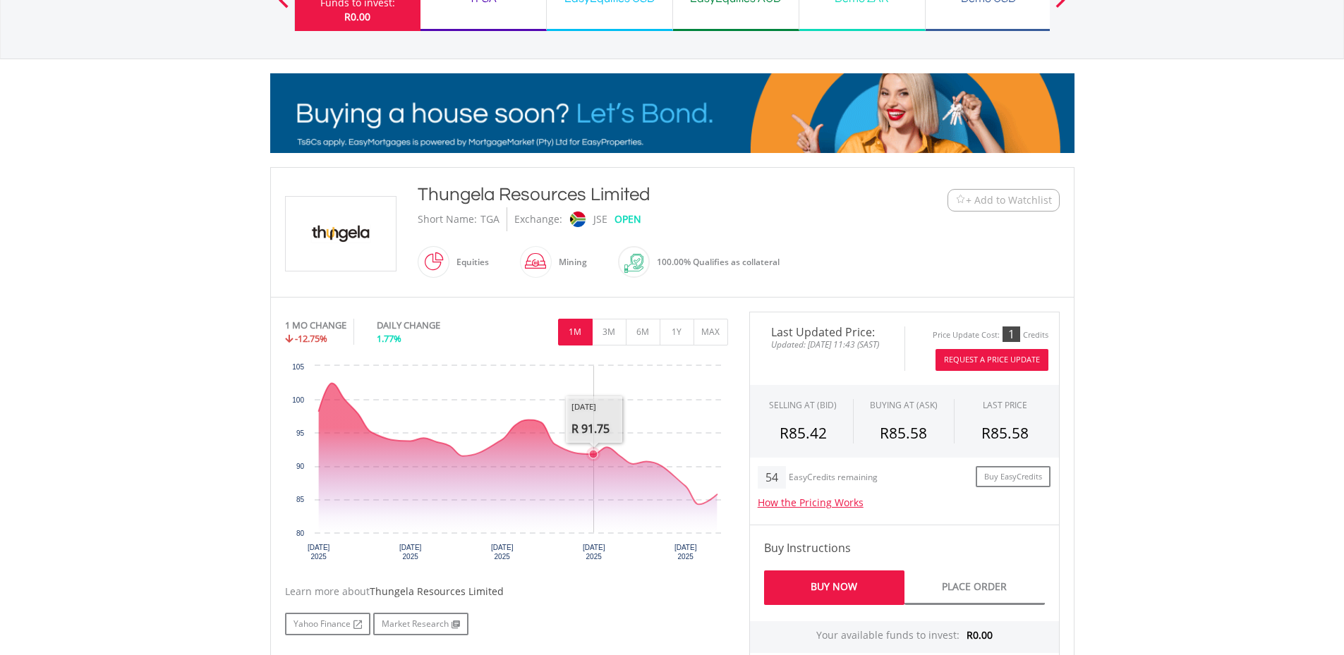
scroll to position [0, 0]
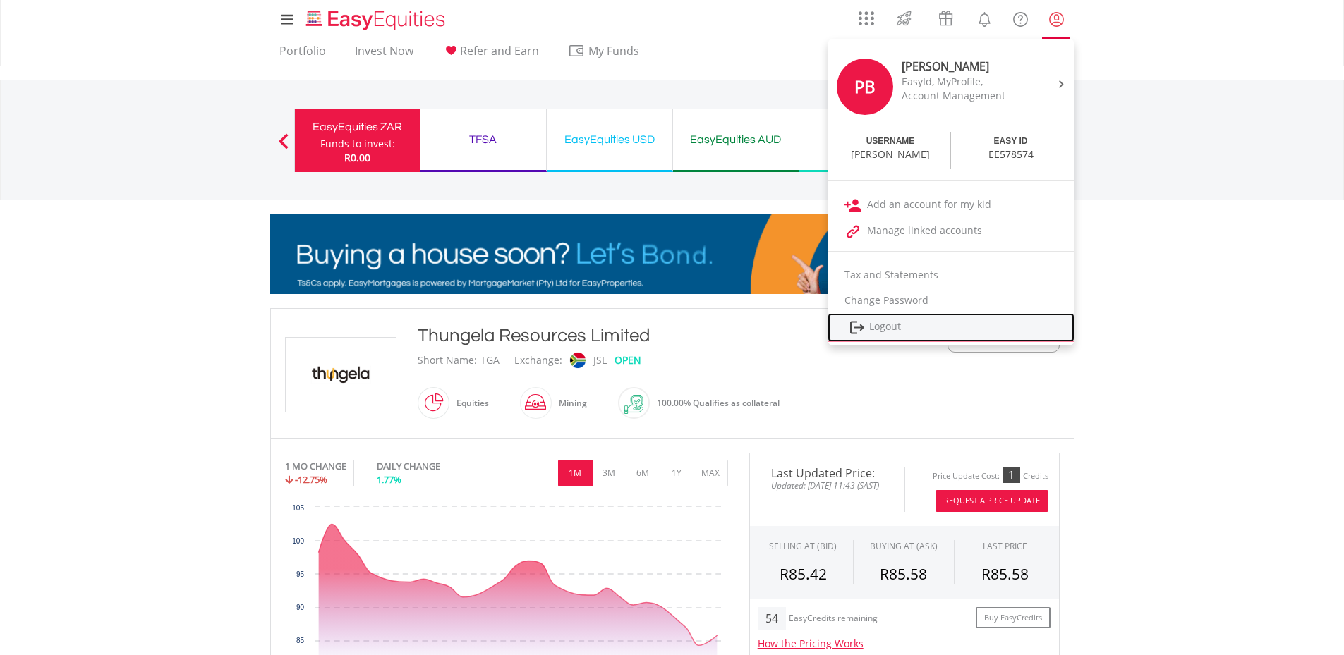
click at [901, 325] on link "Logout" at bounding box center [951, 327] width 247 height 29
